Goal: Task Accomplishment & Management: Complete application form

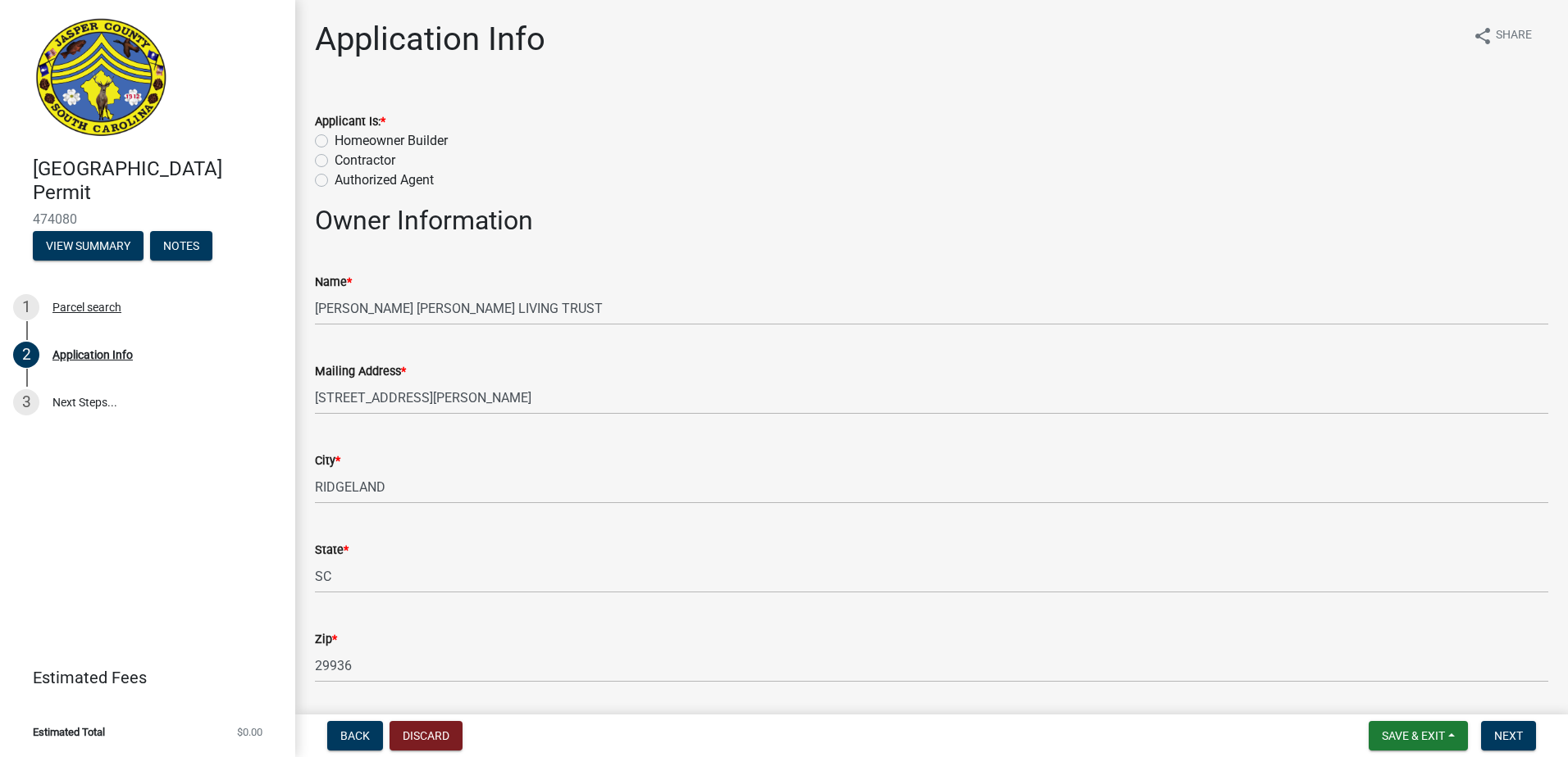
click at [334, 158] on label "Contractor" at bounding box center [364, 161] width 61 height 20
click at [334, 158] on input "Contractor" at bounding box center [339, 156] width 10 height 10
radio input "true"
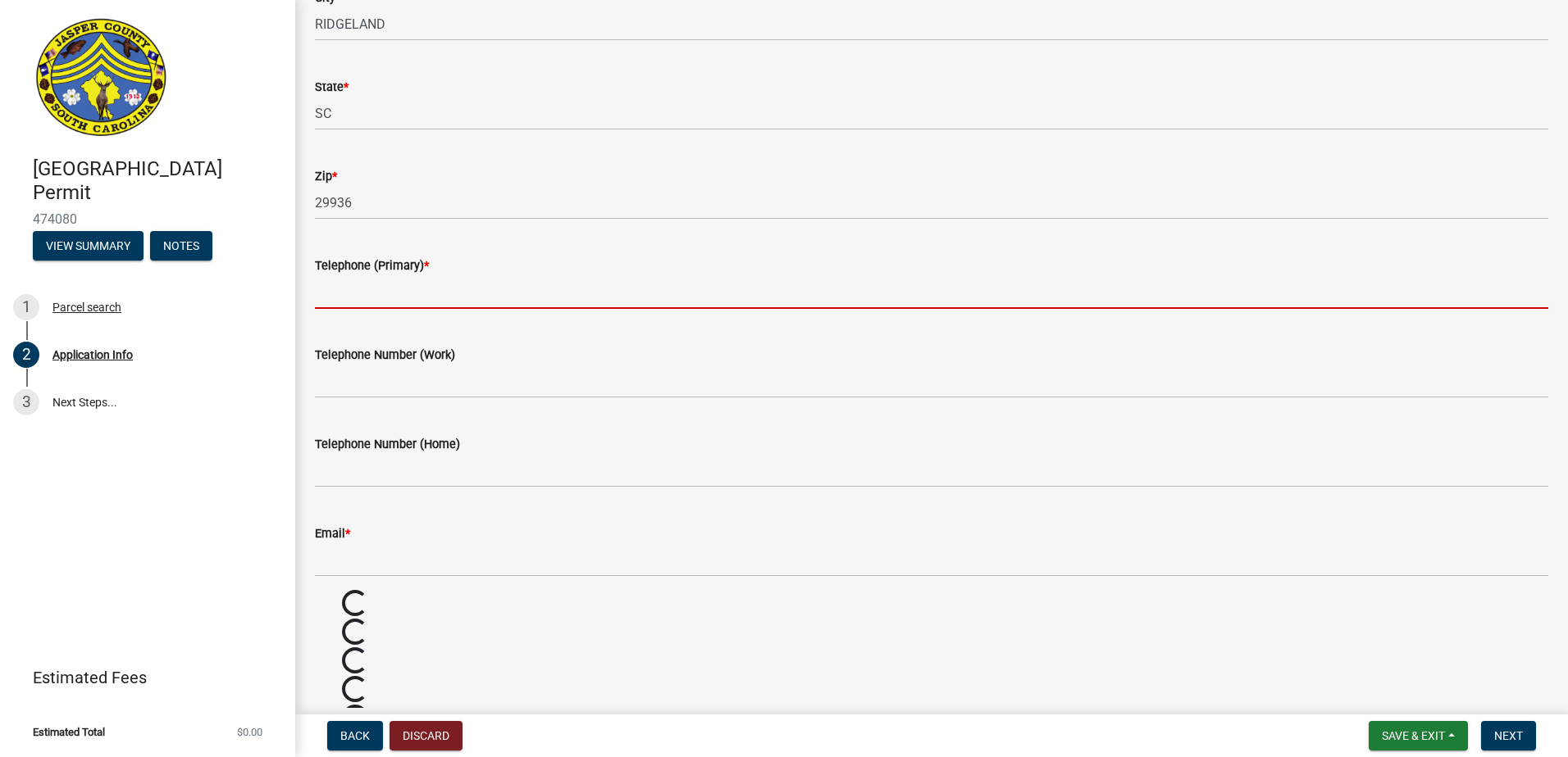
click at [434, 278] on input "Telephone (Primary) *" at bounding box center [931, 292] width 1234 height 34
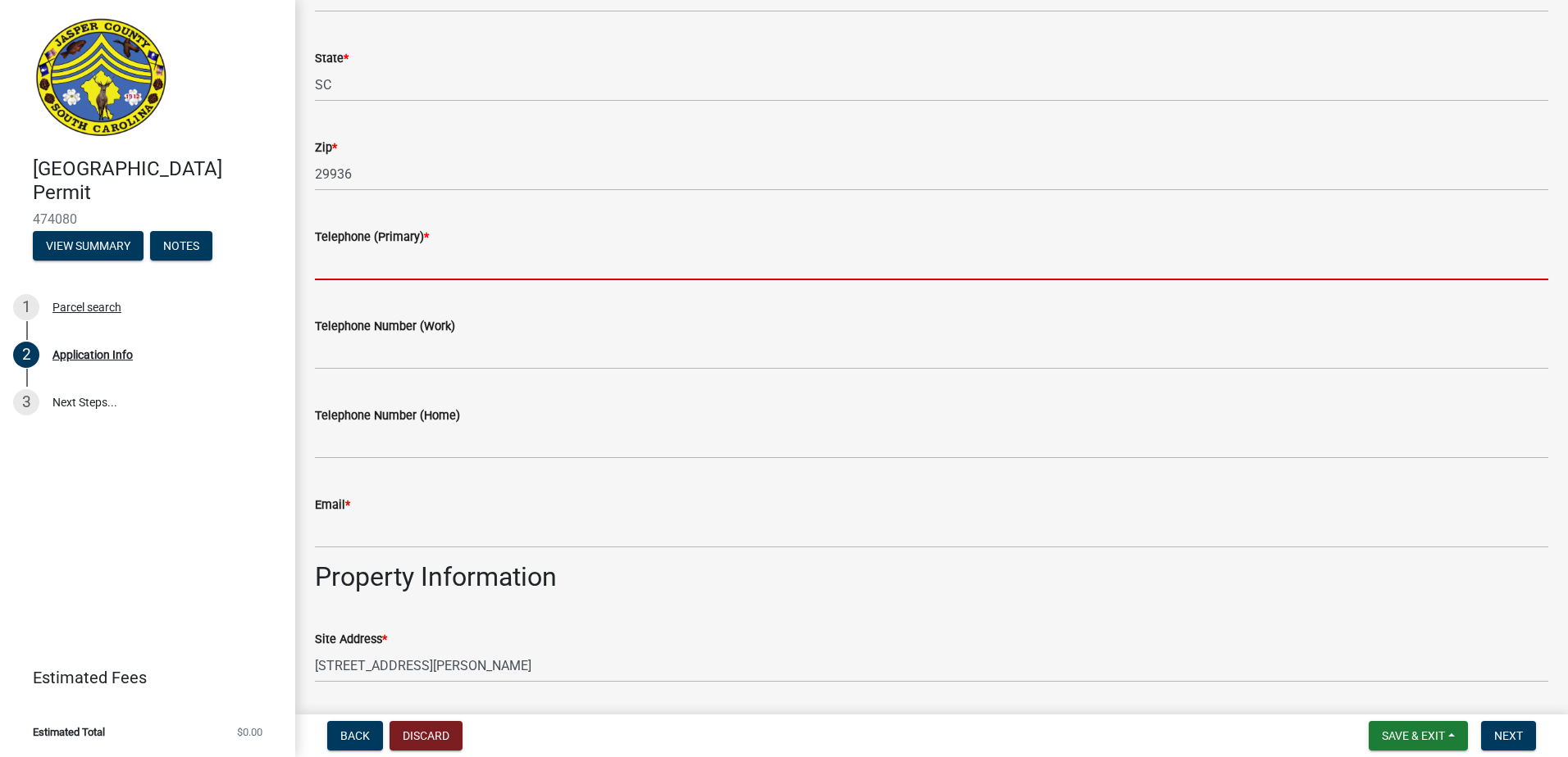
scroll to position [463, 0]
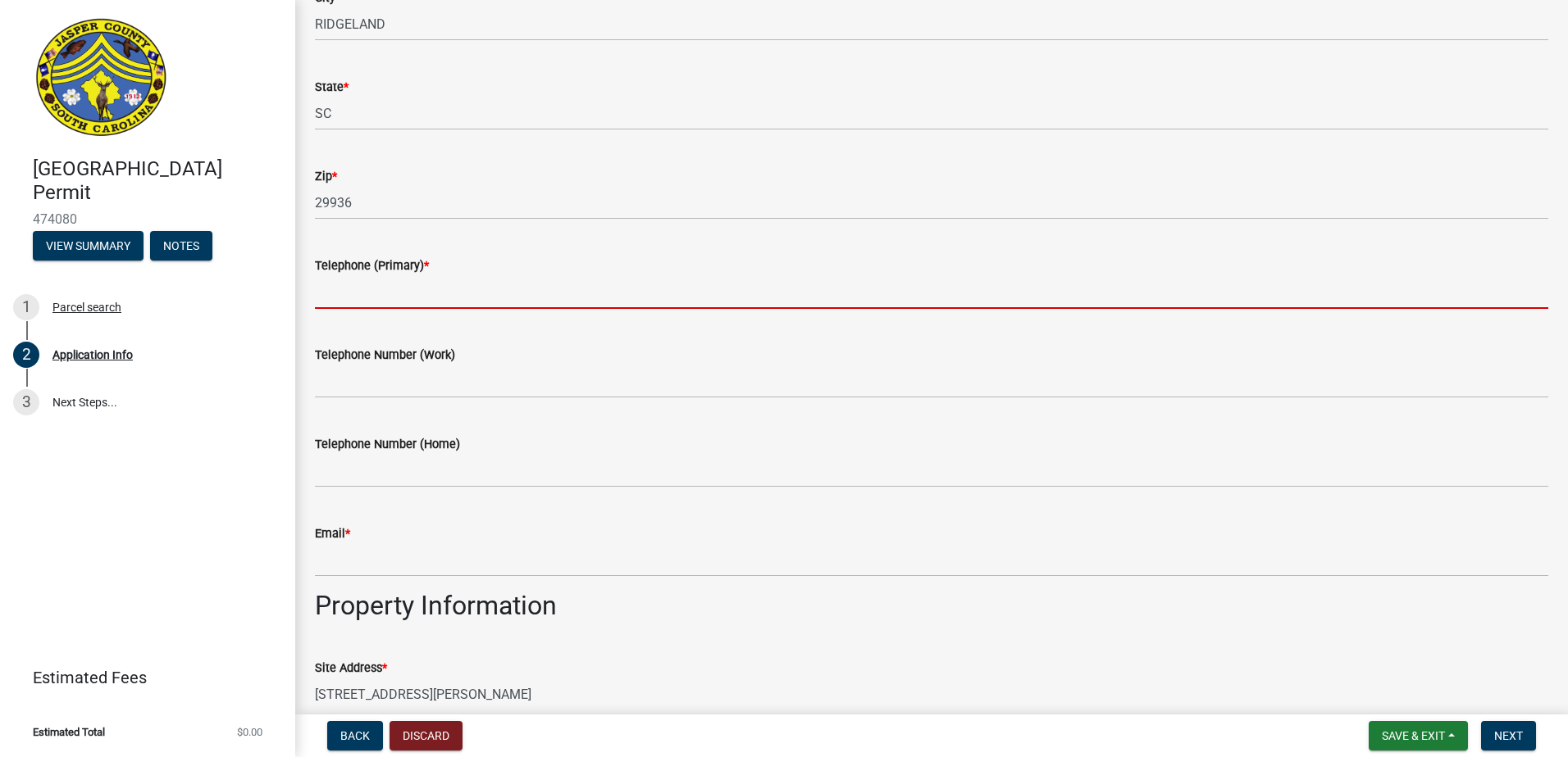
type input "6416910669"
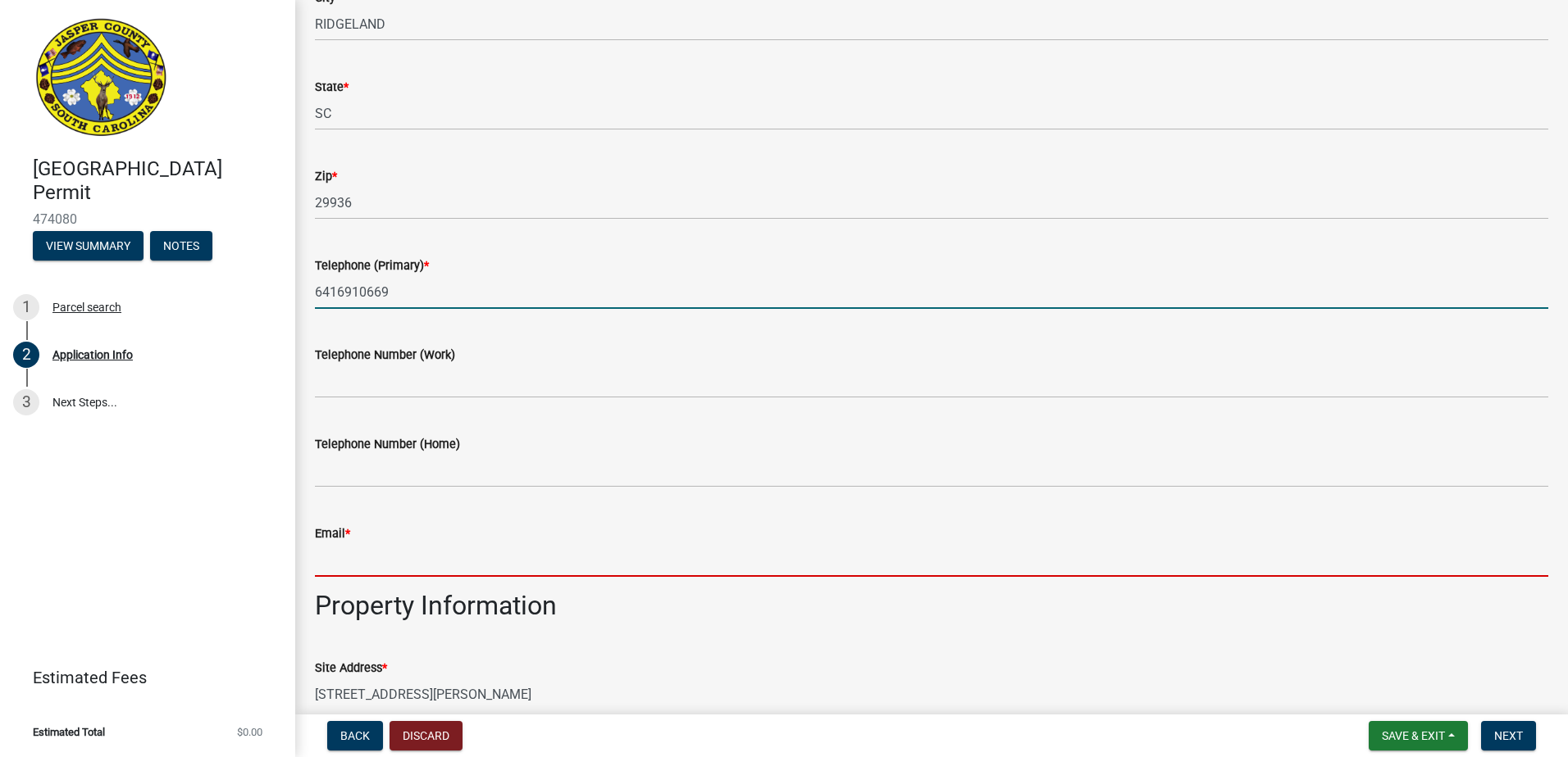
type input "isutrout@gmail.com"
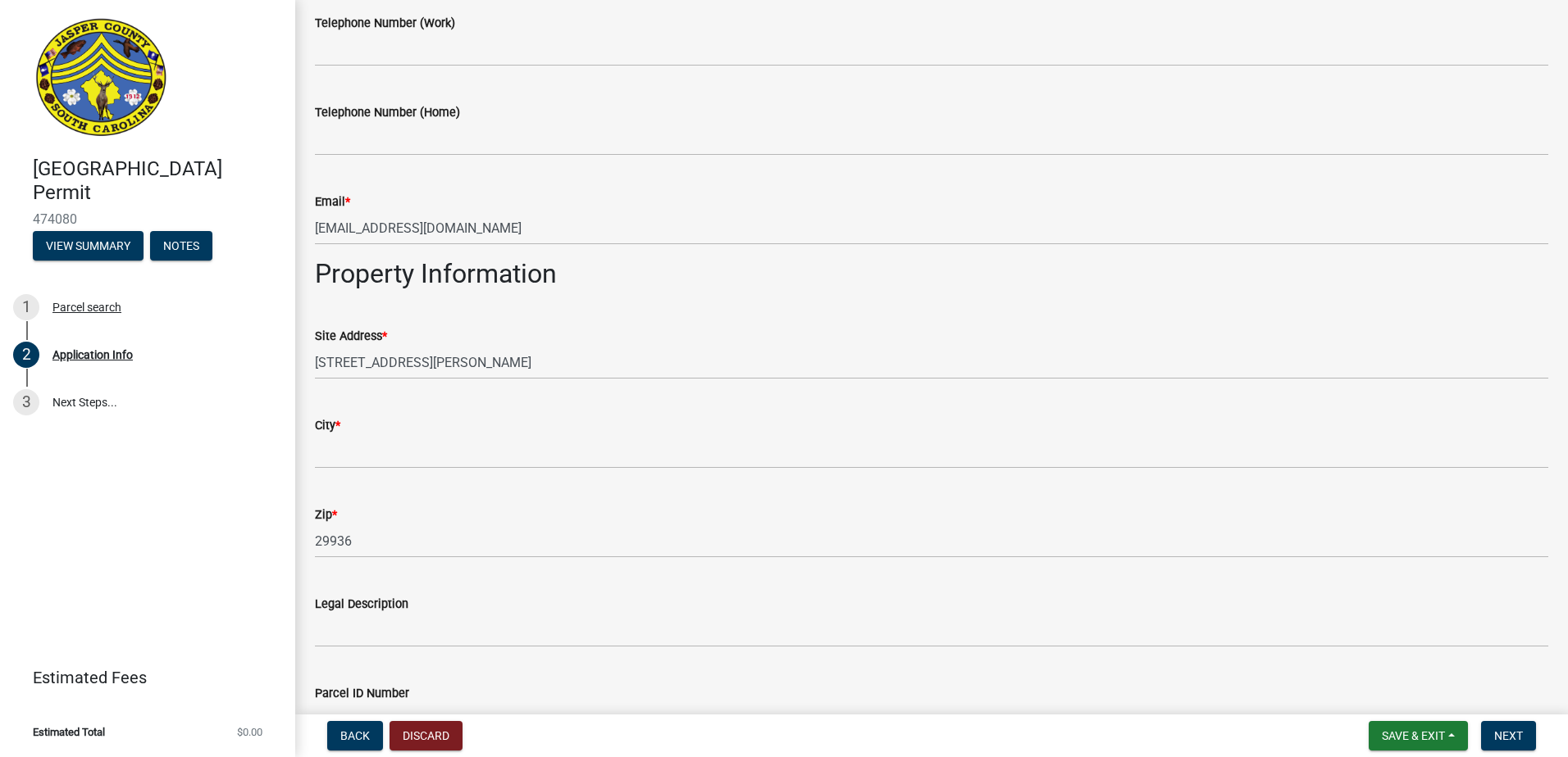
scroll to position [873, 0]
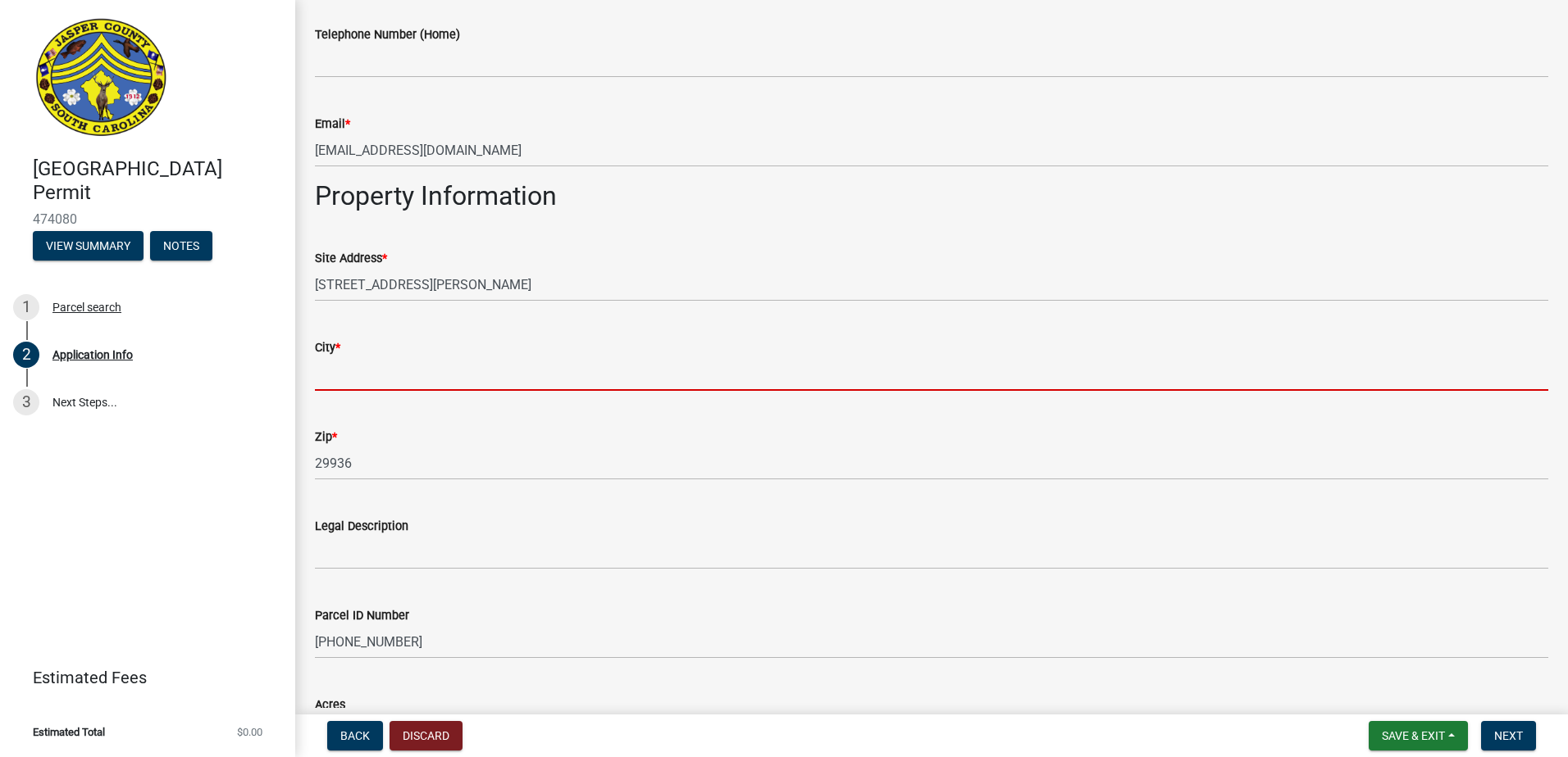
click at [437, 357] on input "City *" at bounding box center [931, 374] width 1234 height 34
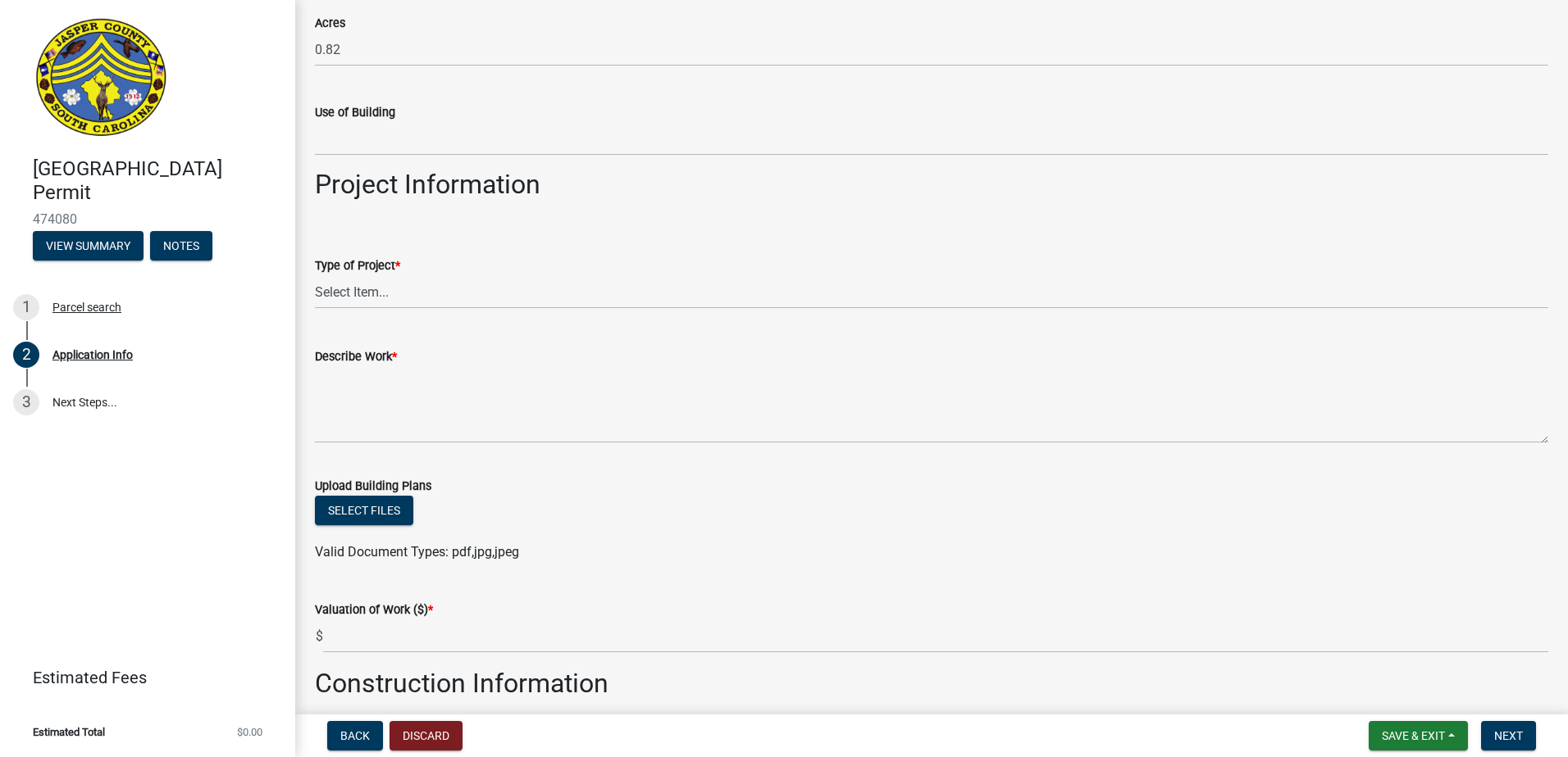
scroll to position [1610, 0]
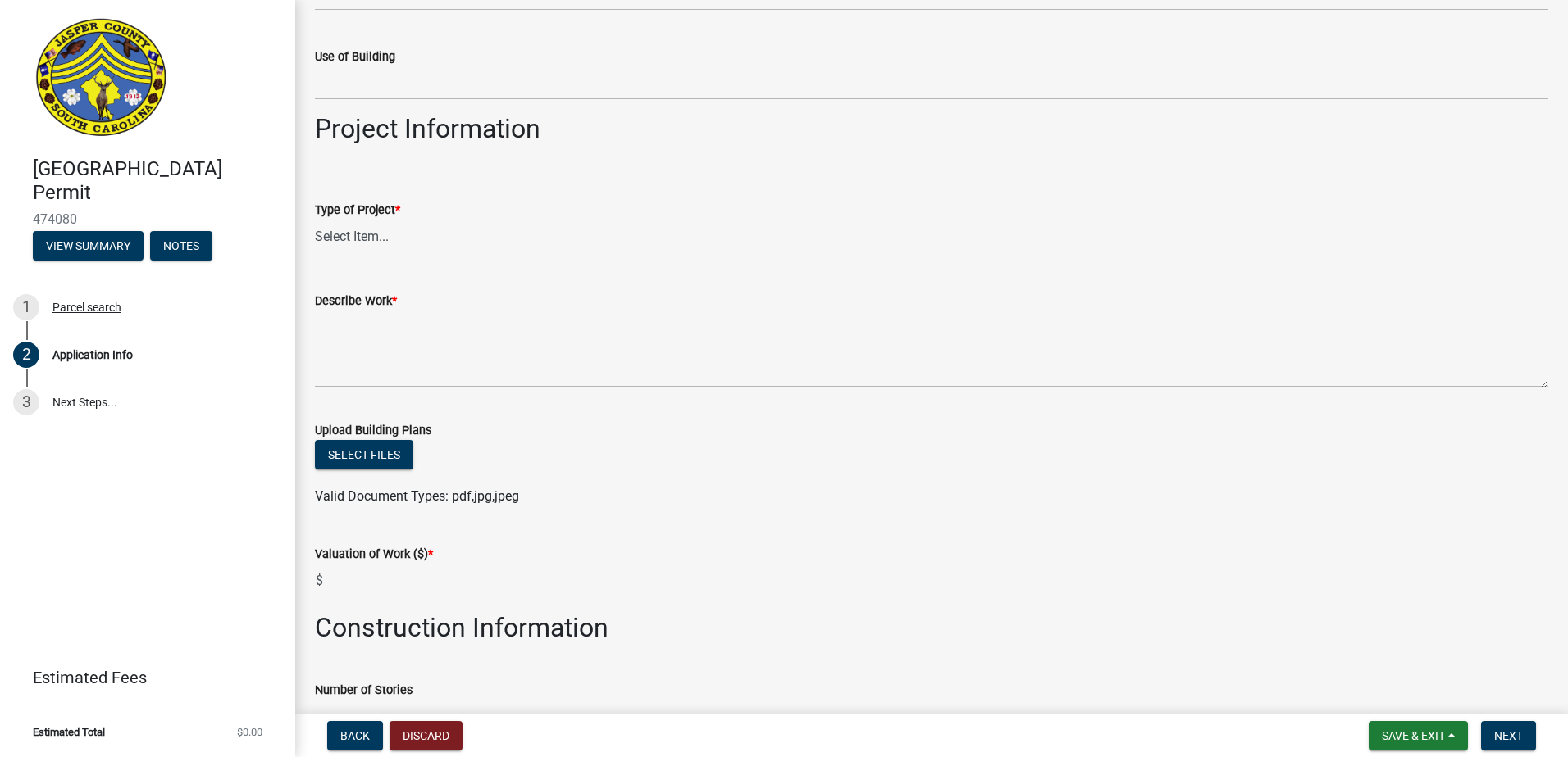
type input "asdf"
click at [366, 233] on select "Select Item... Construction Trailer/Shipping Container Residential Demolition C…" at bounding box center [931, 236] width 1234 height 34
click at [315, 219] on select "Select Item... Construction Trailer/Shipping Container Residential Demolition C…" at bounding box center [931, 236] width 1234 height 34
select select "4b7d28f2-ad6d-4146-a007-9cde64d4e27b"
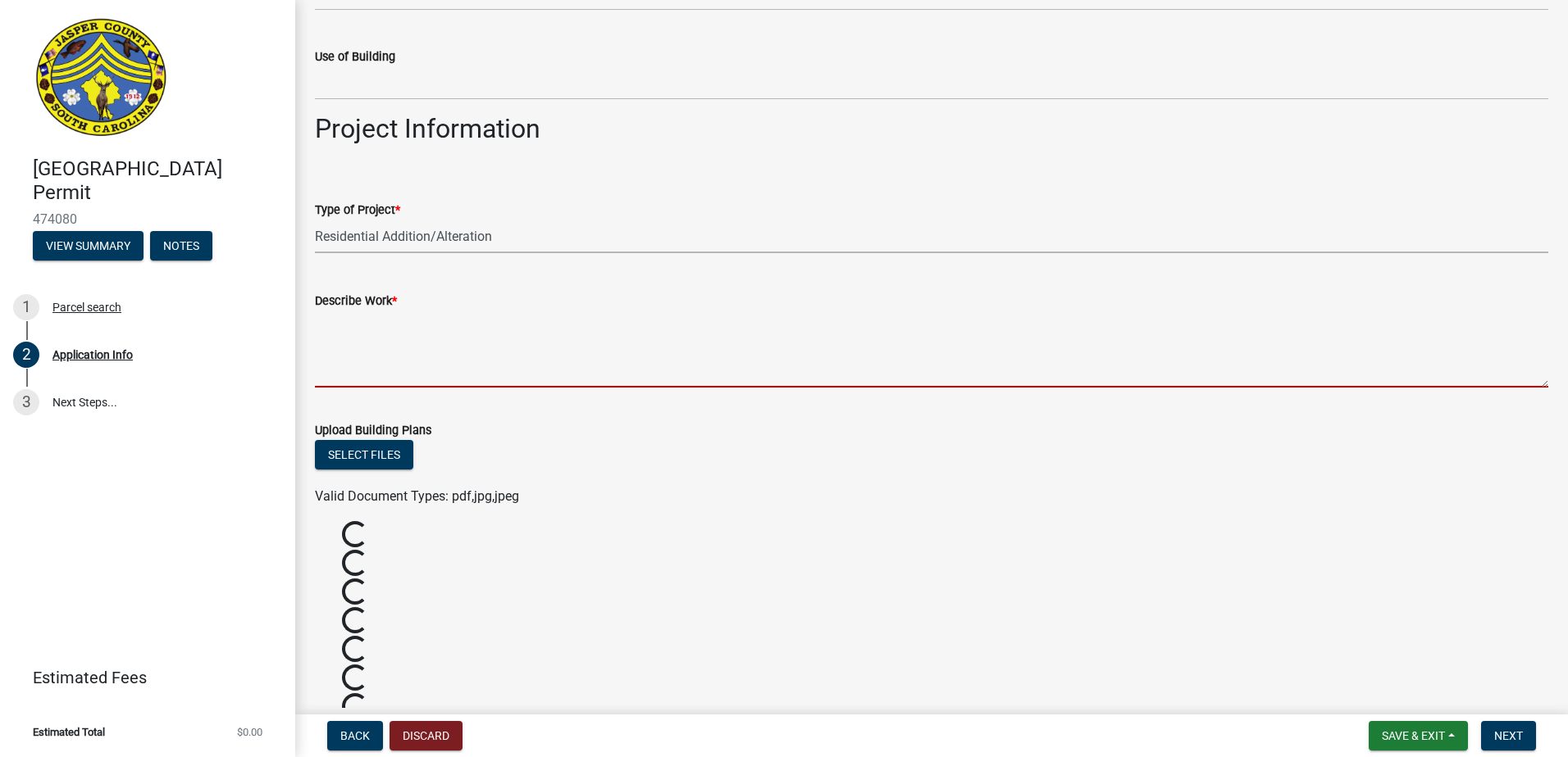
click at [402, 343] on textarea "Describe Work *" at bounding box center [931, 349] width 1234 height 77
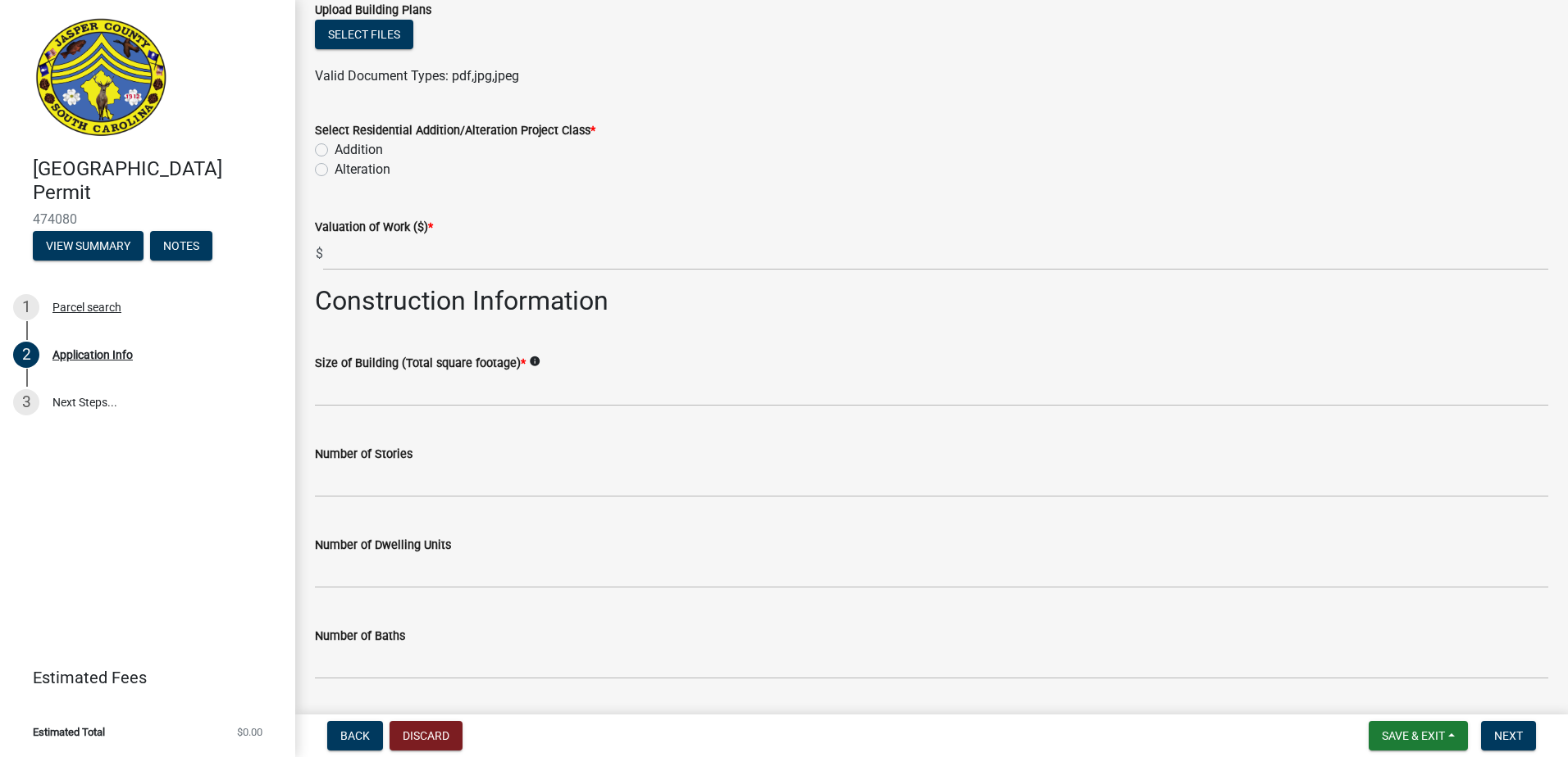
scroll to position [2049, 0]
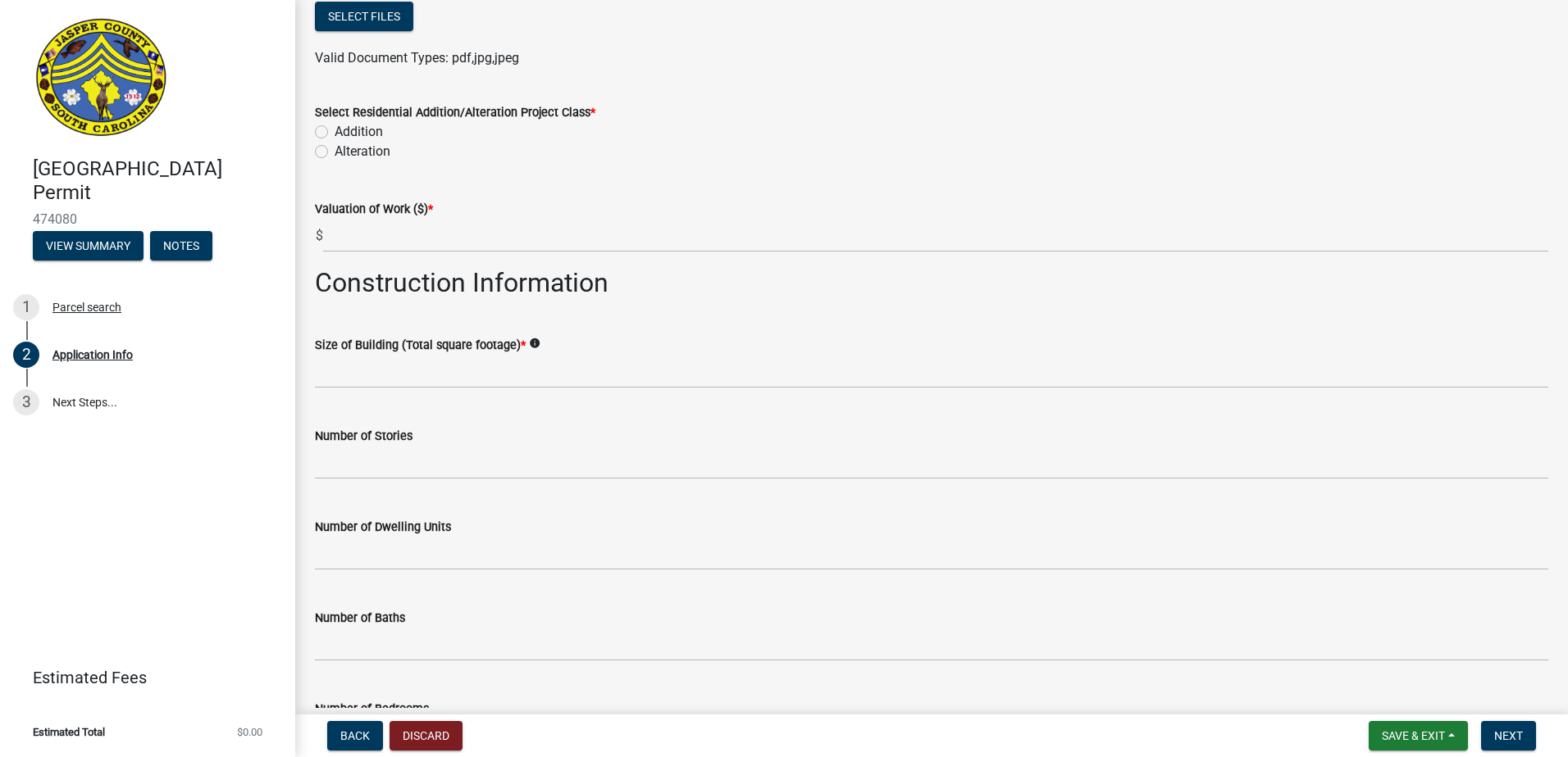
type textarea "asdf"
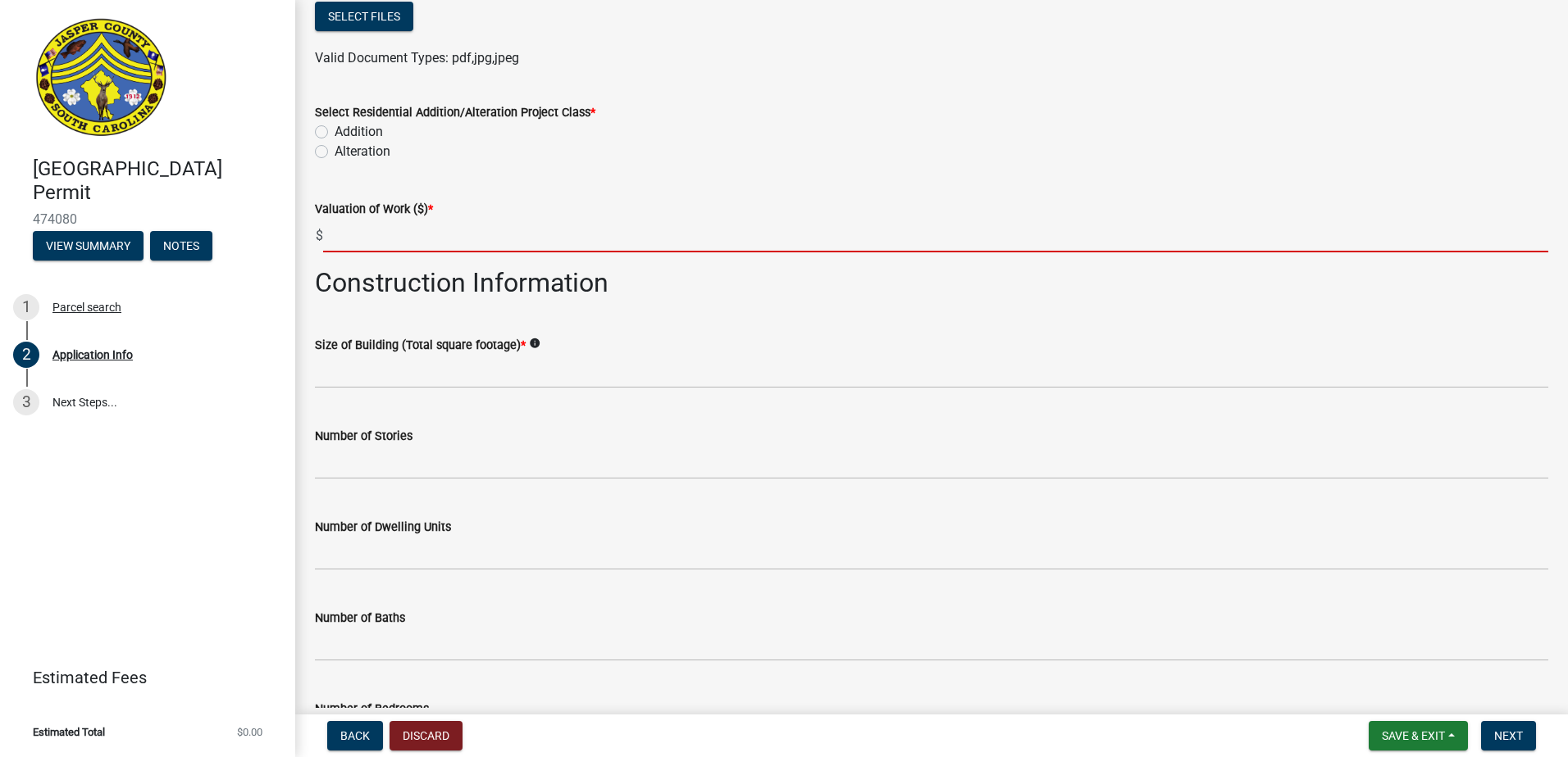
click at [390, 245] on input "text" at bounding box center [936, 235] width 1225 height 34
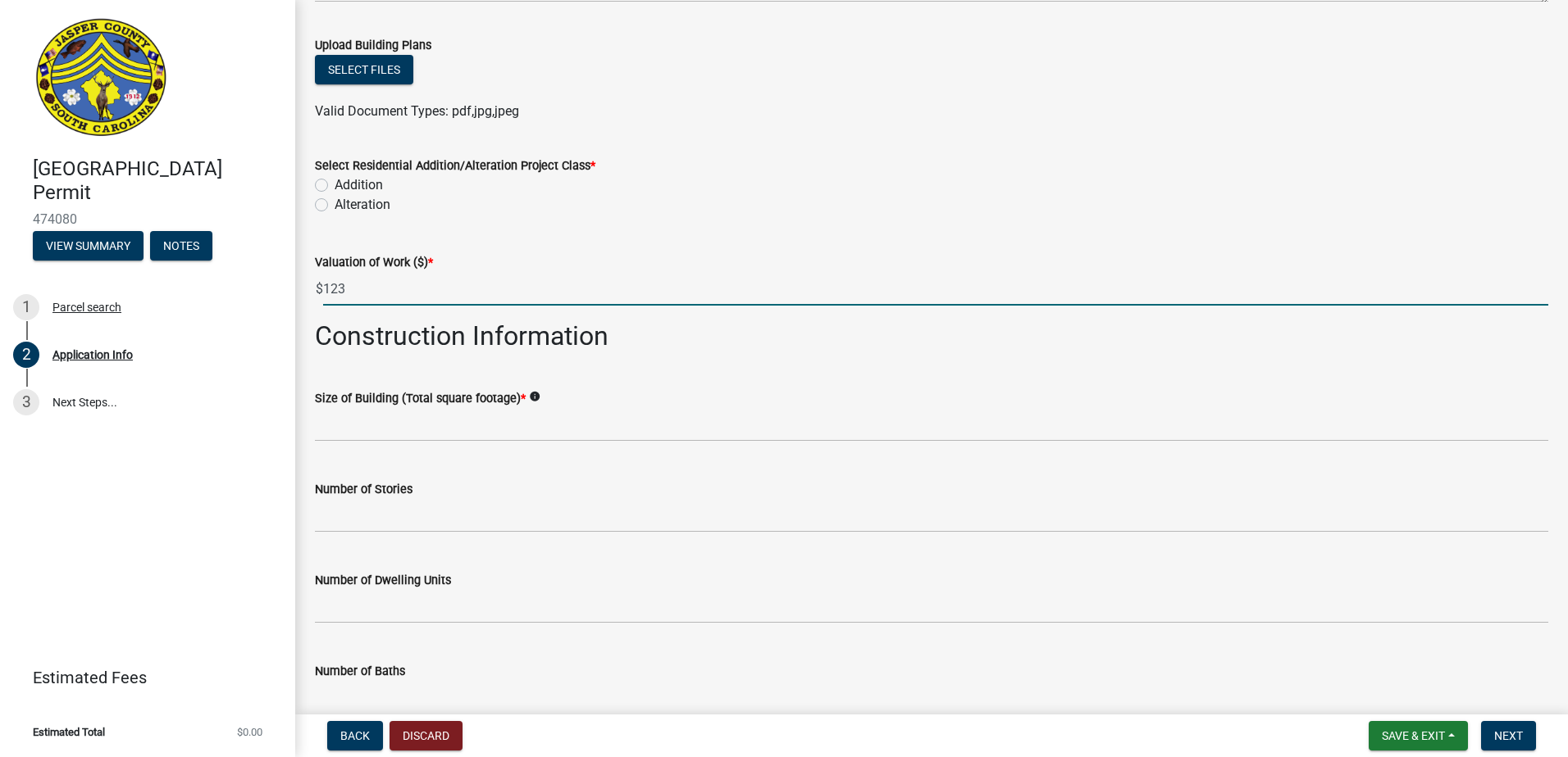
scroll to position [1967, 0]
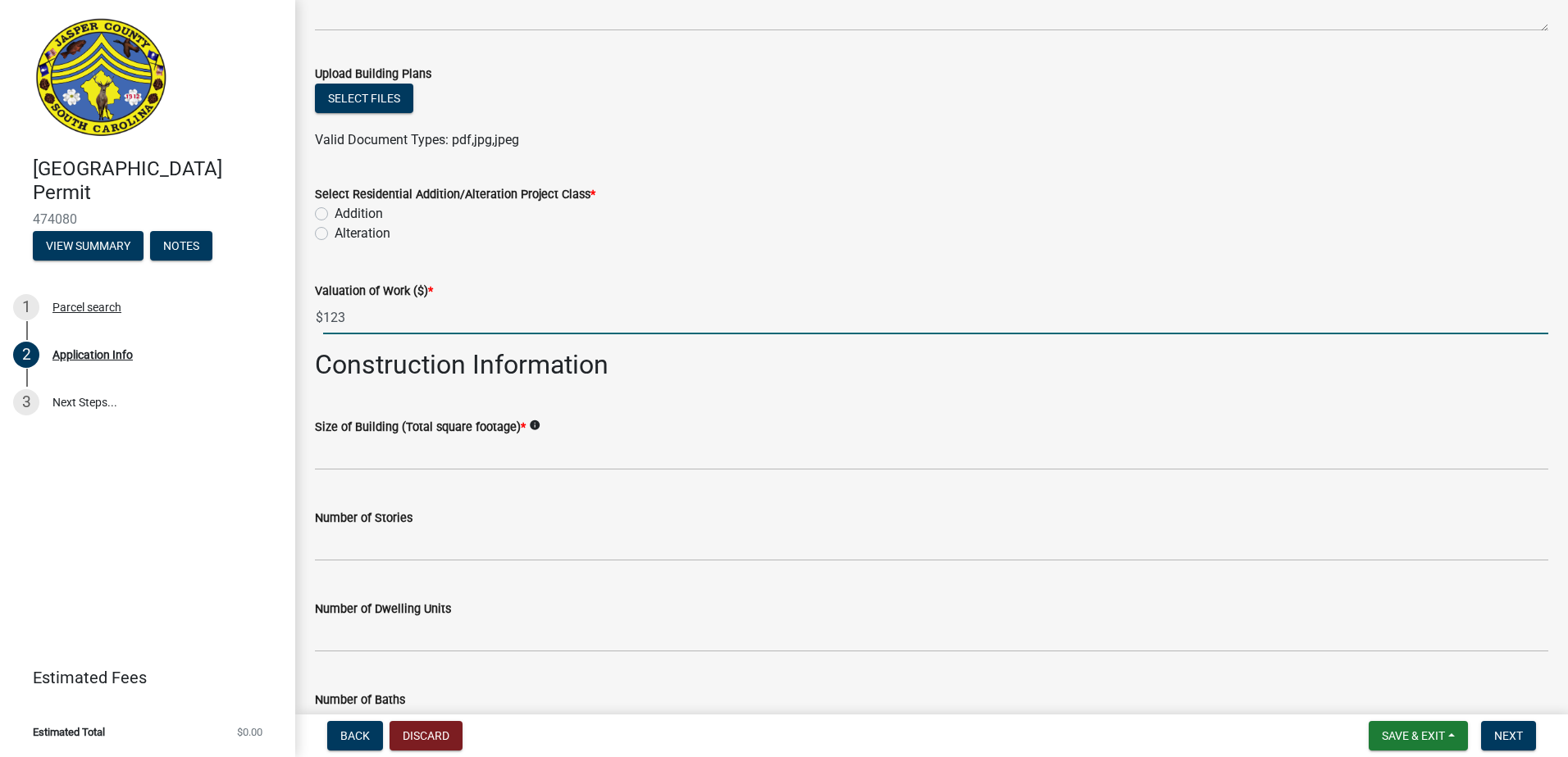
type input "123"
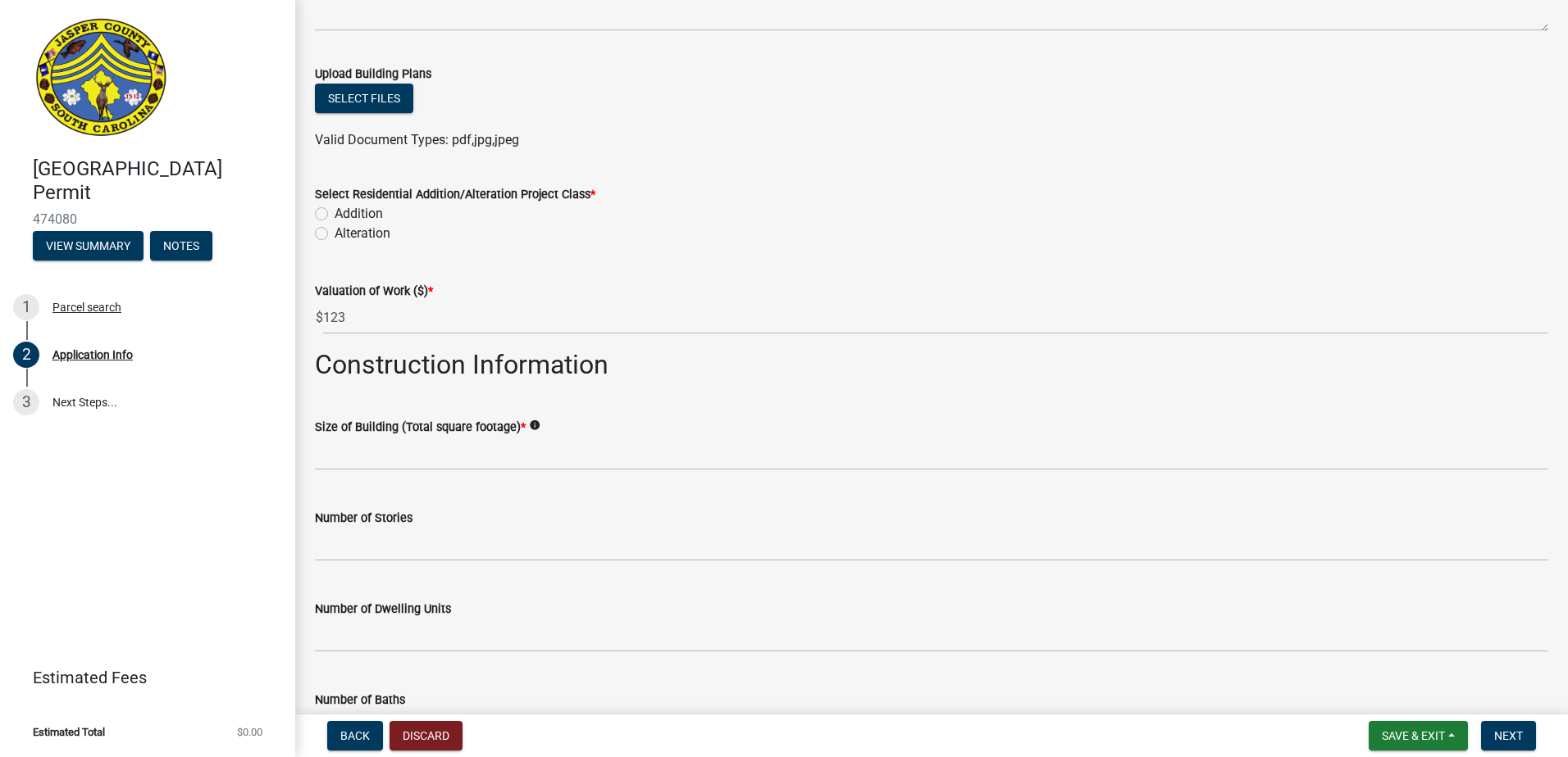
click at [328, 218] on div "Addition" at bounding box center [931, 214] width 1234 height 20
click at [334, 213] on label "Addition" at bounding box center [359, 214] width 49 height 20
click at [334, 213] on input "Addition" at bounding box center [339, 209] width 10 height 10
radio input "true"
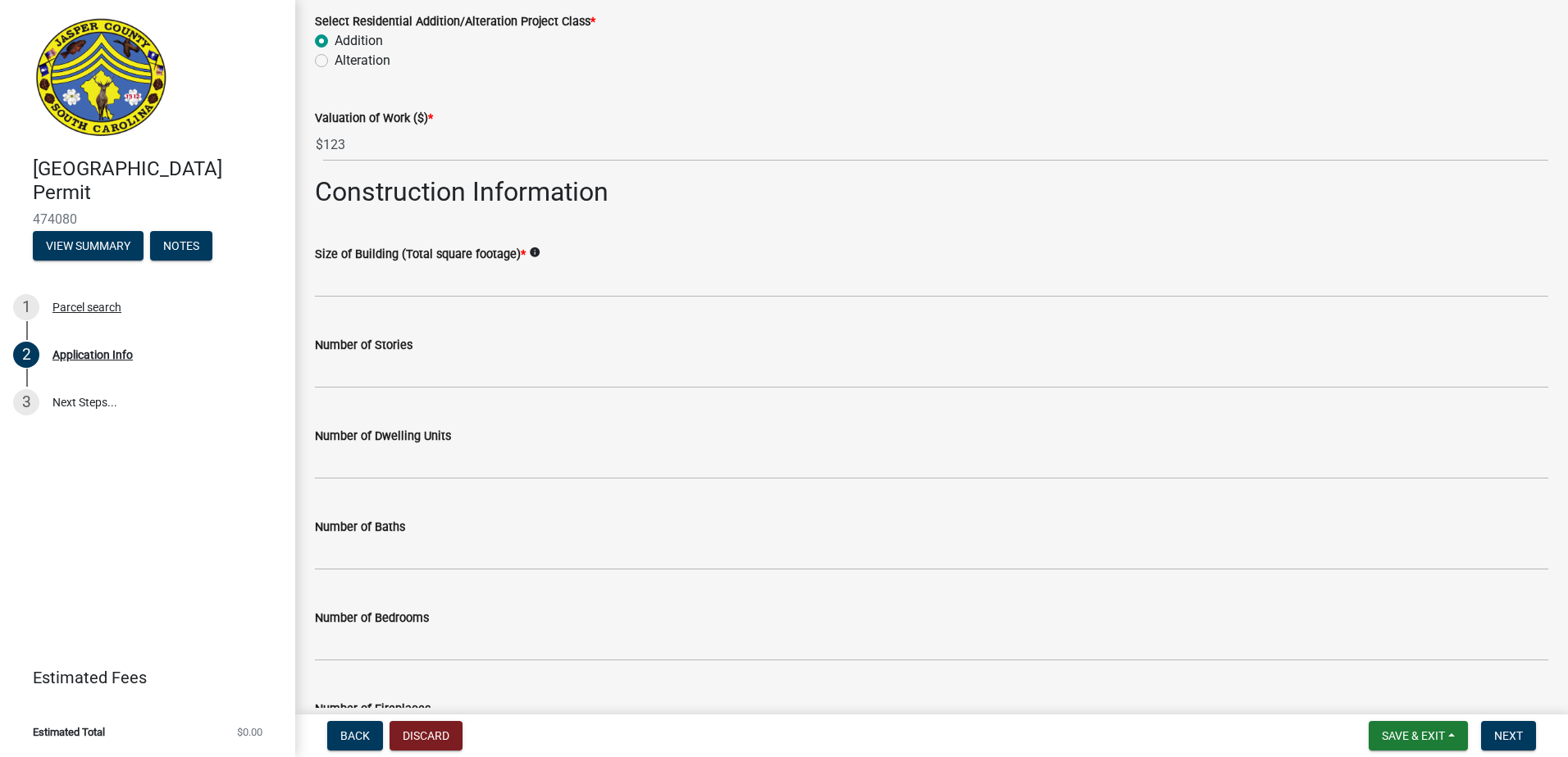
scroll to position [2131, 0]
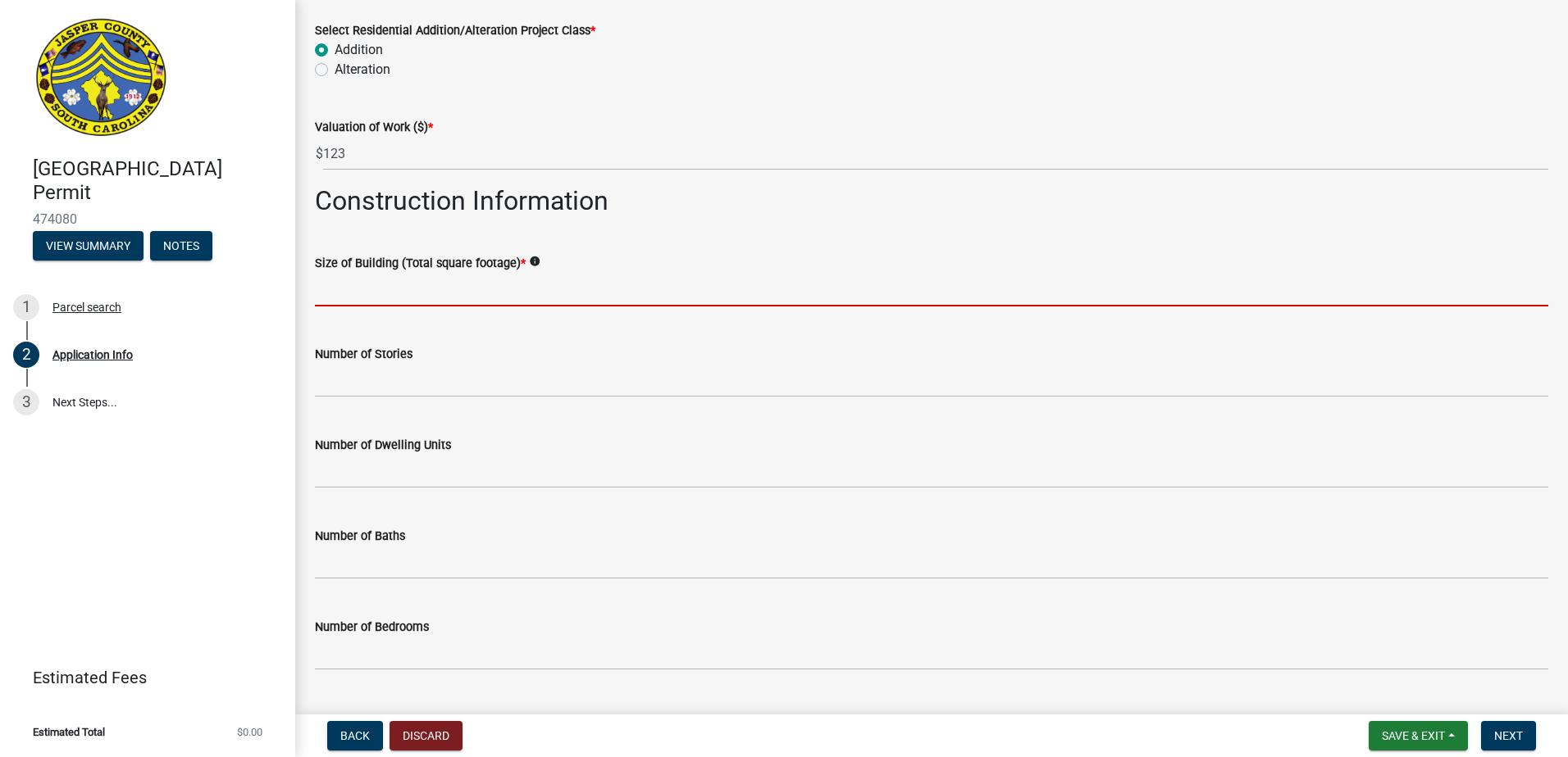
click at [380, 281] on input "text" at bounding box center [931, 289] width 1234 height 34
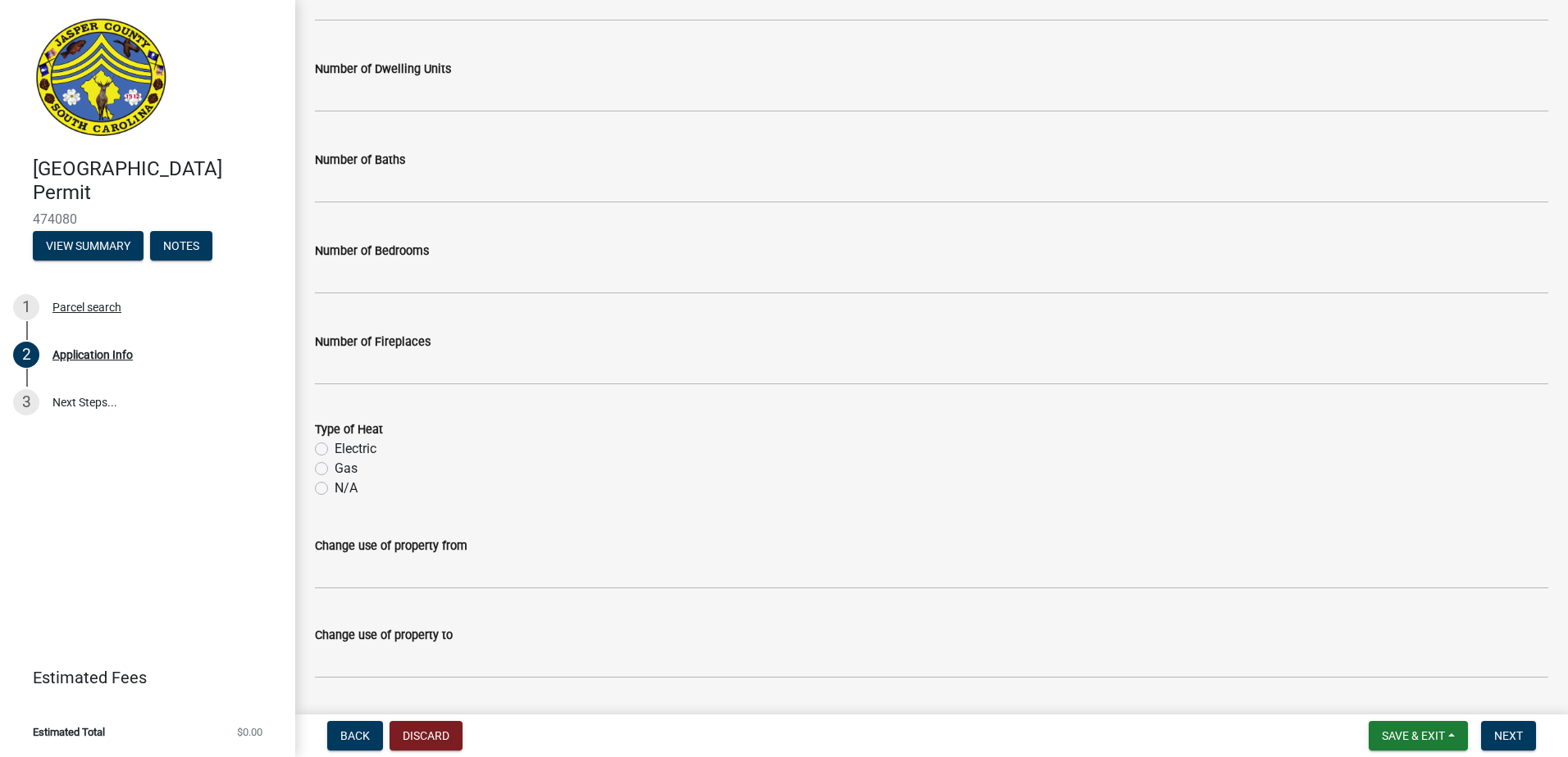
scroll to position [2555, 0]
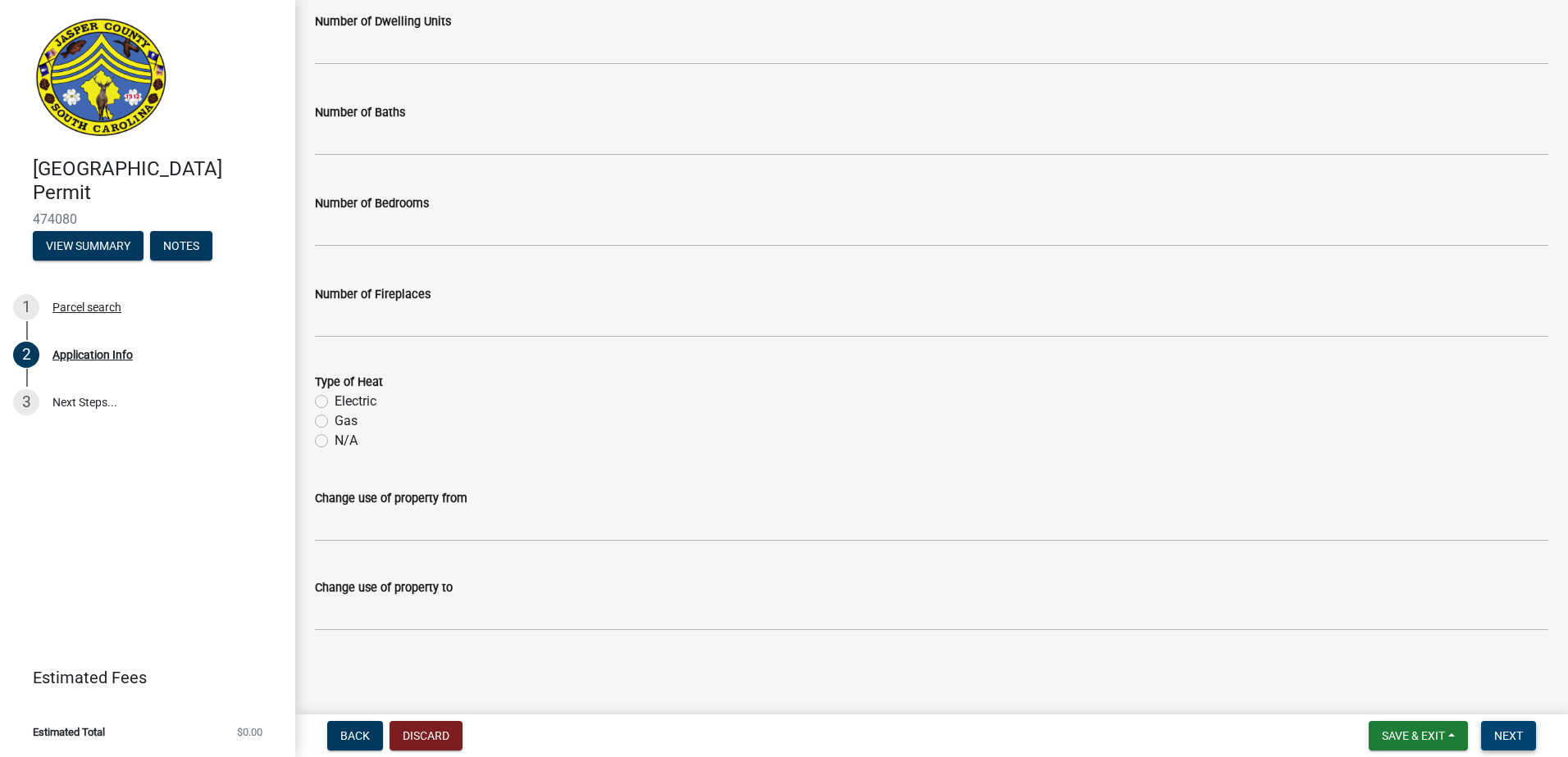
type input "1233"
click at [1503, 737] on span "Next" at bounding box center [1508, 736] width 29 height 13
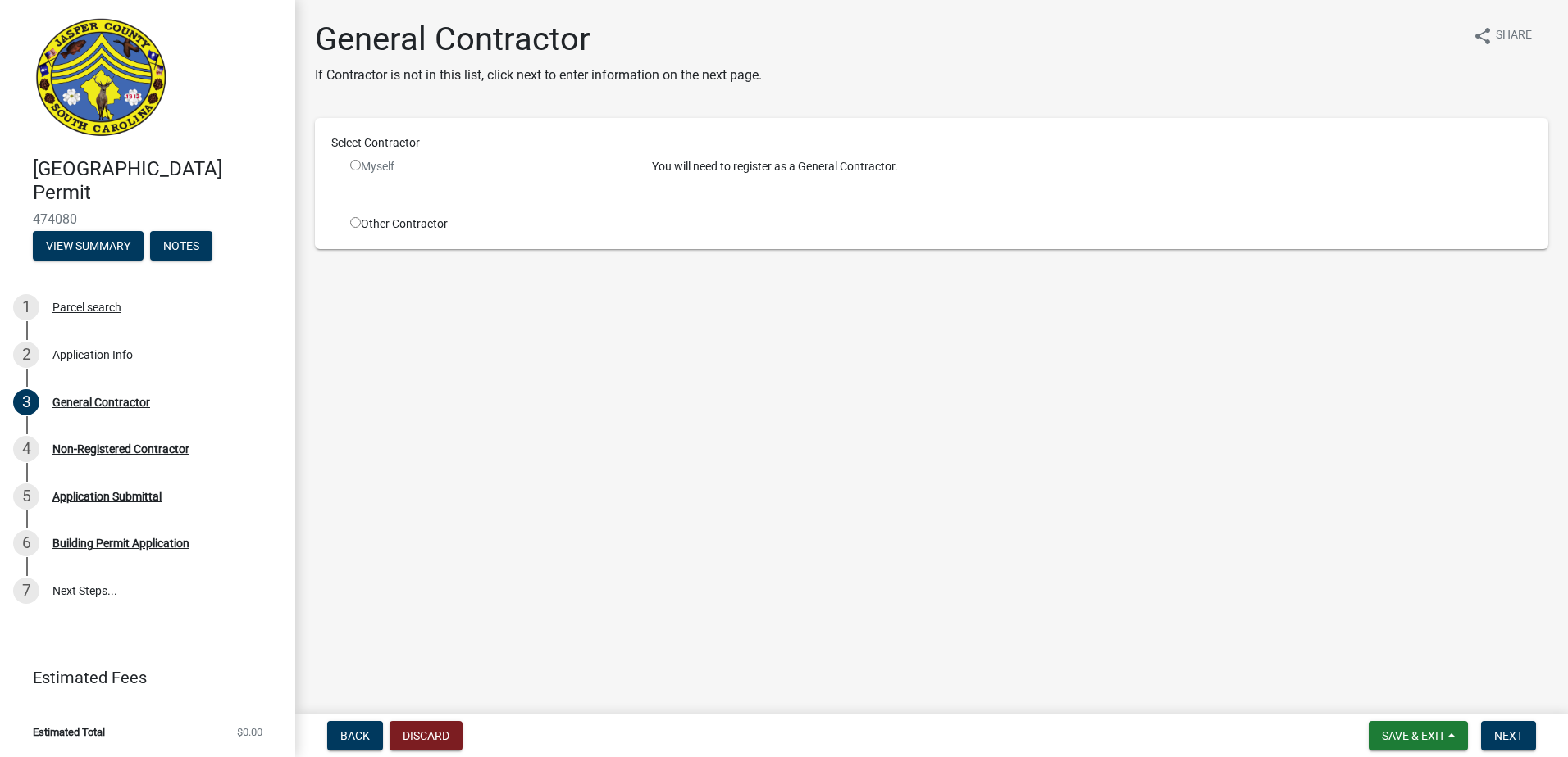
click at [353, 222] on input "radio" at bounding box center [355, 222] width 10 height 10
radio input "true"
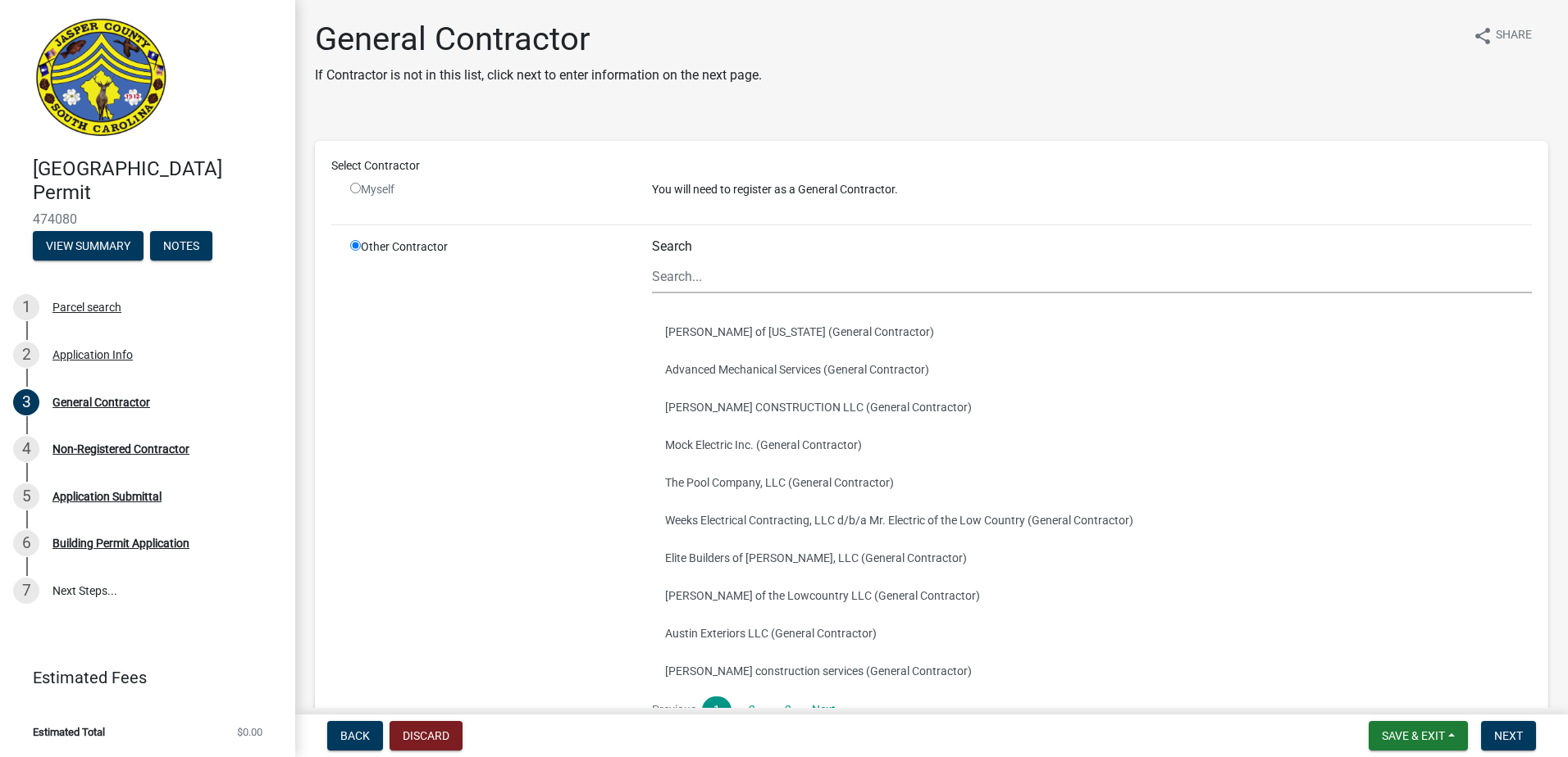
click at [353, 190] on input "radio" at bounding box center [355, 188] width 10 height 10
radio input "false"
radio input "true"
click at [355, 189] on input "radio" at bounding box center [355, 188] width 10 height 10
radio input "false"
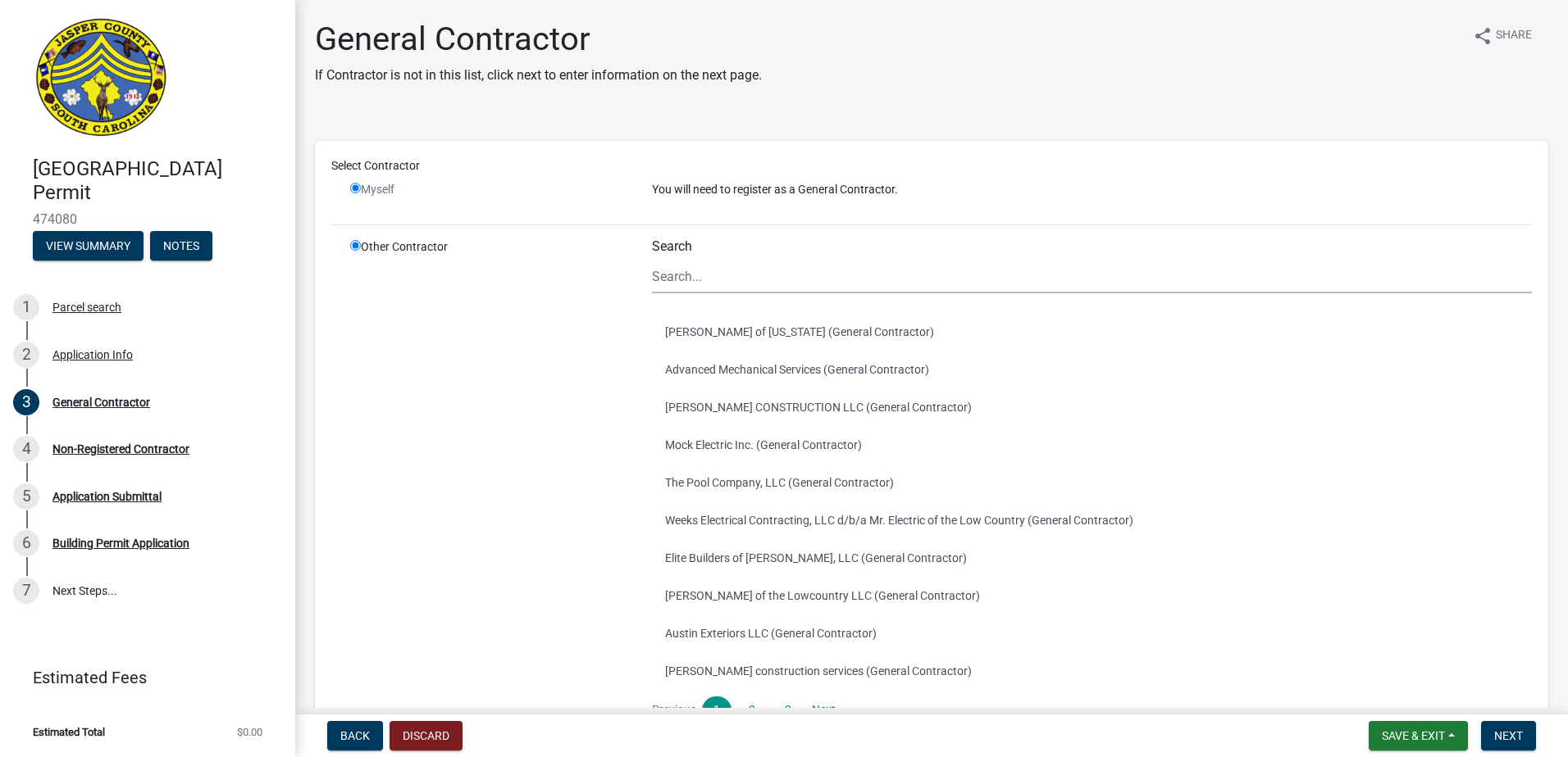
radio input "true"
click at [353, 185] on input "radio" at bounding box center [355, 188] width 10 height 10
radio input "false"
radio input "true"
click at [356, 189] on input "radio" at bounding box center [355, 188] width 10 height 10
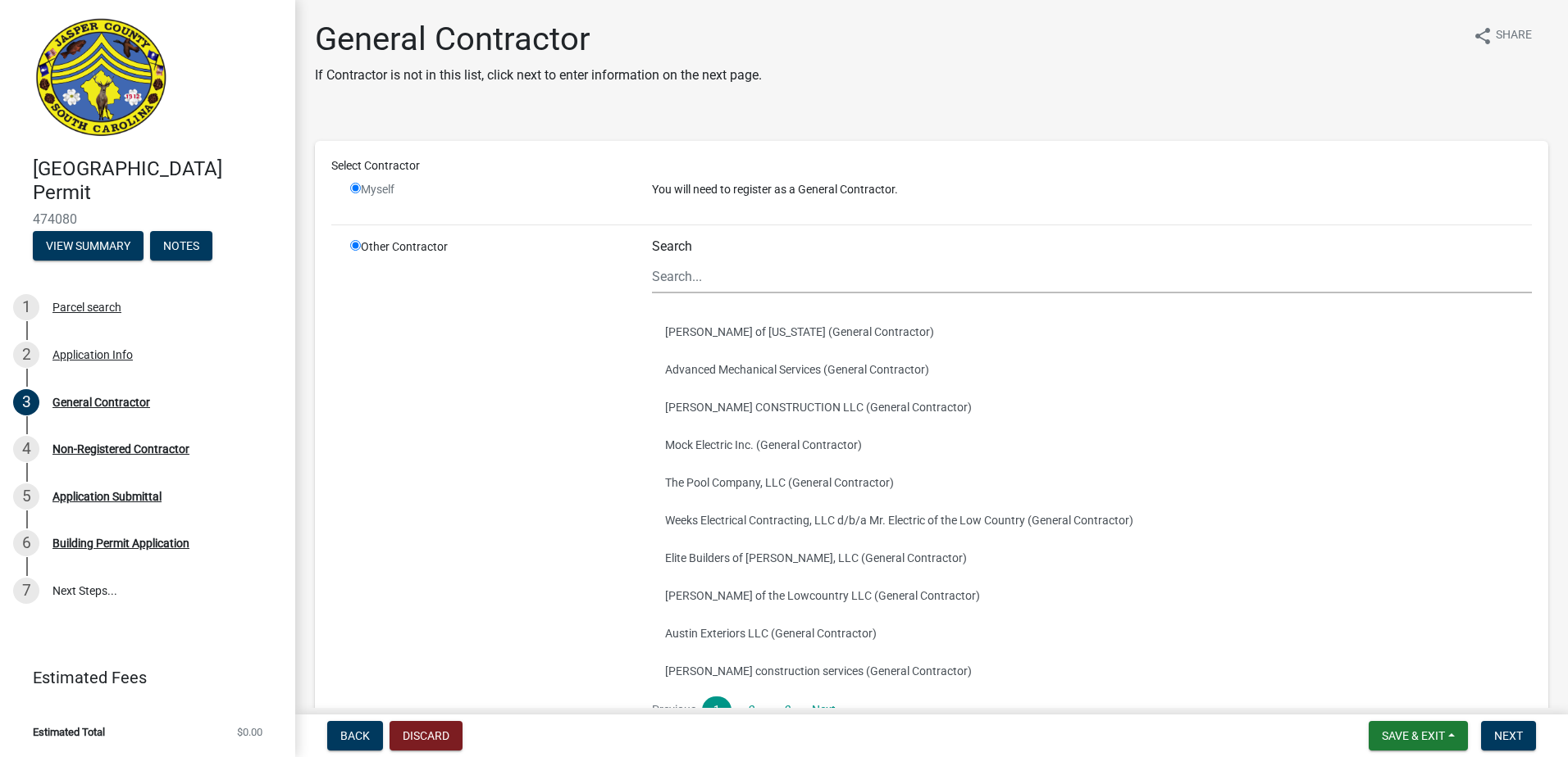
radio input "false"
radio input "true"
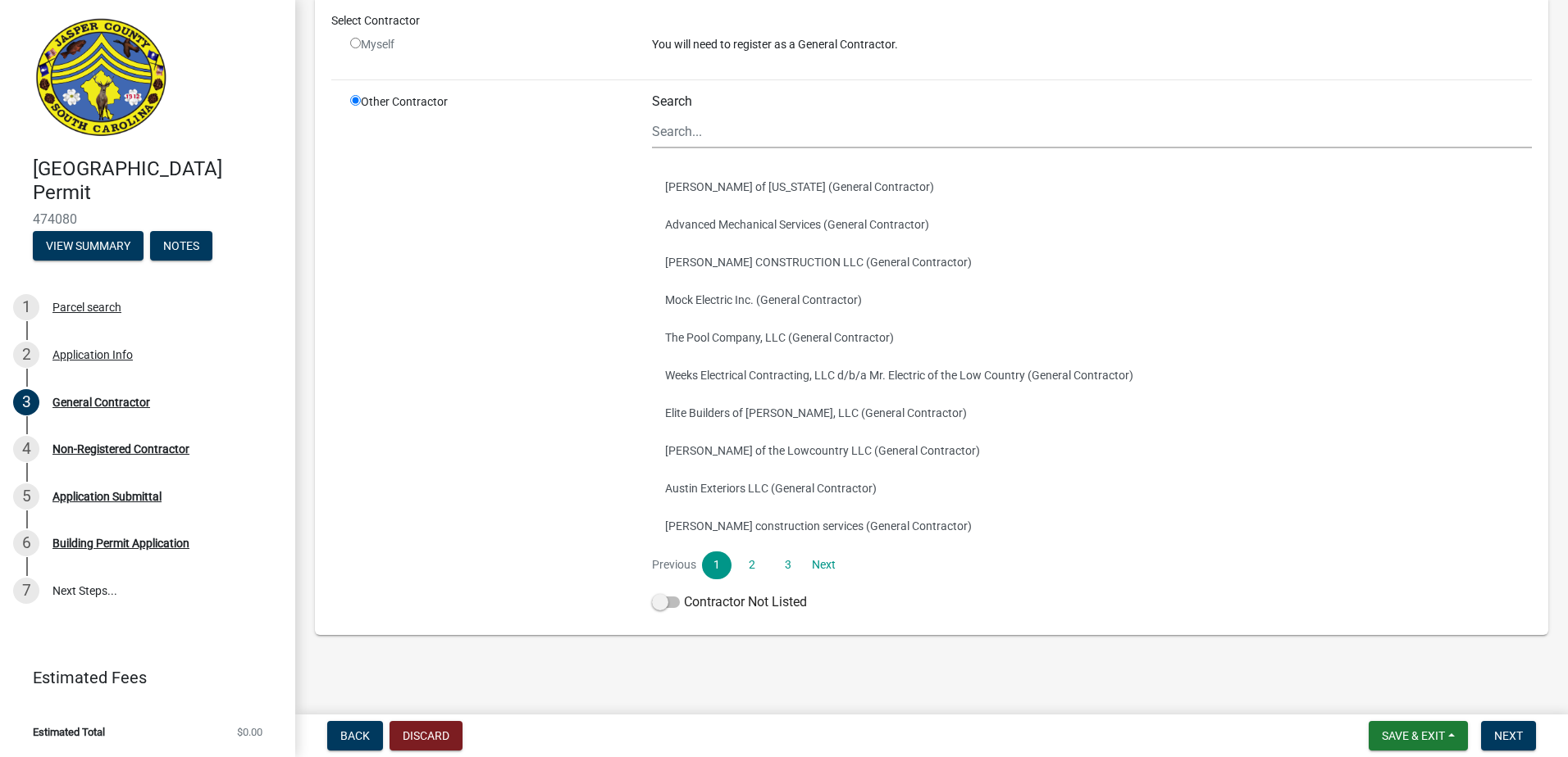
scroll to position [149, 0]
click at [892, 651] on div "General Contractor If Contractor is not in this list, click next to enter infor…" at bounding box center [931, 264] width 1258 height 789
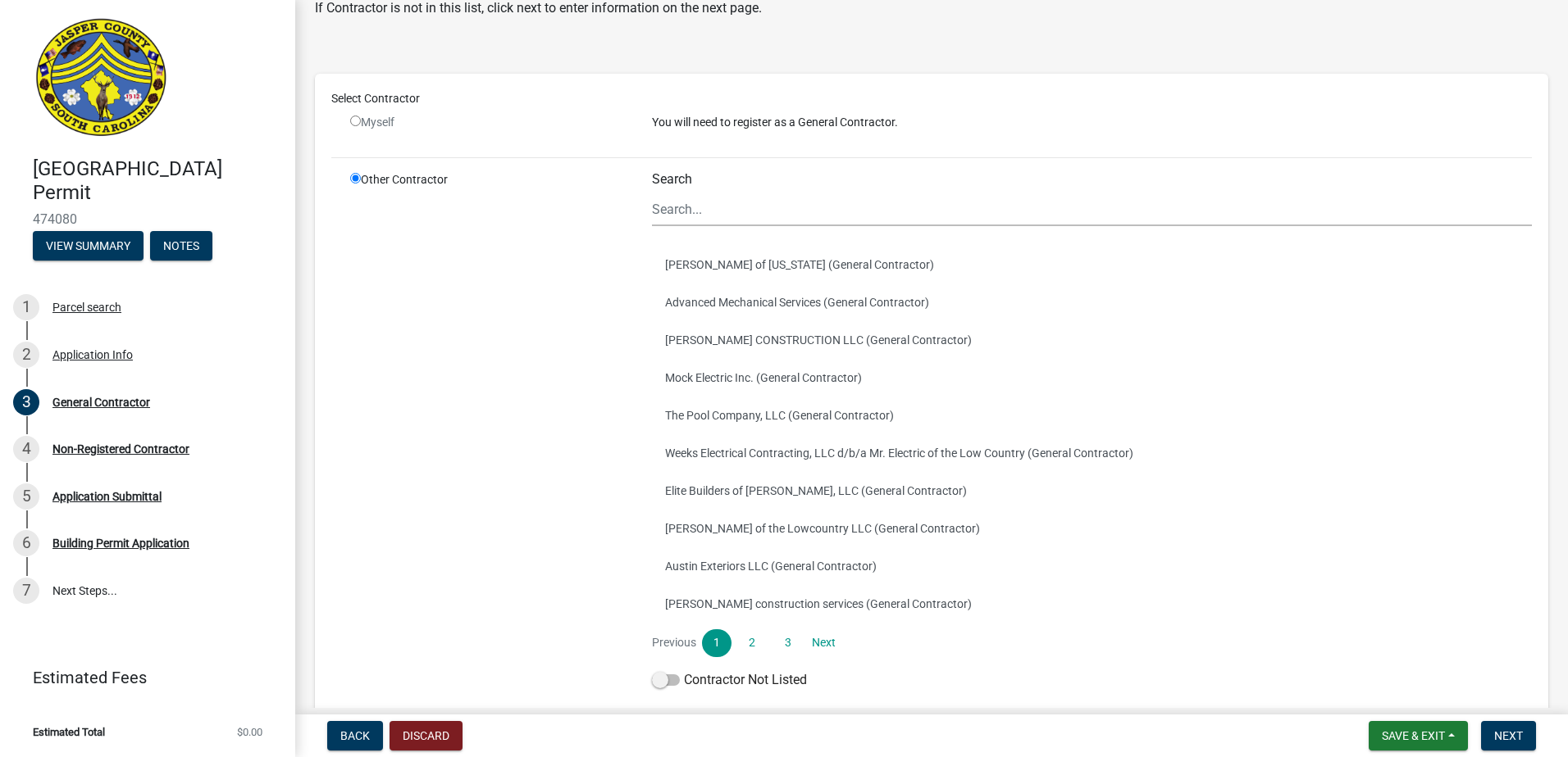
scroll to position [0, 0]
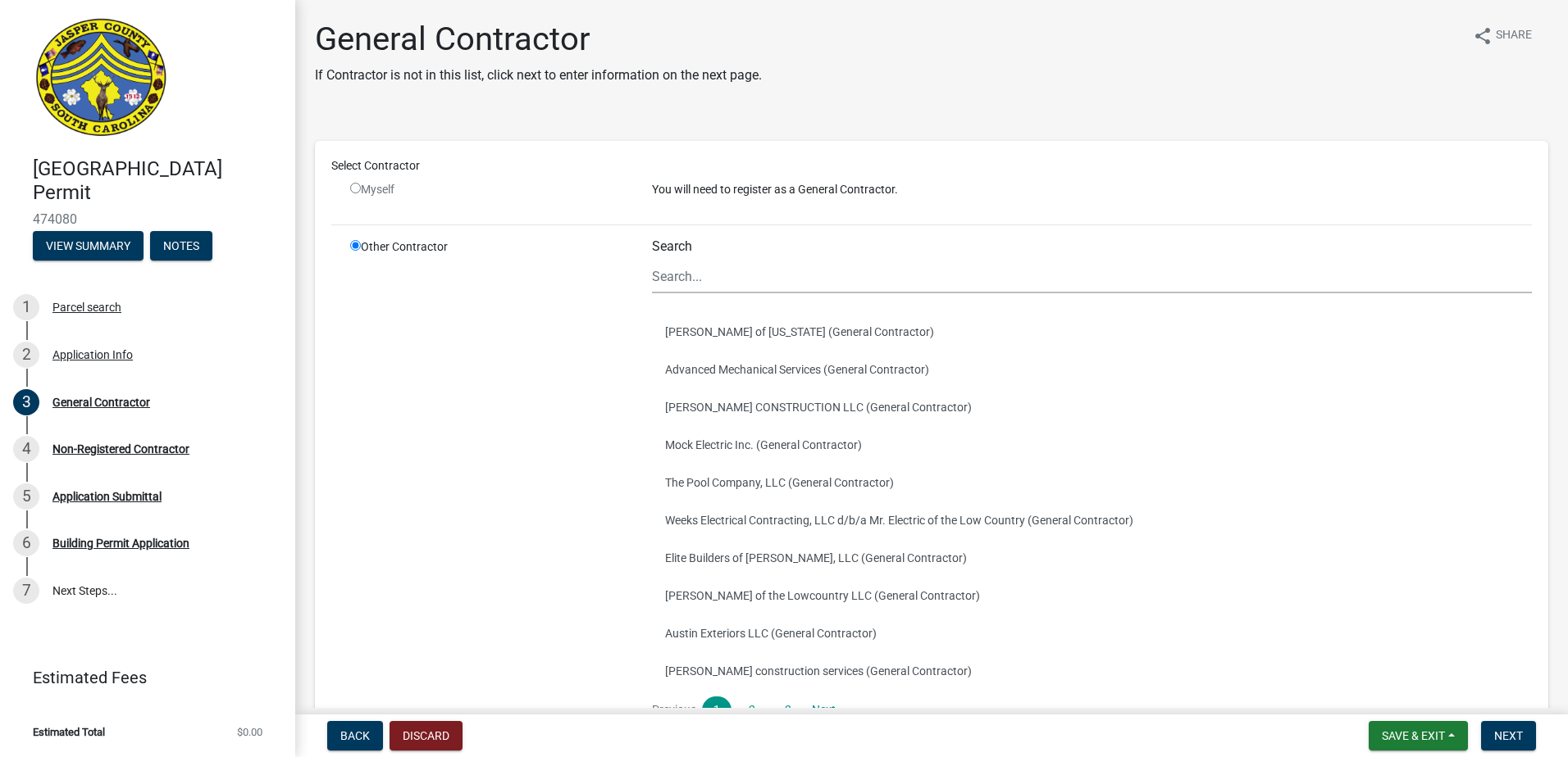
click at [353, 185] on input "radio" at bounding box center [355, 188] width 10 height 10
radio input "false"
radio input "true"
click at [354, 187] on input "radio" at bounding box center [355, 188] width 10 height 10
radio input "false"
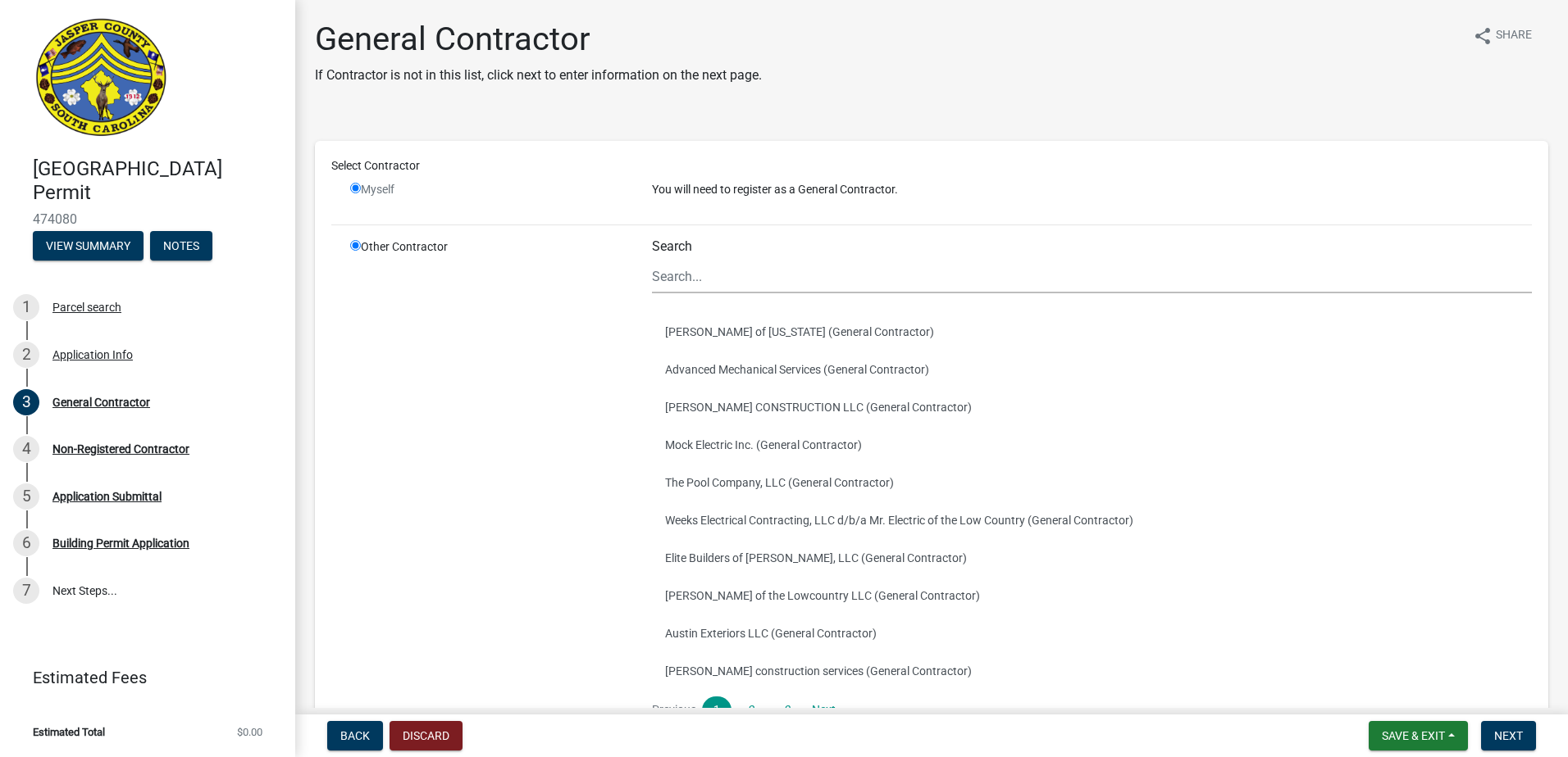
radio input "true"
click at [354, 187] on input "radio" at bounding box center [355, 188] width 10 height 10
radio input "false"
radio input "true"
click at [354, 187] on input "radio" at bounding box center [355, 188] width 10 height 10
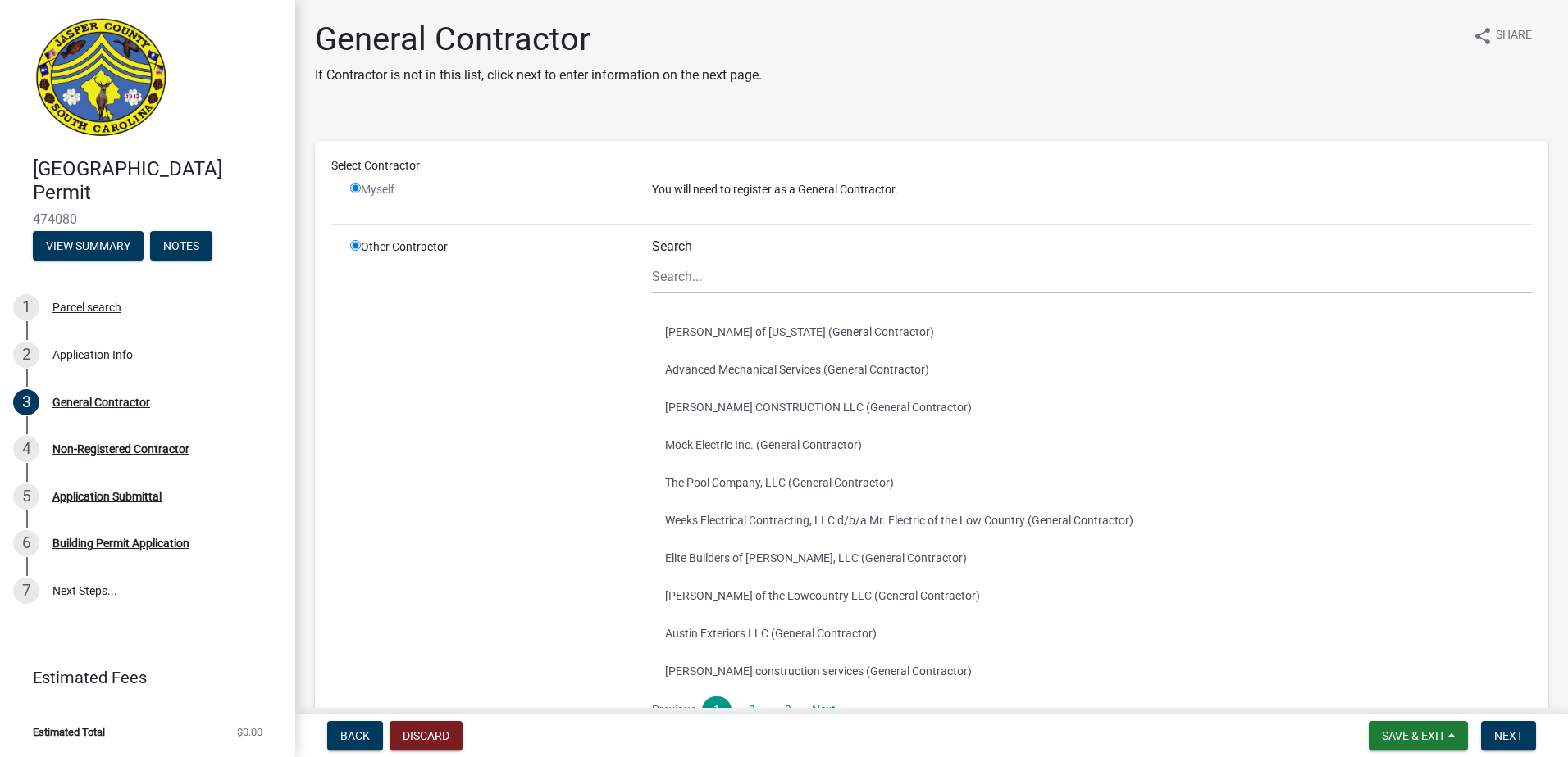
radio input "false"
radio input "true"
drag, startPoint x: 354, startPoint y: 187, endPoint x: 640, endPoint y: 175, distance: 286.3
click at [355, 186] on input "radio" at bounding box center [355, 188] width 10 height 10
radio input "false"
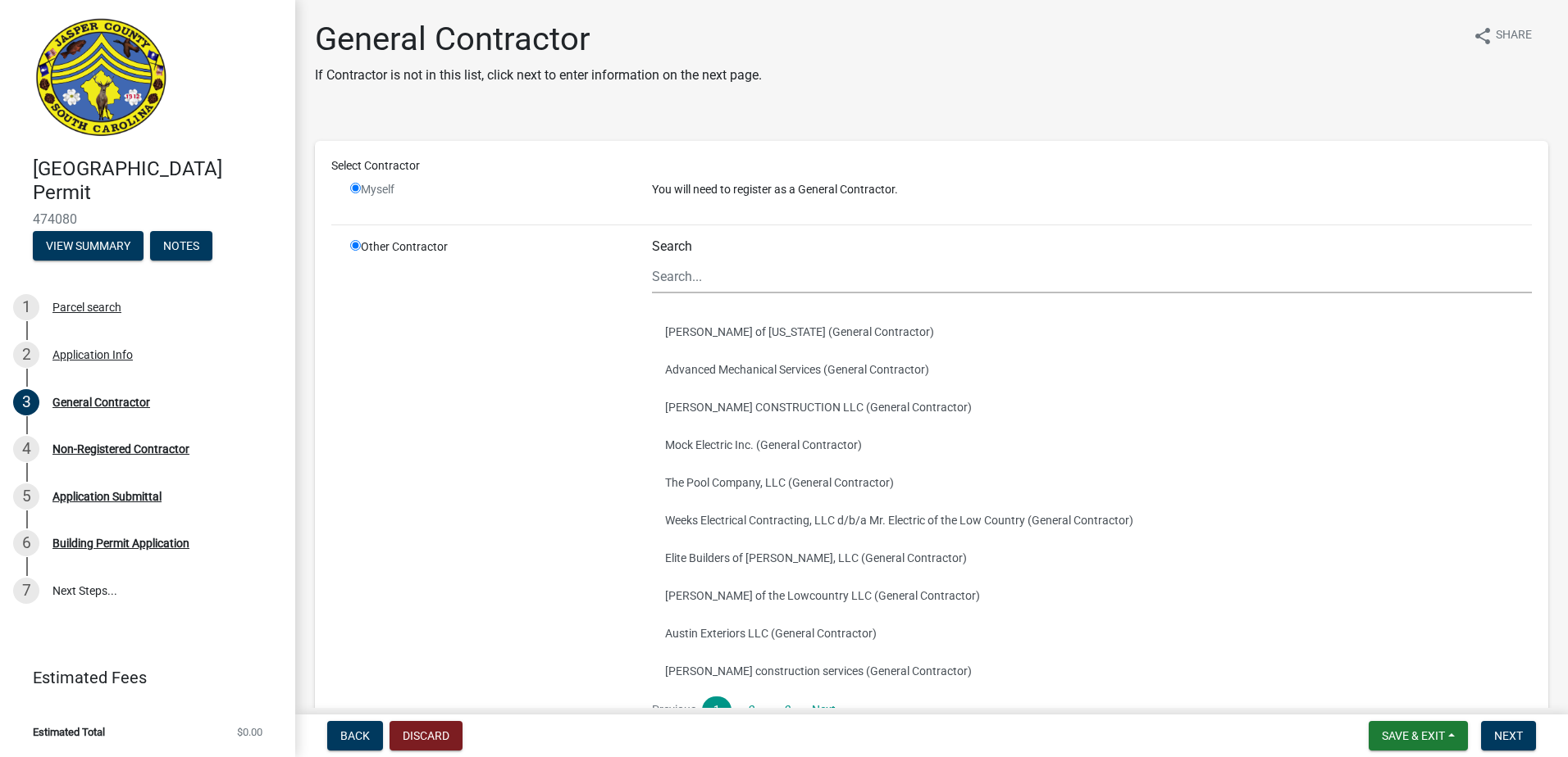
radio input "true"
click at [723, 194] on p "You will need to register as a General Contractor." at bounding box center [1092, 189] width 880 height 17
click at [670, 99] on div "General Contractor If Contractor is not in this list, click next to enter infor…" at bounding box center [931, 414] width 1258 height 789
click at [78, 357] on div "Application Info" at bounding box center [92, 355] width 80 height 11
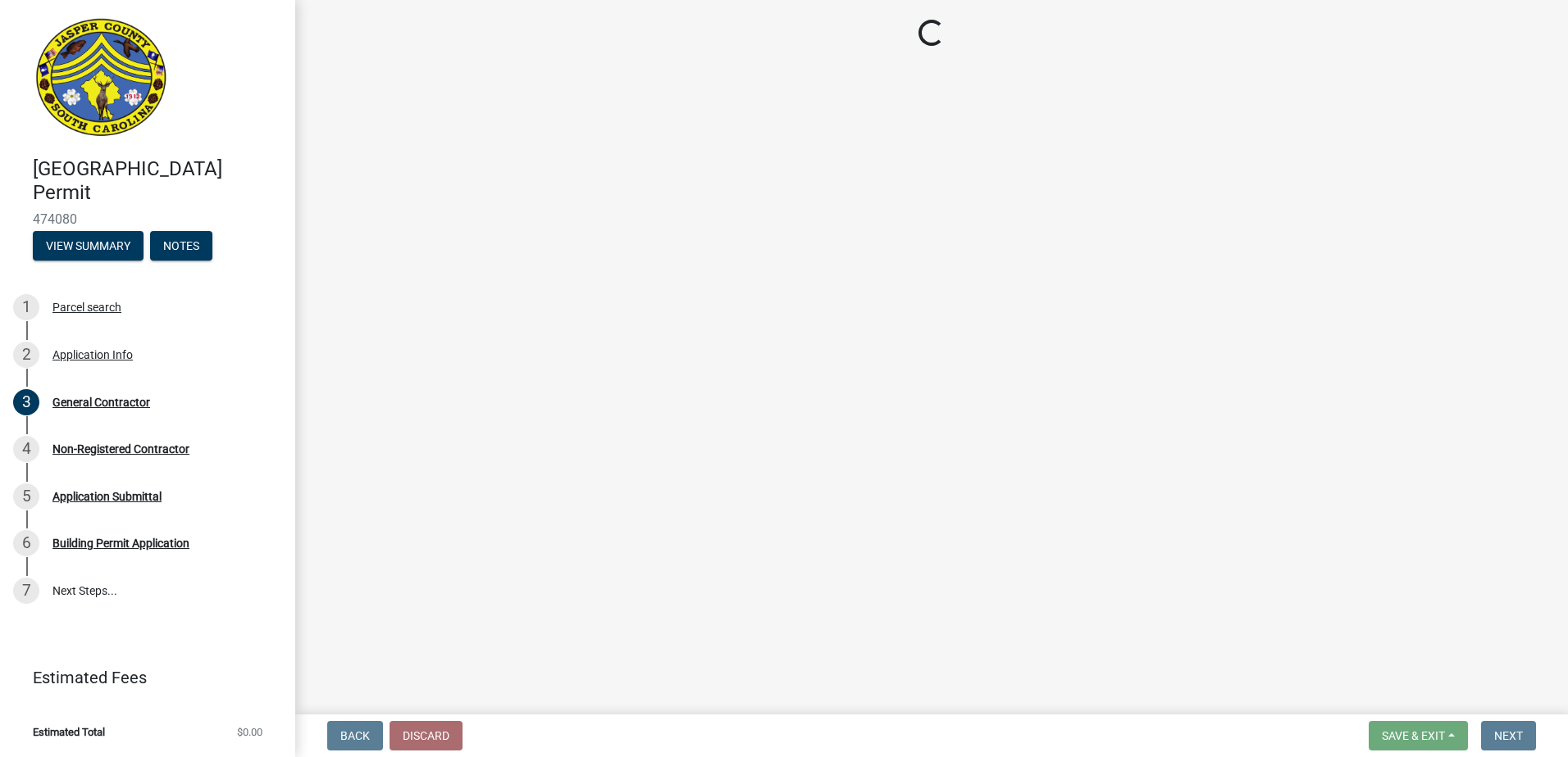
select select "4b7d28f2-ad6d-4146-a007-9cde64d4e27b"
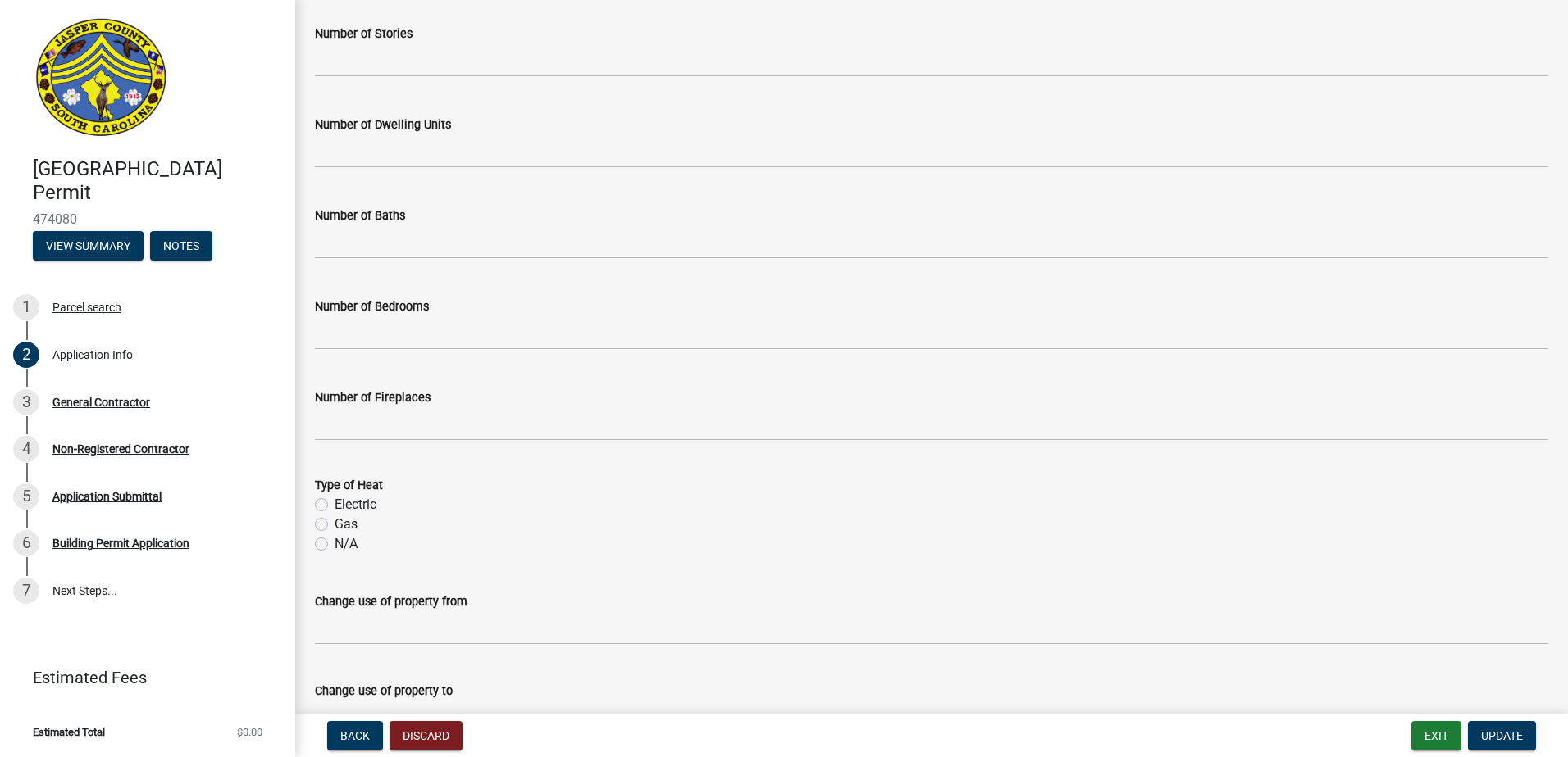
scroll to position [2555, 0]
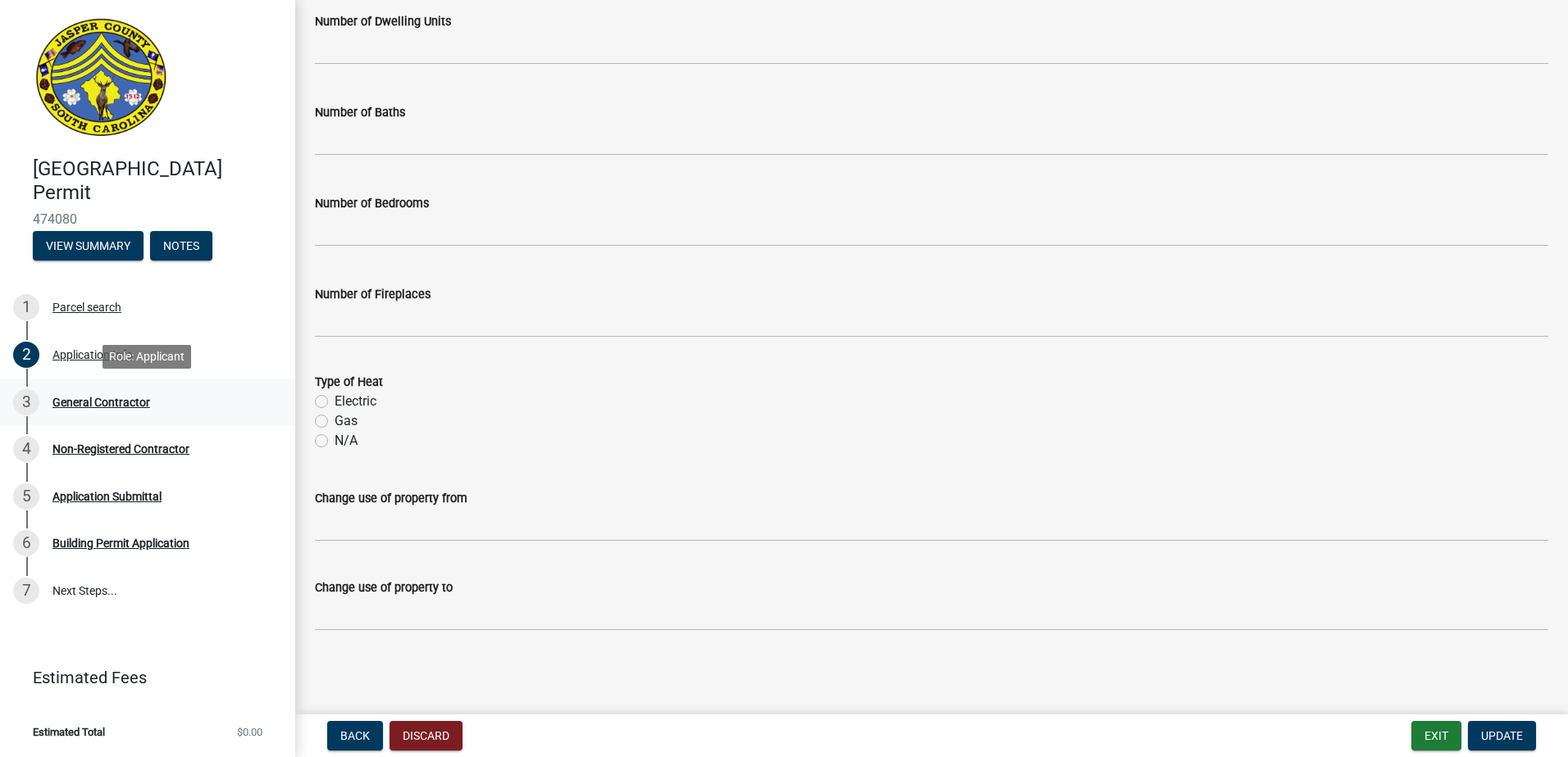
click at [91, 401] on div "General Contractor" at bounding box center [101, 402] width 97 height 11
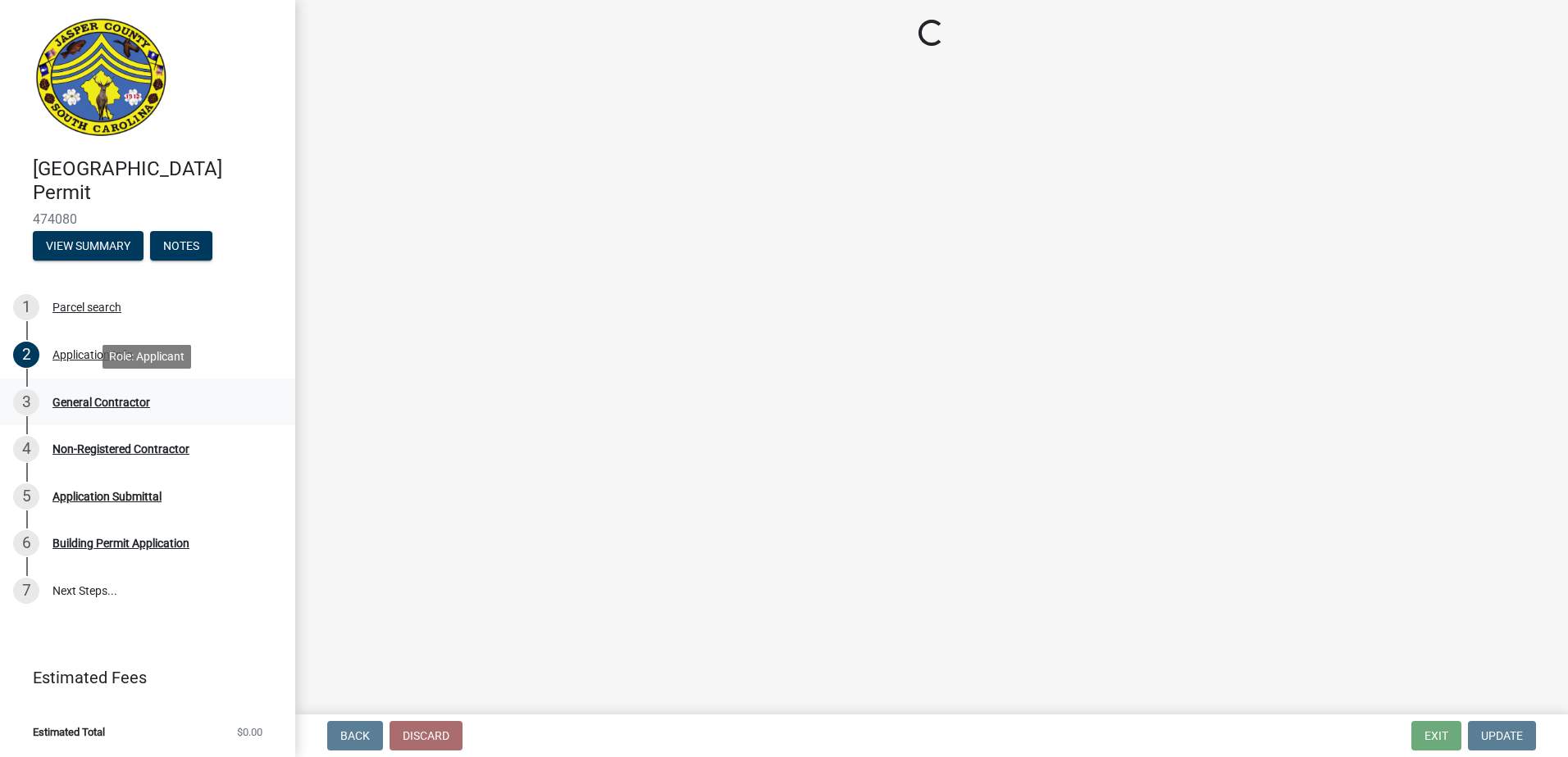
scroll to position [0, 0]
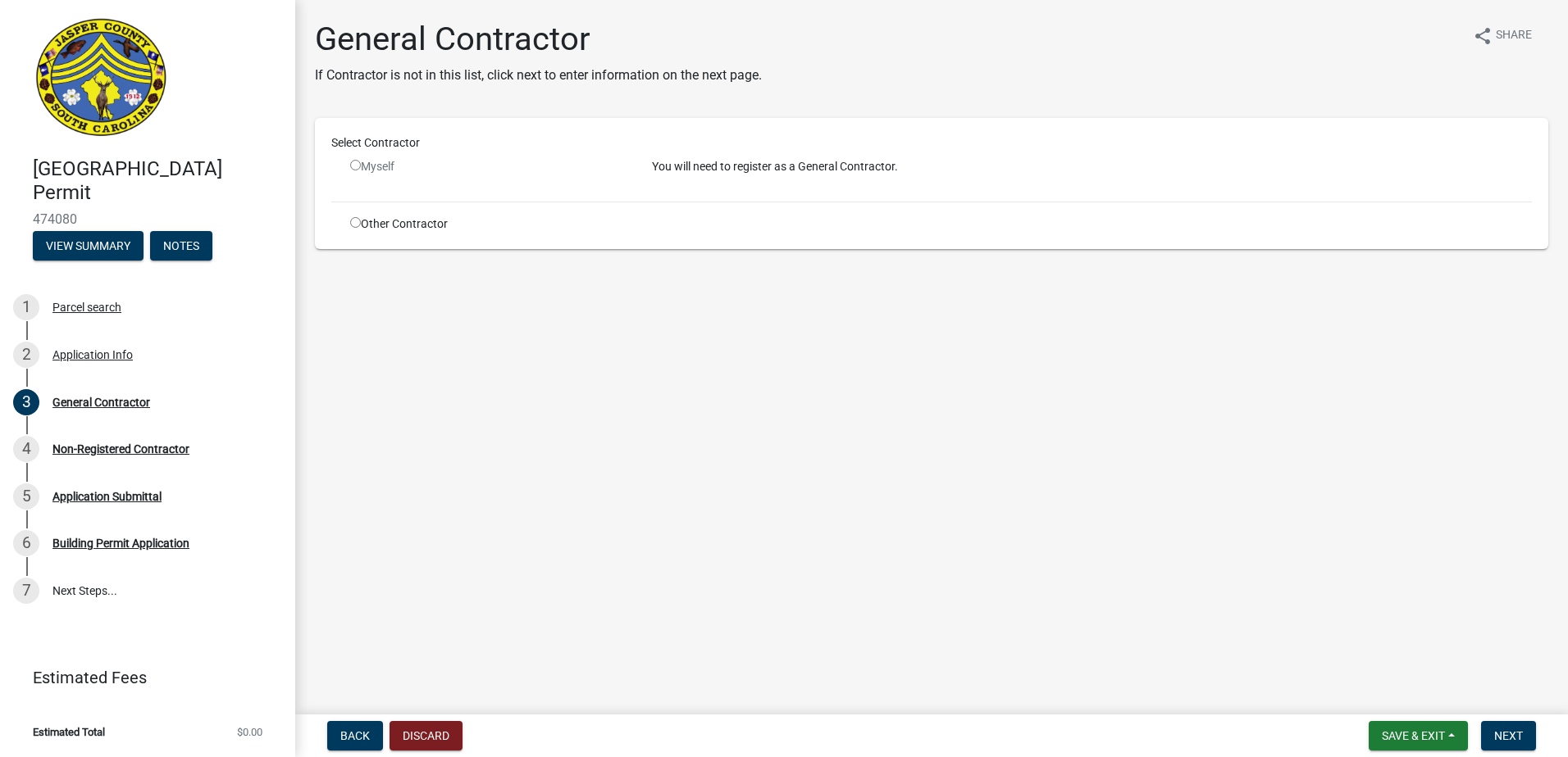
click at [358, 164] on input "radio" at bounding box center [355, 164] width 10 height 10
click at [353, 165] on input "radio" at bounding box center [355, 164] width 10 height 10
click at [742, 168] on p "You will need to register as a General Contractor." at bounding box center [1092, 166] width 880 height 17
click at [352, 168] on input "radio" at bounding box center [355, 164] width 10 height 10
radio input "false"
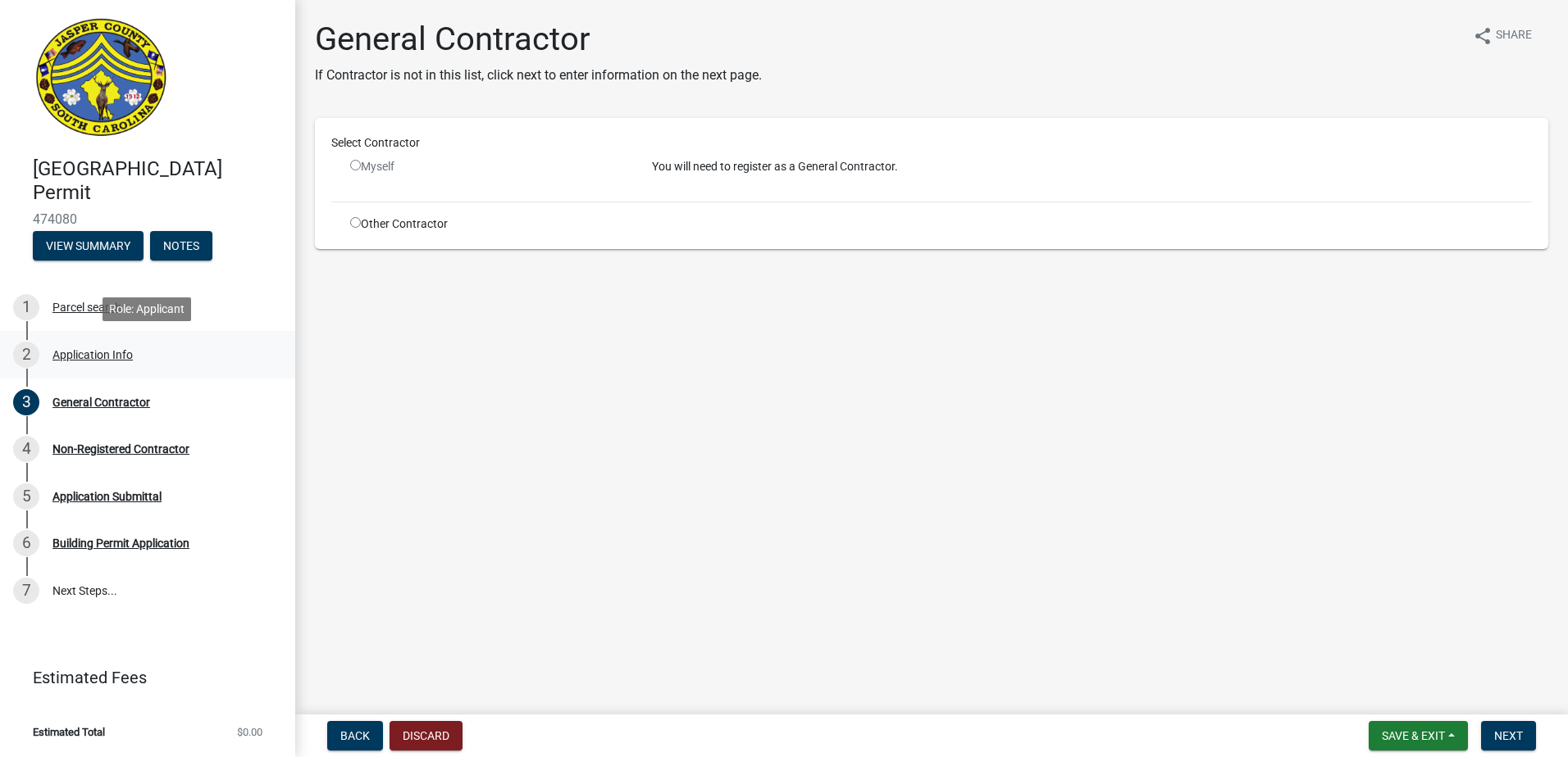
click at [82, 355] on div "Application Info" at bounding box center [92, 355] width 80 height 11
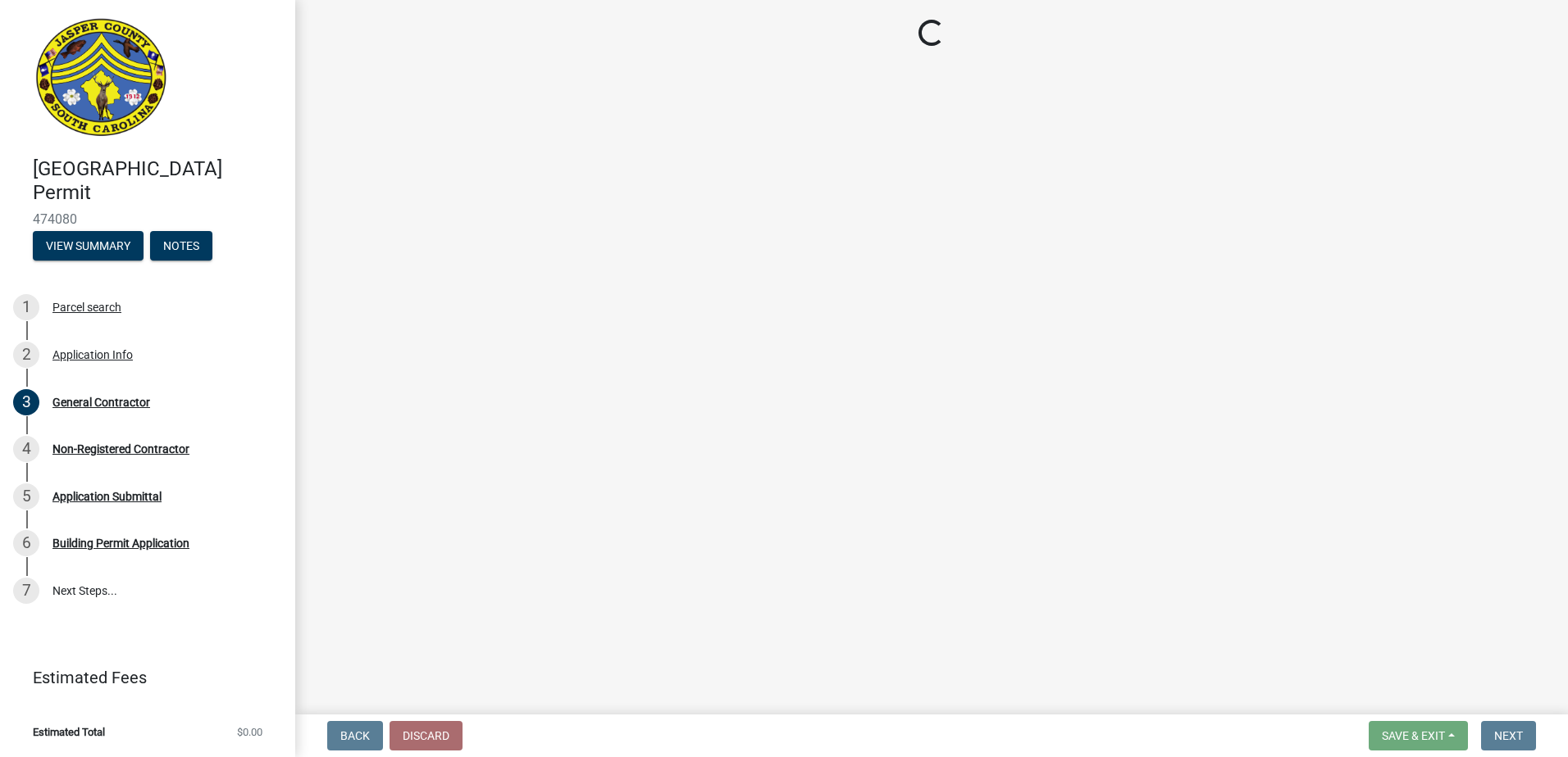
select select "4b7d28f2-ad6d-4146-a007-9cde64d4e27b"
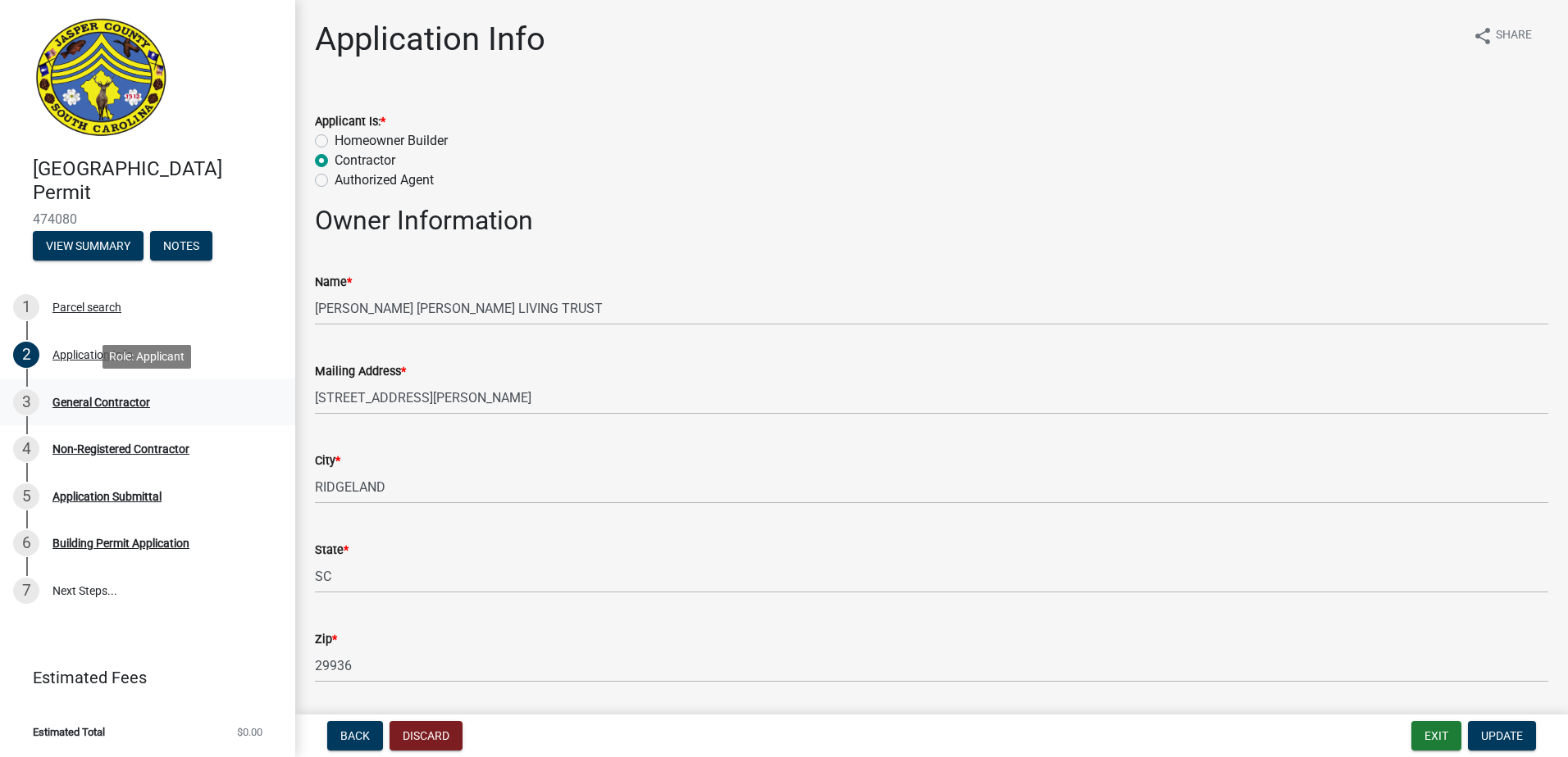
click at [98, 399] on div "General Contractor" at bounding box center [101, 402] width 97 height 11
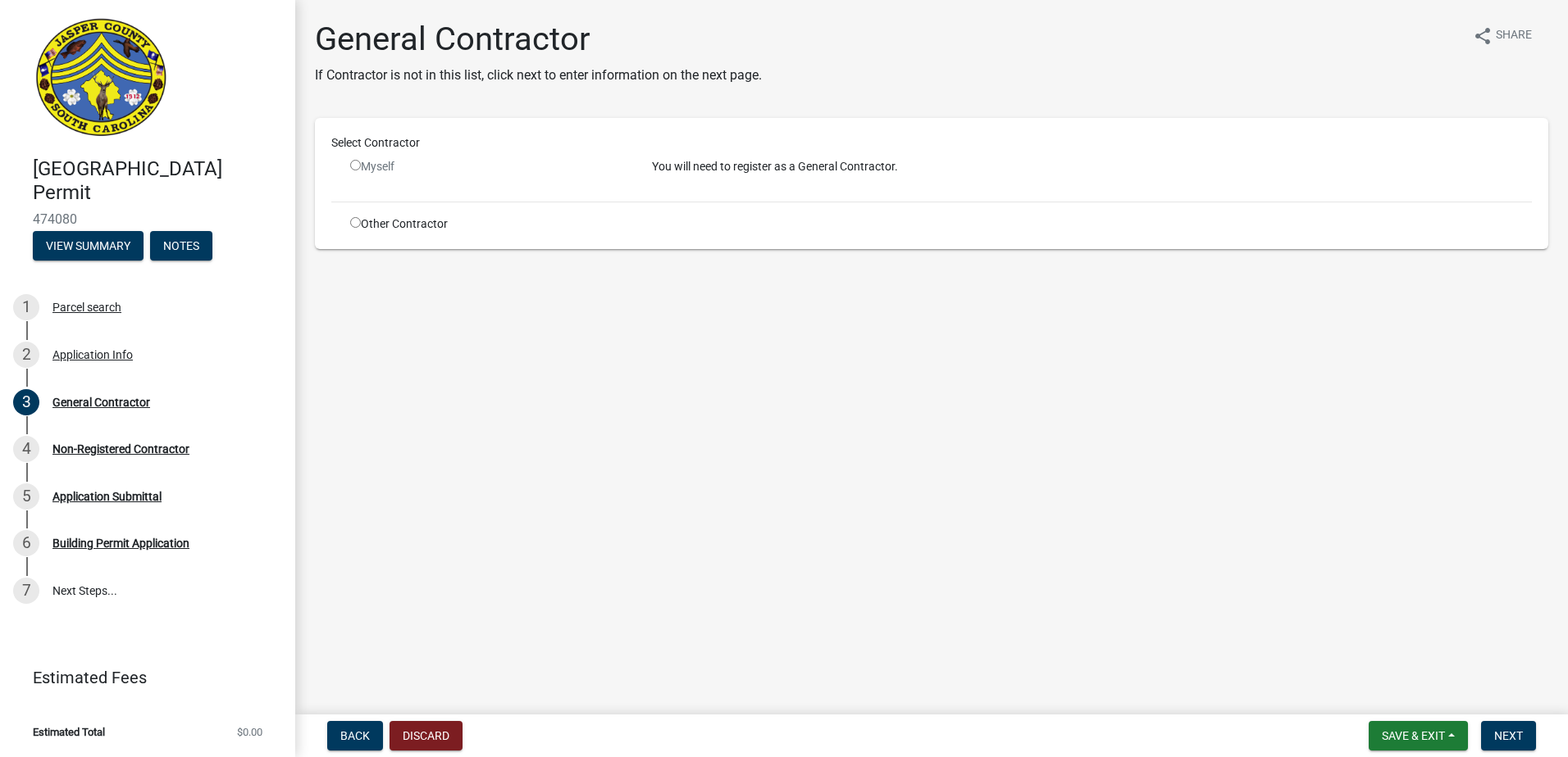
click at [356, 164] on input "radio" at bounding box center [355, 164] width 10 height 10
click at [354, 164] on input "radio" at bounding box center [355, 164] width 10 height 10
click at [353, 165] on input "radio" at bounding box center [355, 164] width 10 height 10
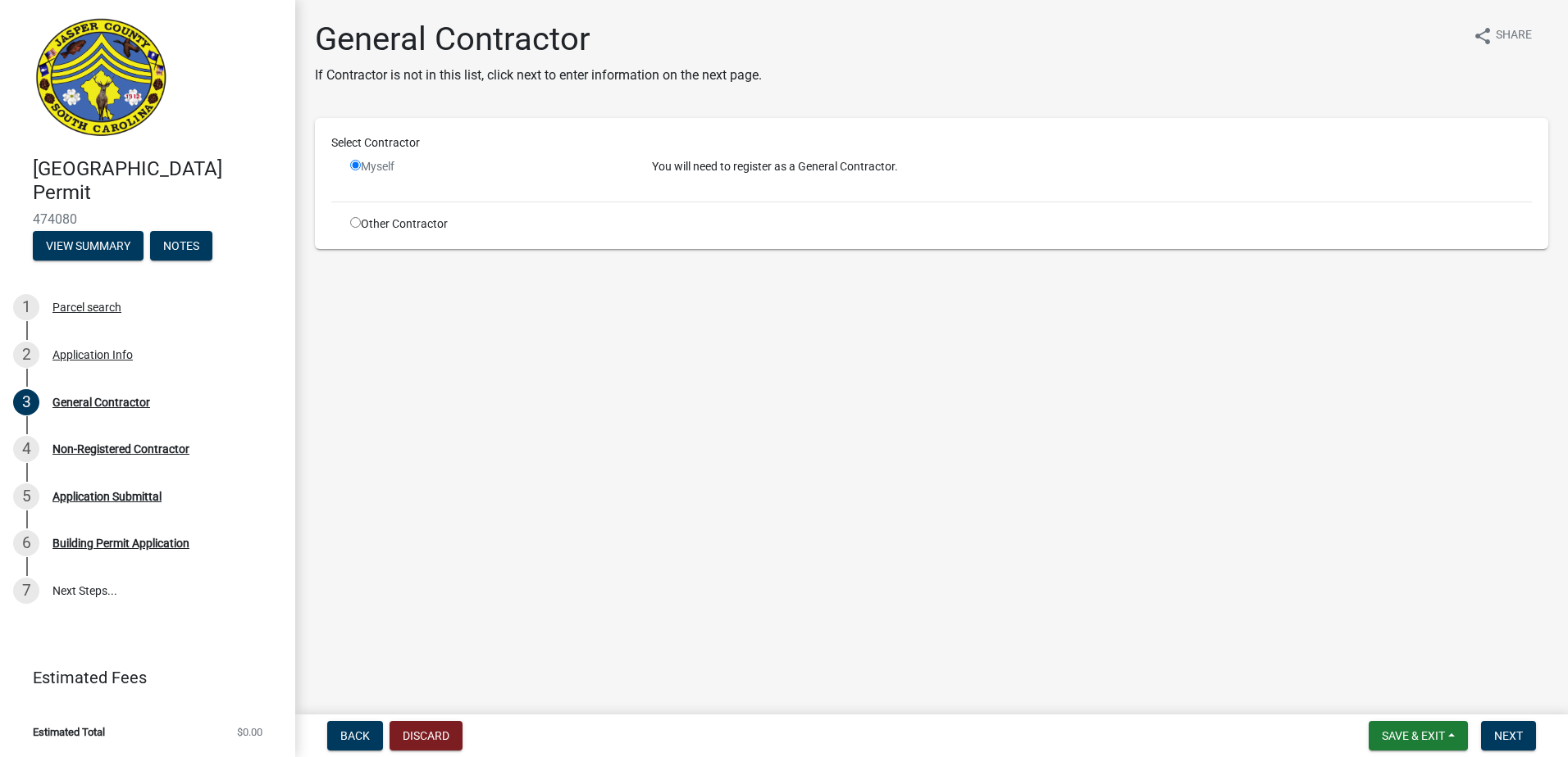
radio input "false"
click at [353, 221] on input "radio" at bounding box center [355, 222] width 10 height 10
radio input "true"
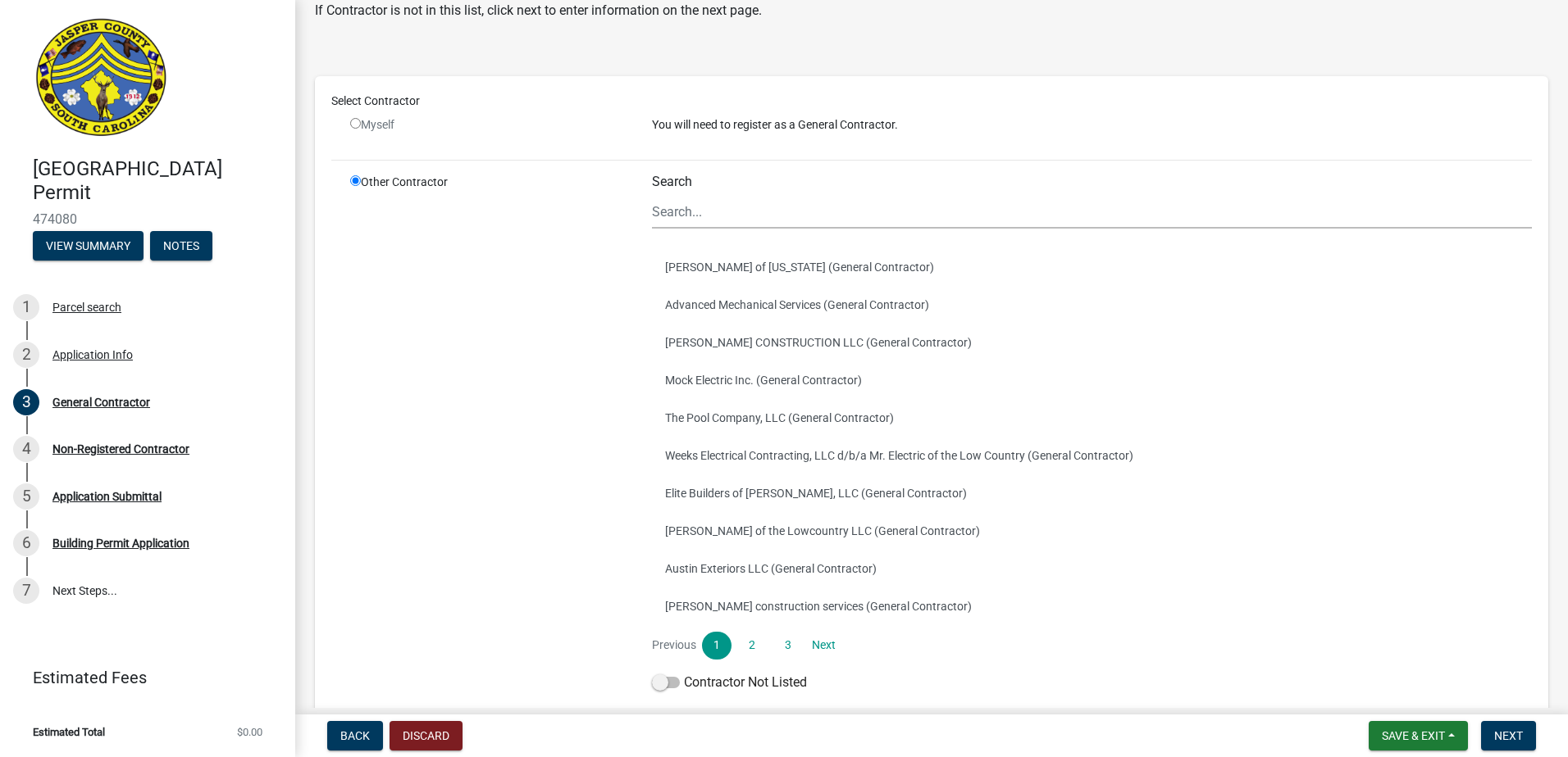
scroll to position [149, 0]
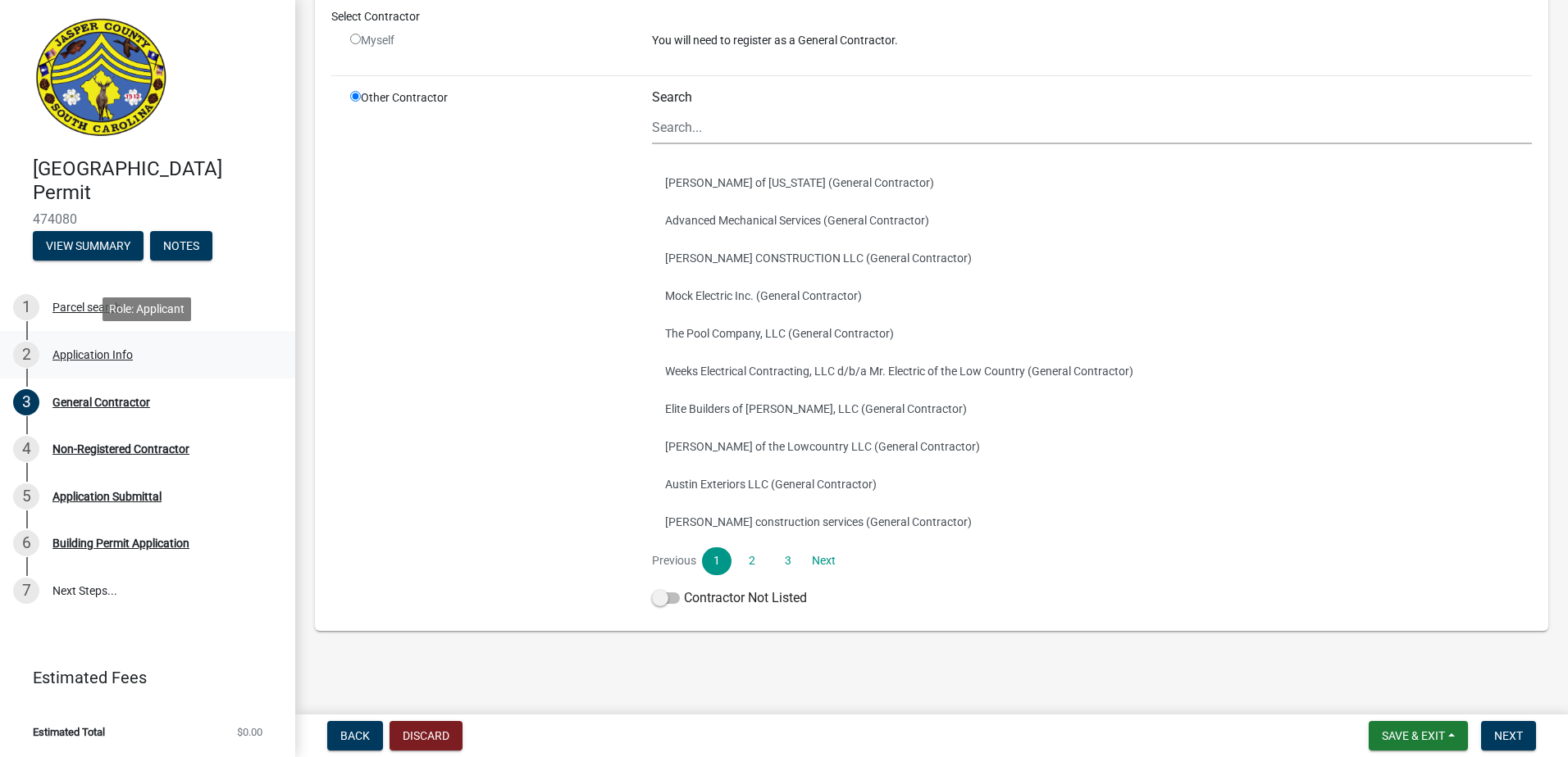
click at [83, 355] on div "Application Info" at bounding box center [92, 355] width 80 height 11
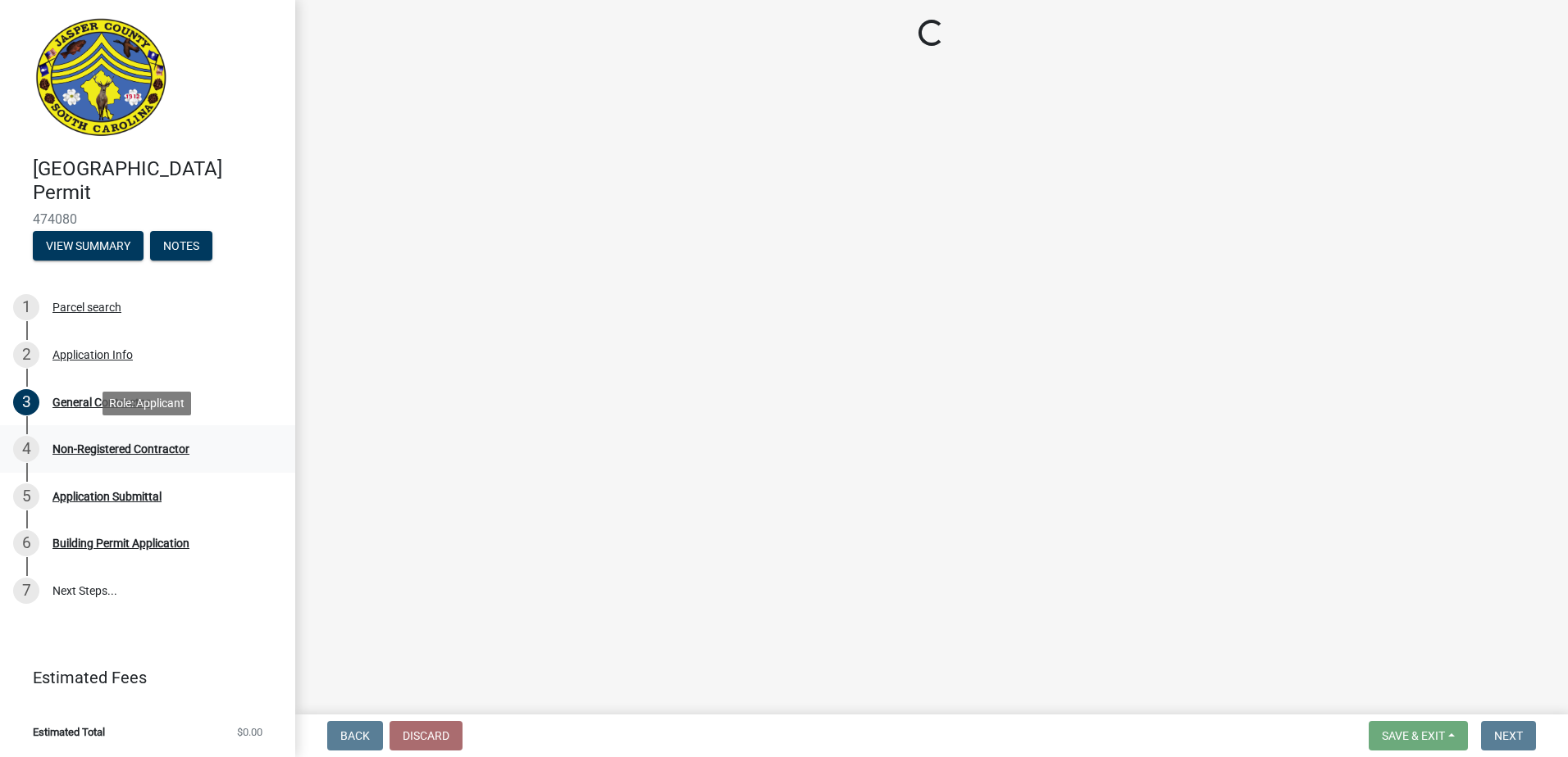
select select "4b7d28f2-ad6d-4146-a007-9cde64d4e27b"
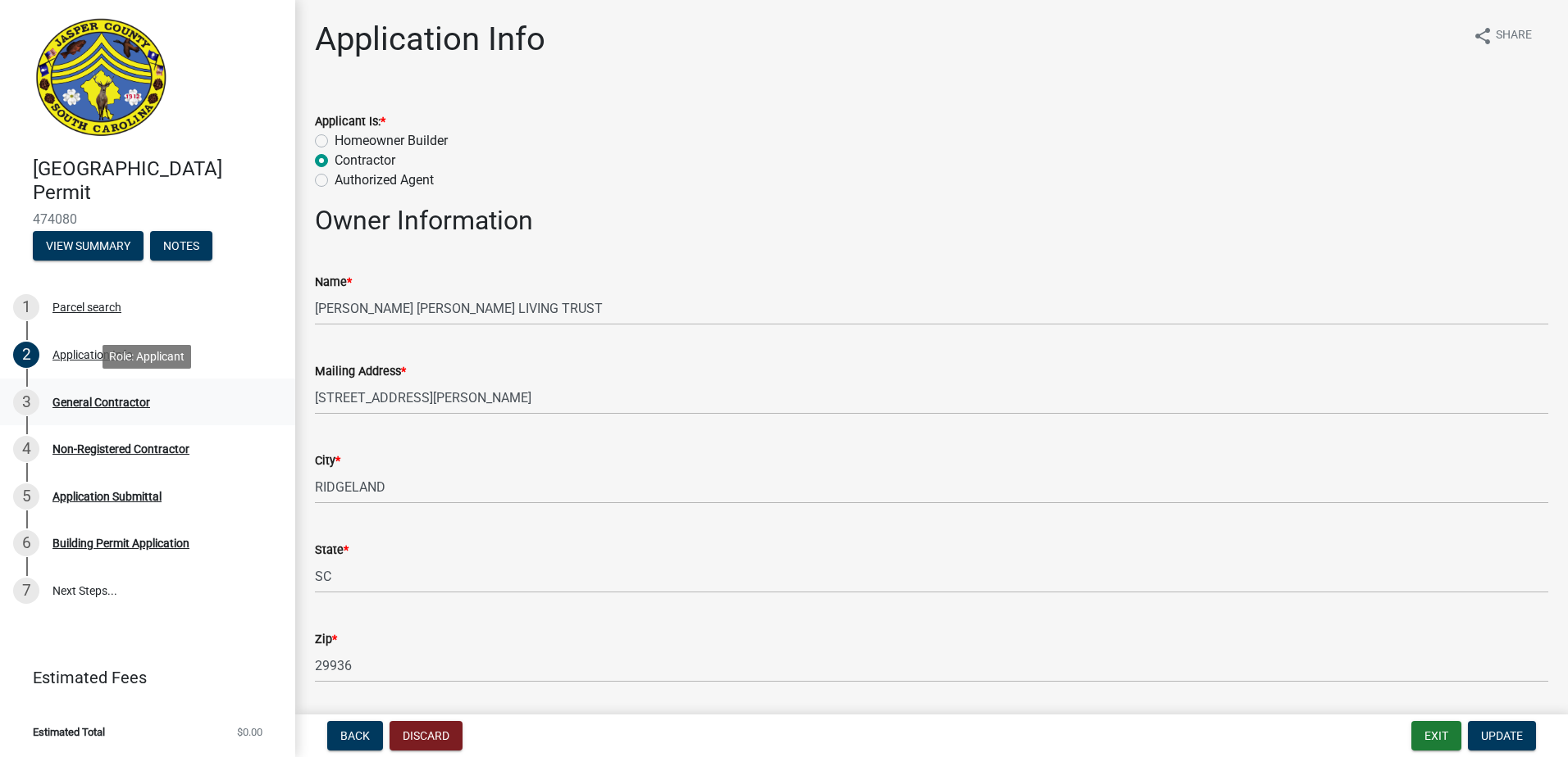
click at [89, 405] on div "General Contractor" at bounding box center [101, 402] width 97 height 11
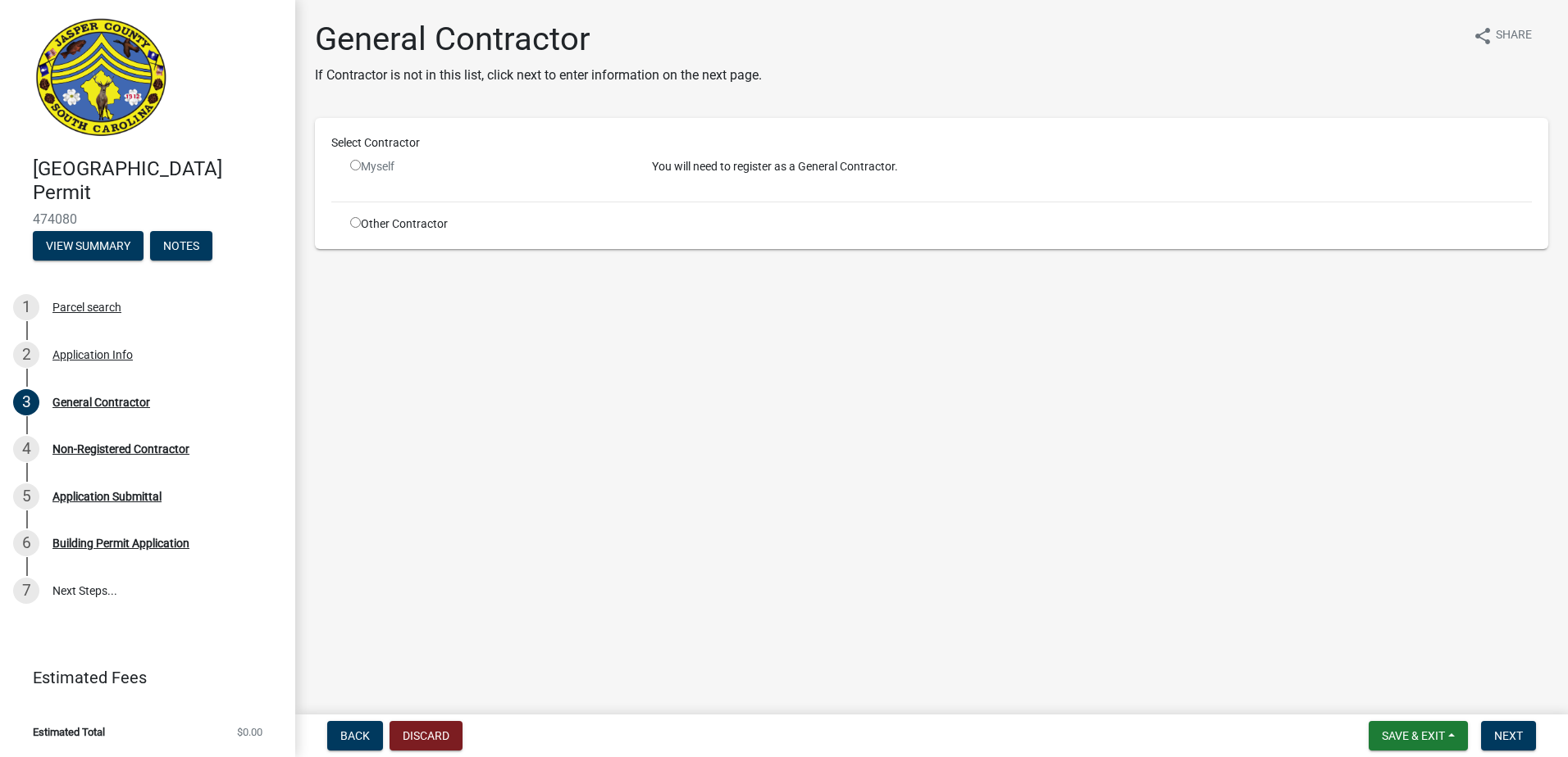
click at [354, 224] on input "radio" at bounding box center [355, 222] width 10 height 10
radio input "true"
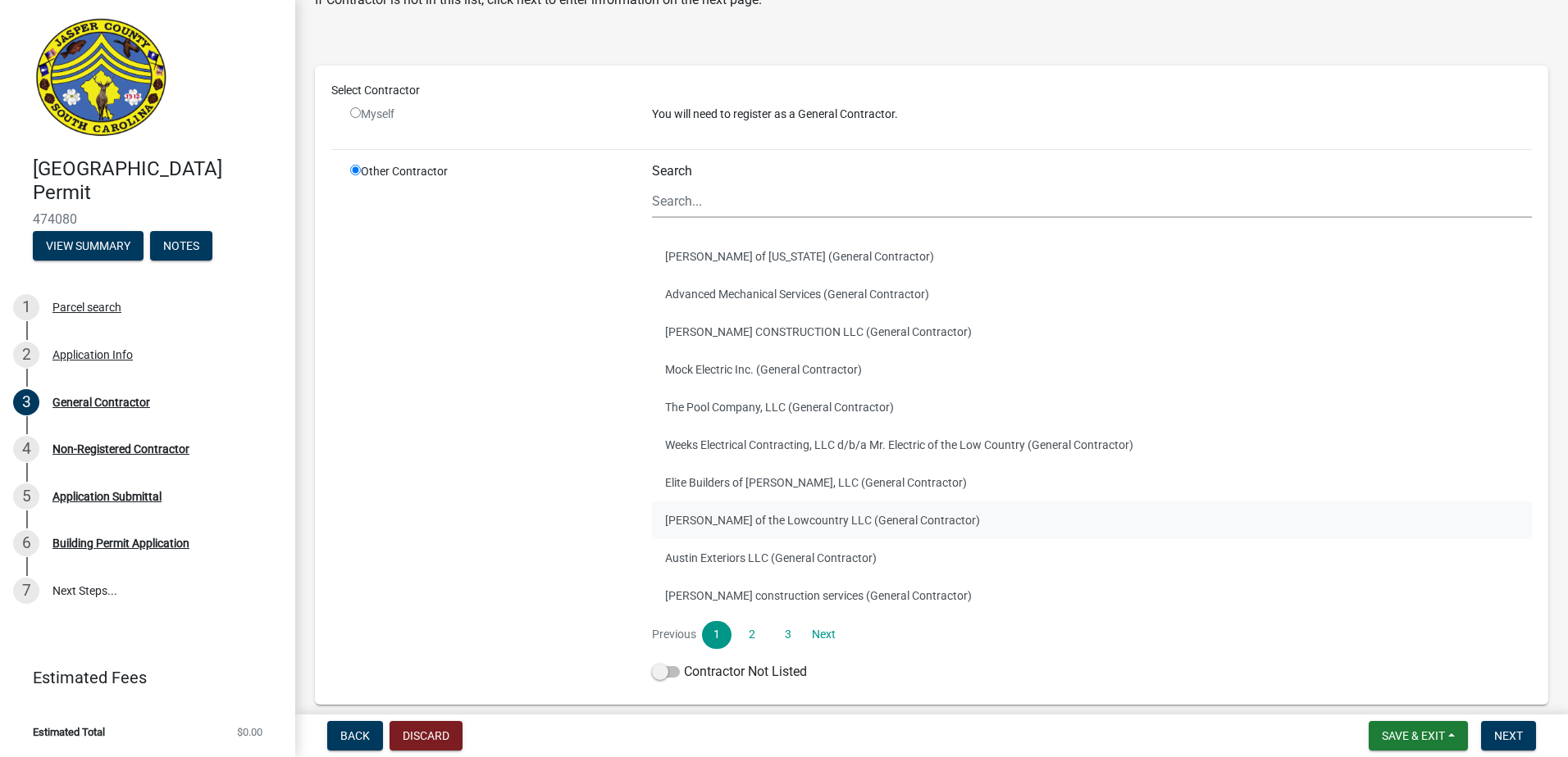
scroll to position [149, 0]
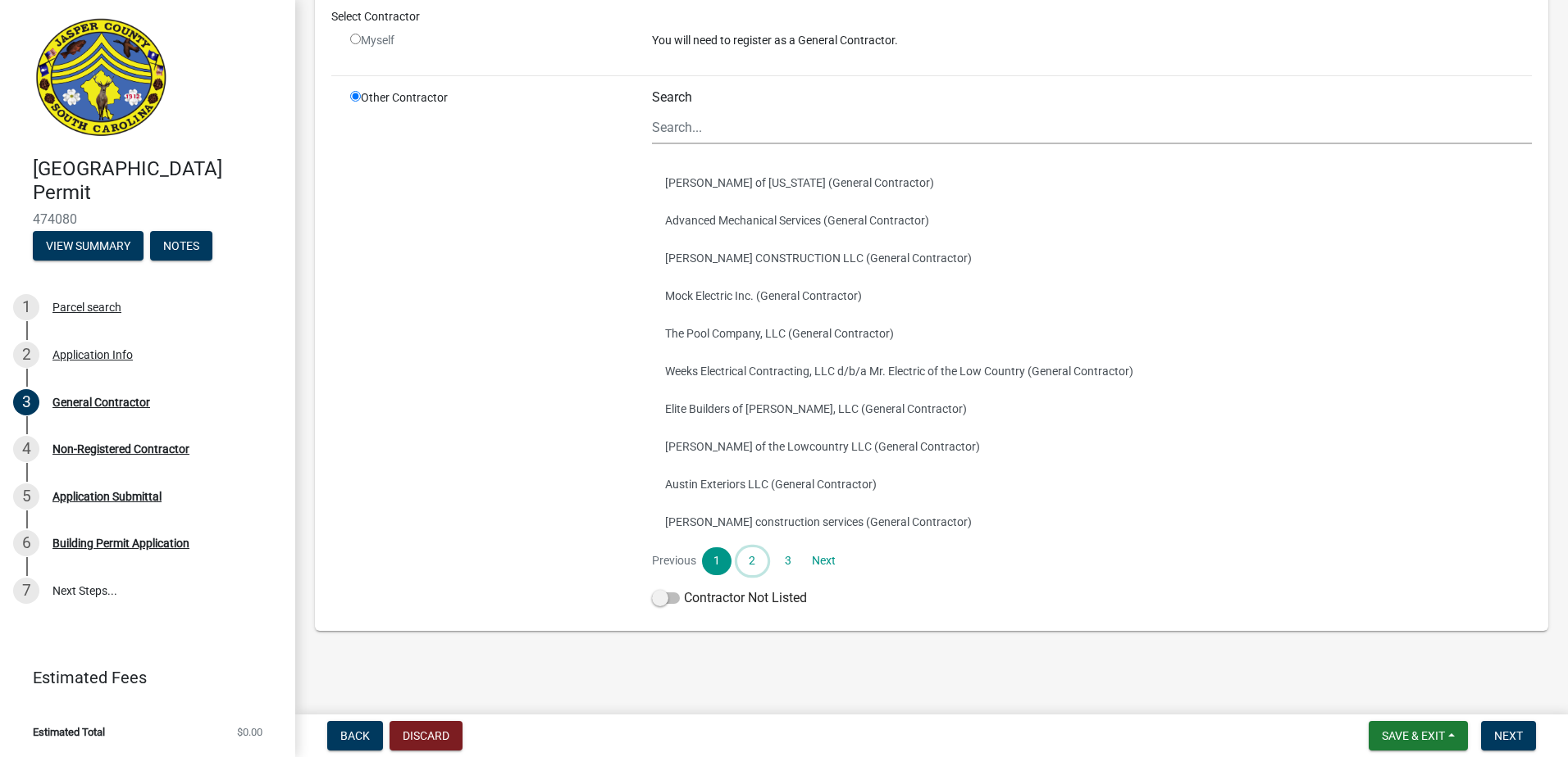
click at [753, 557] on link "2" at bounding box center [752, 562] width 30 height 28
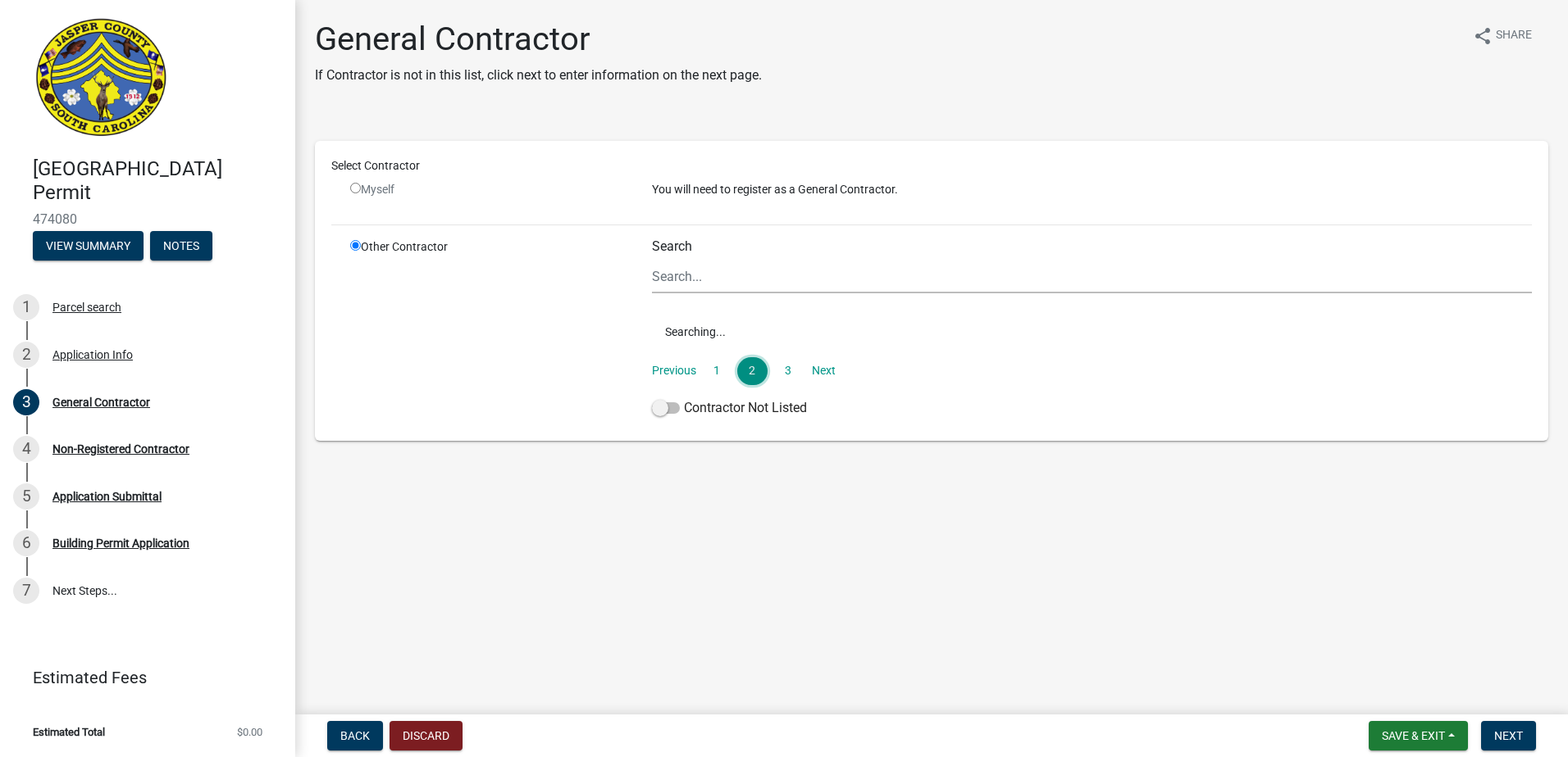
scroll to position [0, 0]
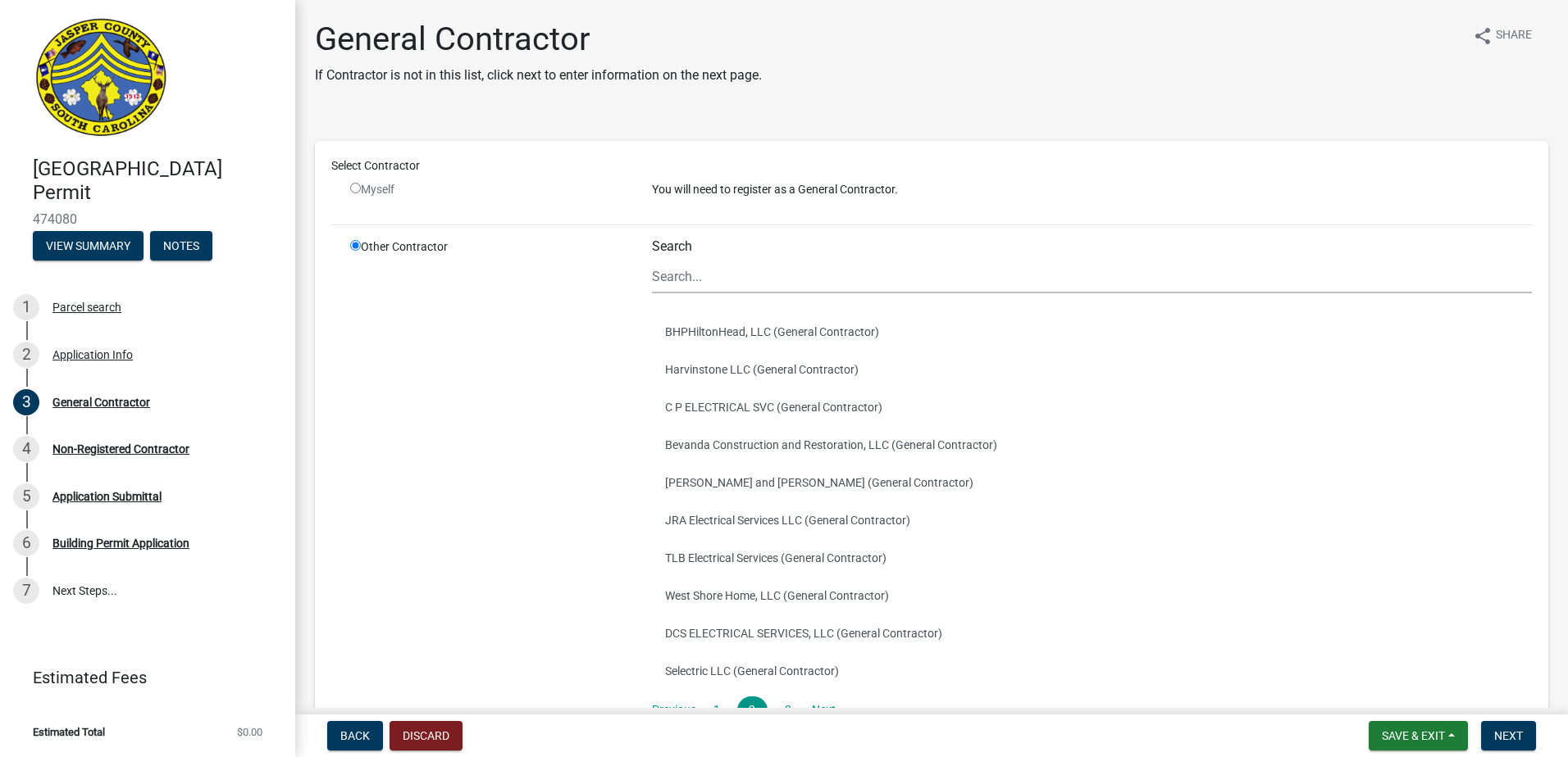
click at [357, 189] on input "radio" at bounding box center [355, 188] width 10 height 10
radio input "false"
radio input "true"
click at [354, 186] on input "radio" at bounding box center [355, 188] width 10 height 10
radio input "false"
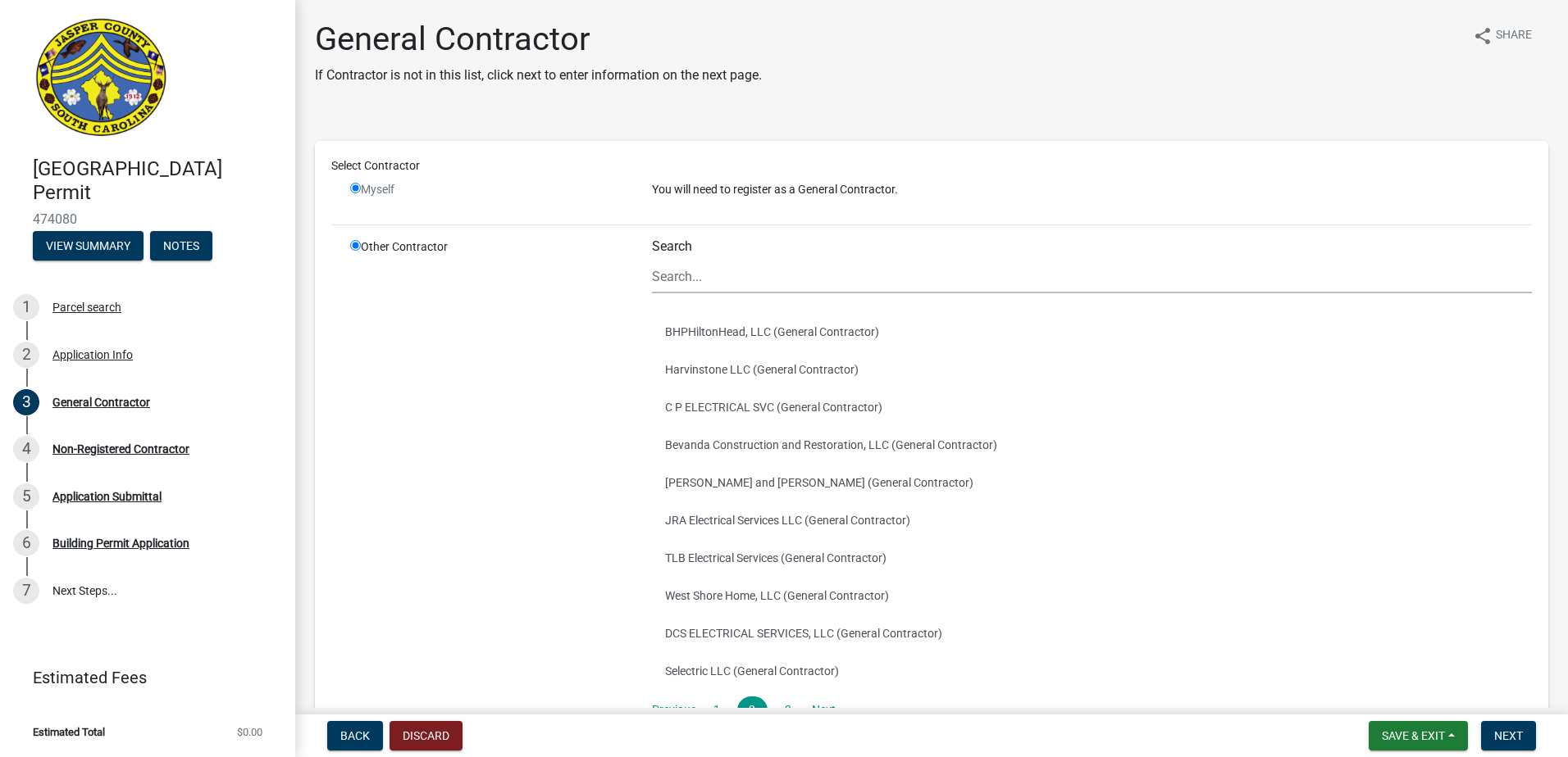
radio input "true"
click at [354, 186] on input "radio" at bounding box center [355, 188] width 10 height 10
radio input "false"
radio input "true"
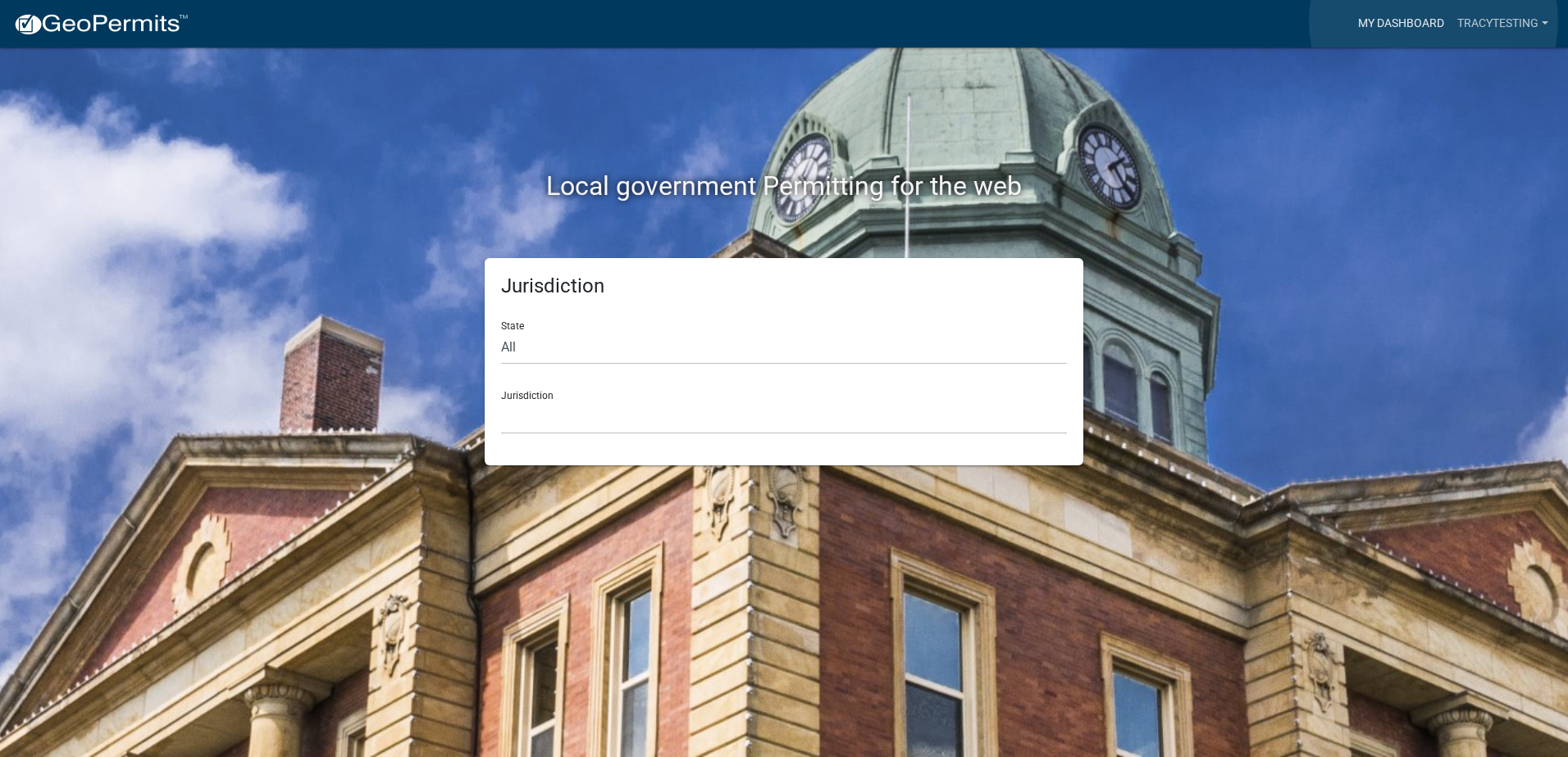
click at [1434, 21] on link "My Dashboard" at bounding box center [1401, 23] width 99 height 31
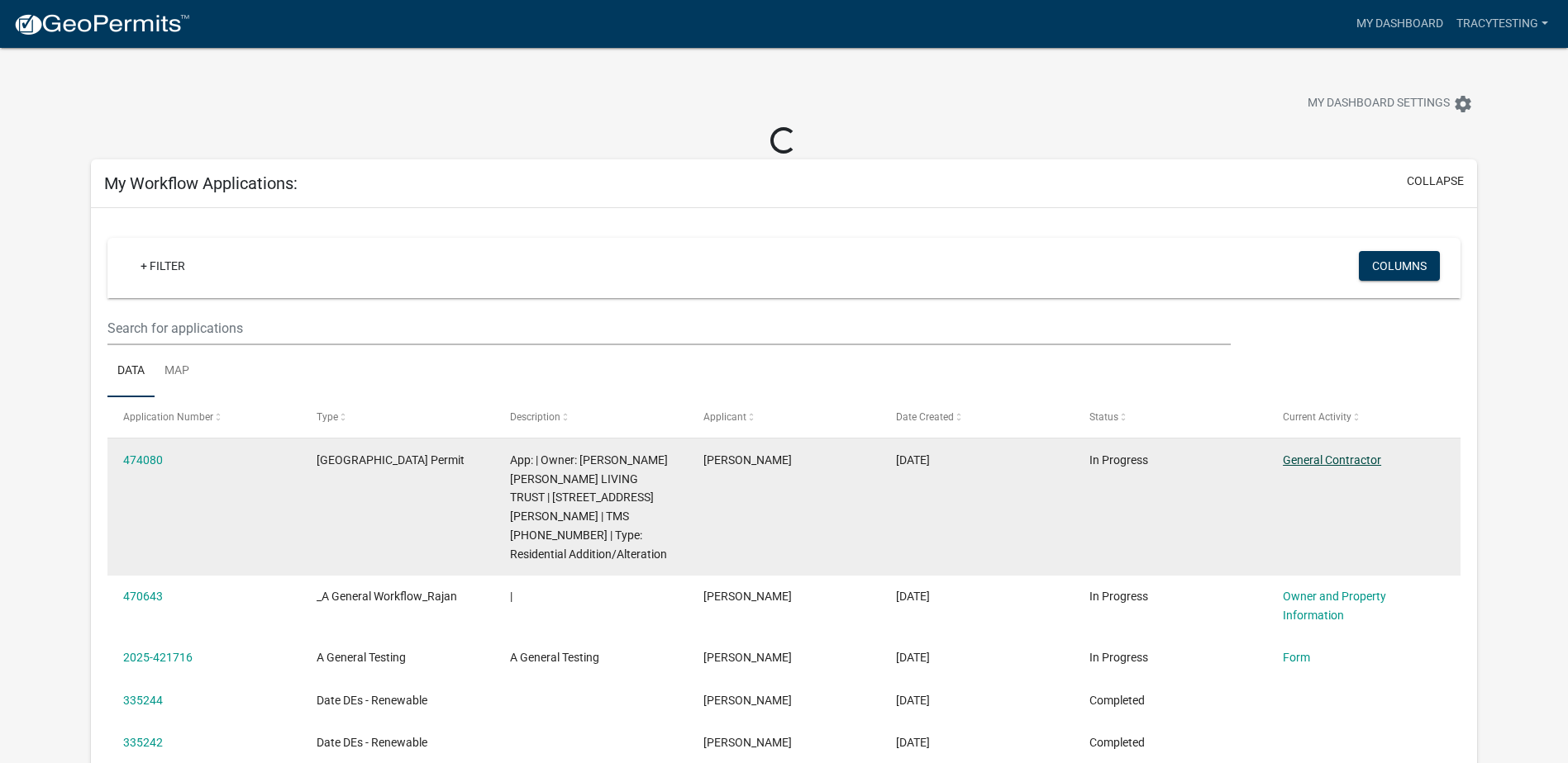
click at [1318, 456] on link "General Contractor" at bounding box center [1332, 460] width 98 height 13
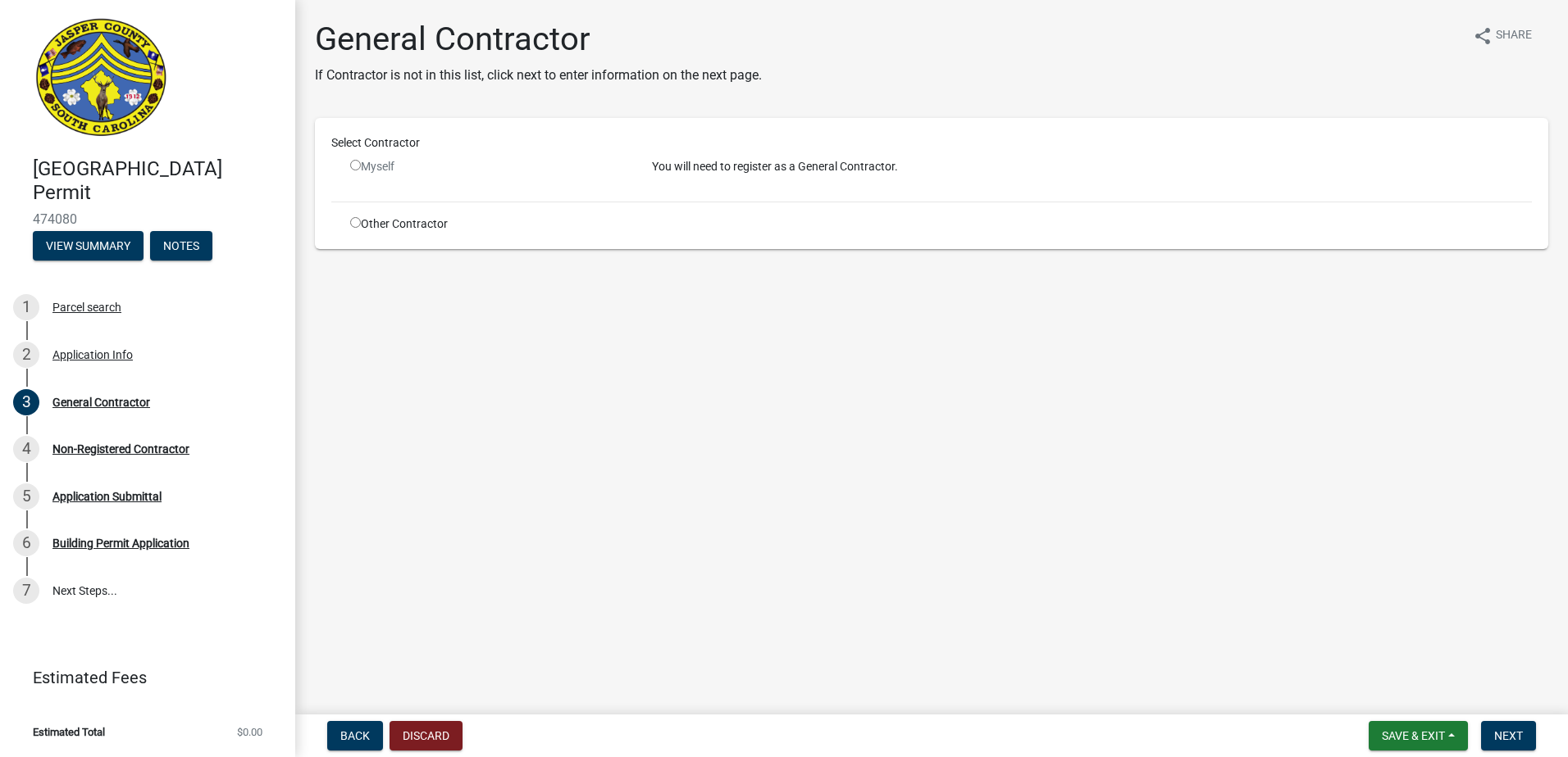
click at [355, 164] on input "radio" at bounding box center [355, 164] width 10 height 10
radio input "false"
click at [360, 224] on input "radio" at bounding box center [355, 222] width 10 height 10
radio input "true"
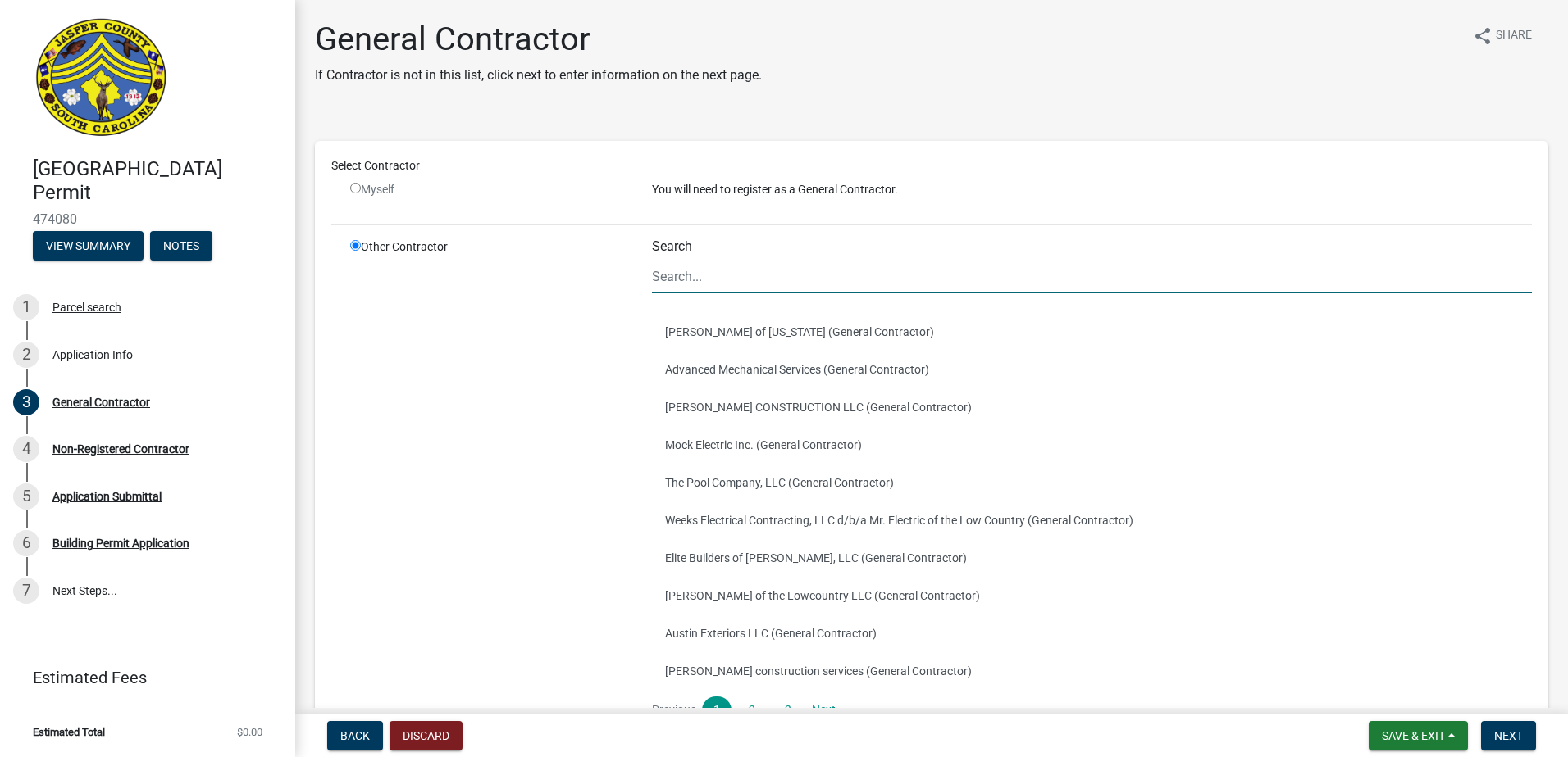
click at [723, 274] on input "Search" at bounding box center [1092, 276] width 880 height 34
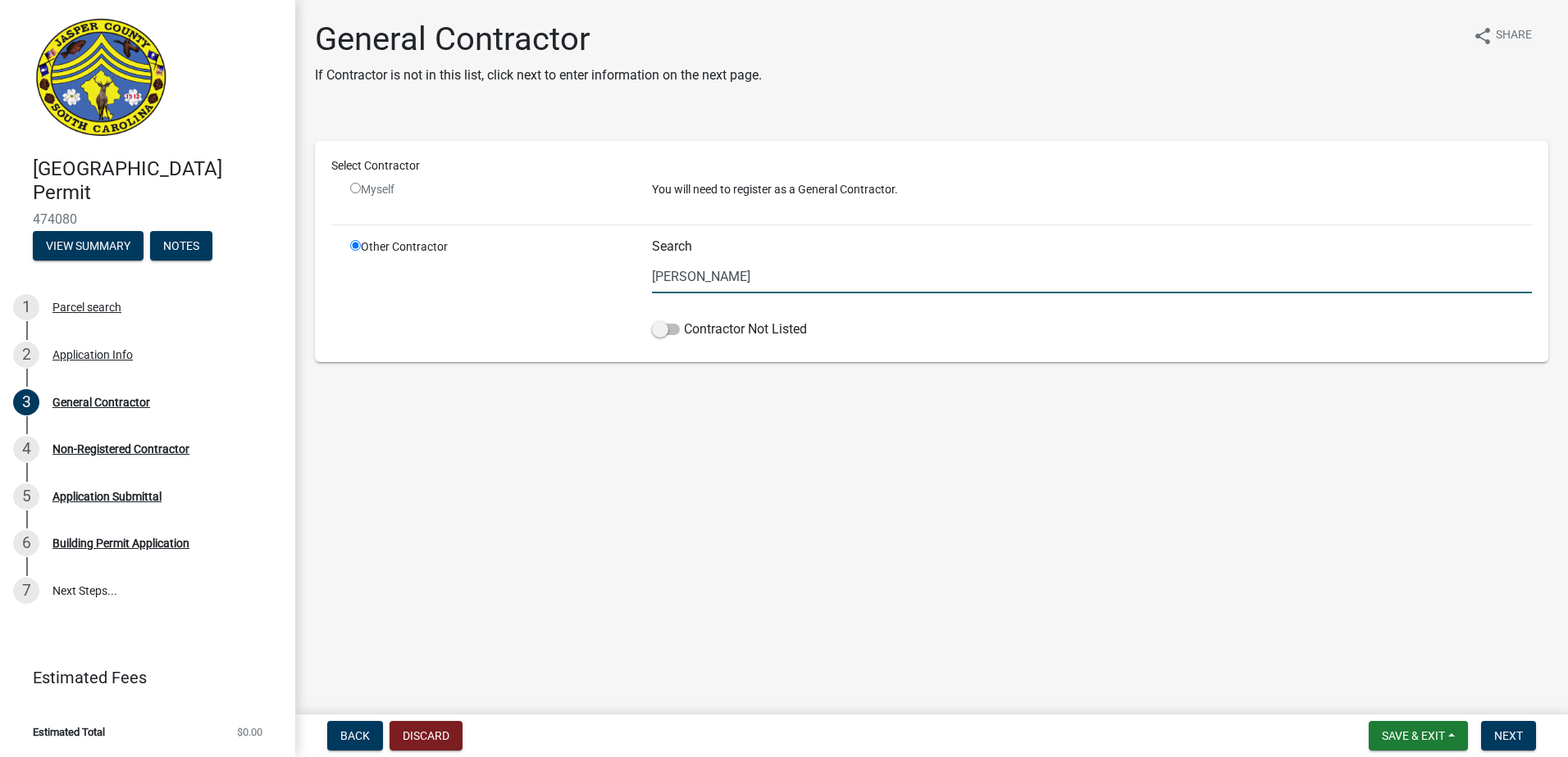
type input "[PERSON_NAME]"
click at [545, 440] on main "General Contractor If Contractor is not in this list, click next to enter infor…" at bounding box center [931, 354] width 1273 height 708
click at [358, 189] on input "radio" at bounding box center [355, 188] width 10 height 10
radio input "false"
radio input "true"
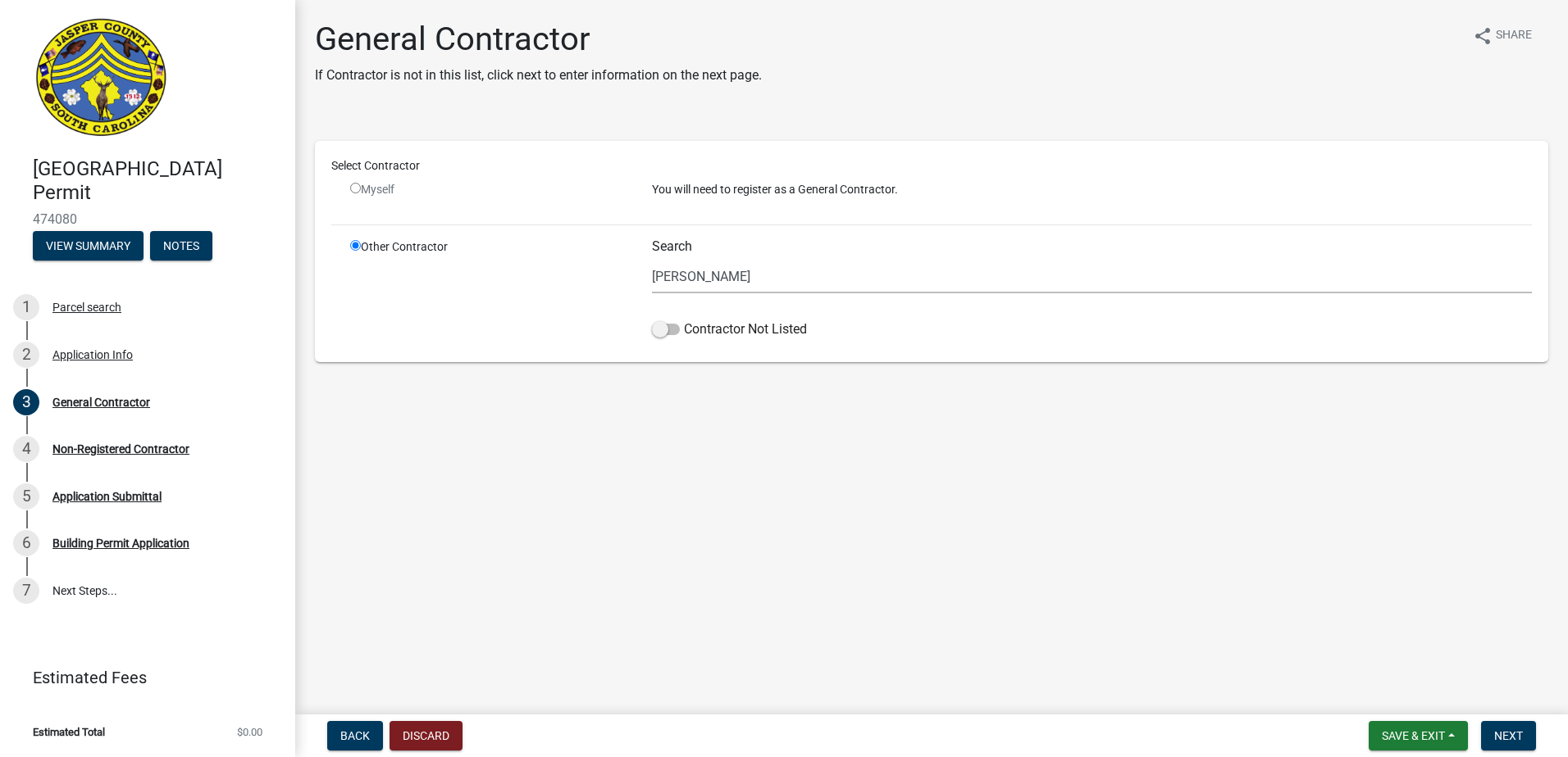
click at [330, 126] on div "Select Contractor Myself You will need to register as a General Contractor. Oth…" at bounding box center [931, 240] width 1234 height 245
drag, startPoint x: 324, startPoint y: 115, endPoint x: 926, endPoint y: 190, distance: 606.7
click at [926, 190] on div "General Contractor If Contractor is not in this list, click next to enter infor…" at bounding box center [931, 204] width 1258 height 371
click at [461, 421] on main "General Contractor If Contractor is not in this list, click next to enter infor…" at bounding box center [931, 354] width 1273 height 708
click at [428, 721] on nav "Back Discard Save & Exit Save Save & Exit Next" at bounding box center [931, 736] width 1273 height 43
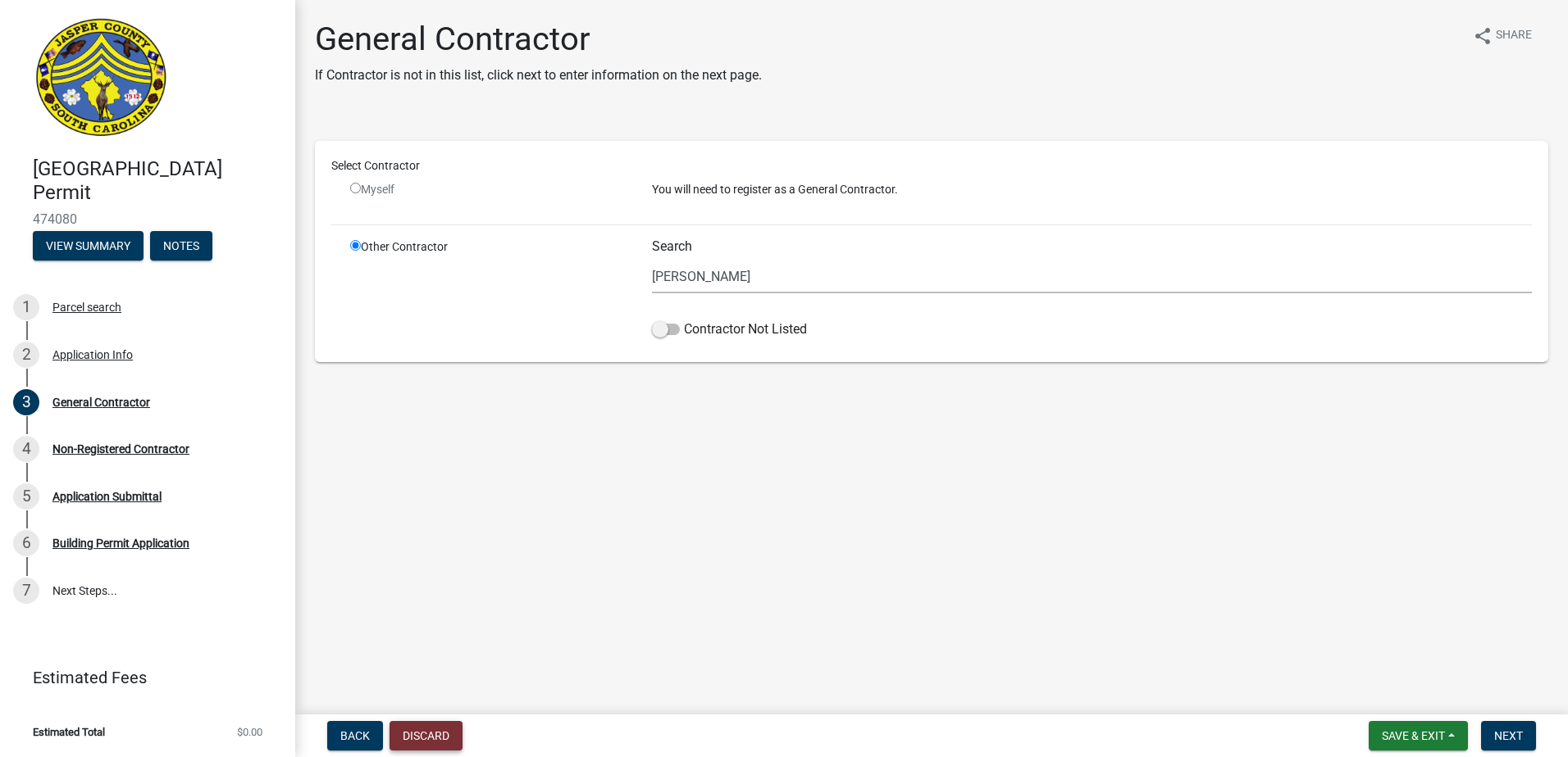
click at [425, 734] on button "Discard" at bounding box center [426, 736] width 73 height 30
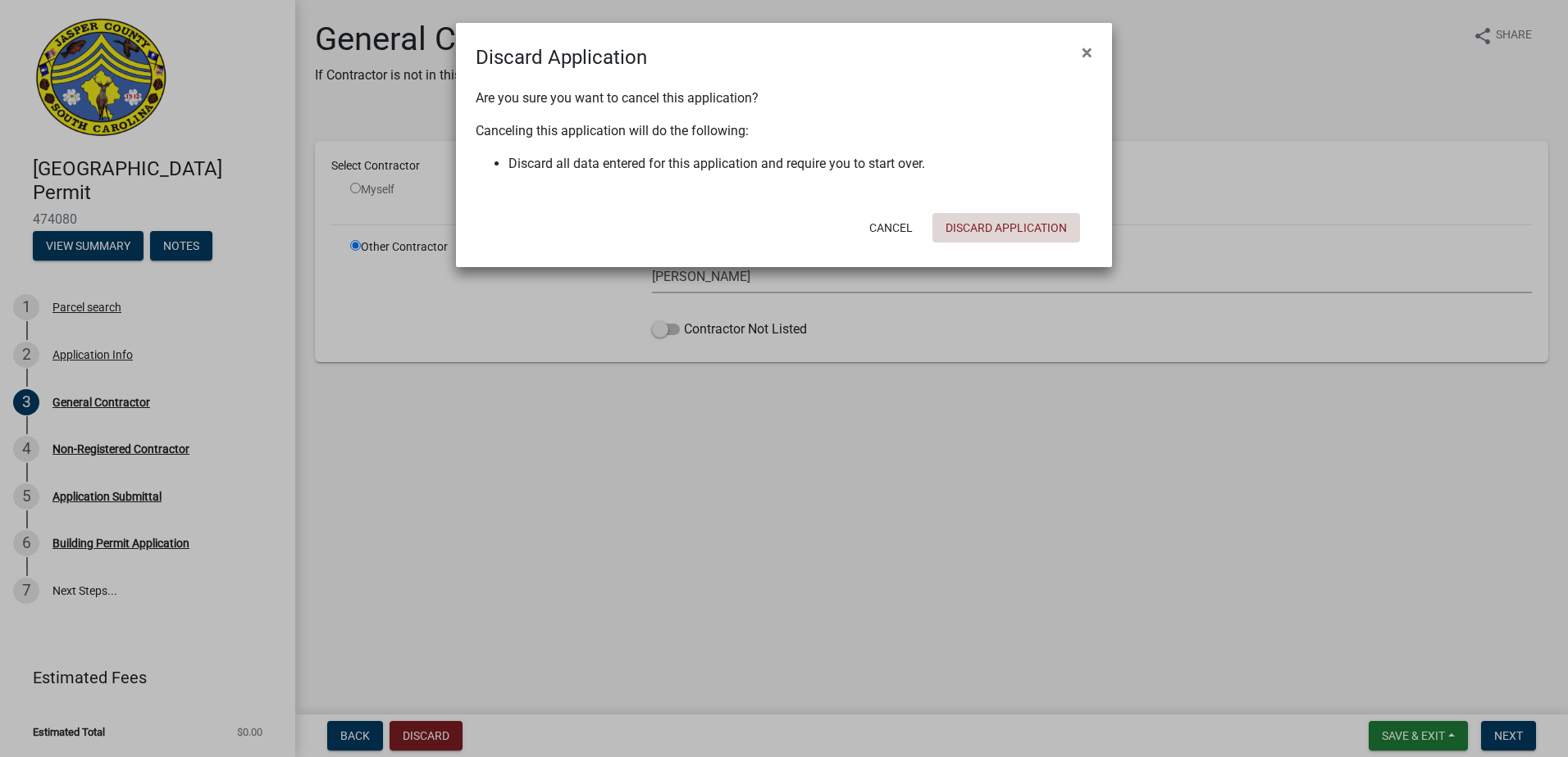
click at [1022, 226] on button "Discard Application" at bounding box center [1006, 228] width 148 height 30
